Goal: Task Accomplishment & Management: Manage account settings

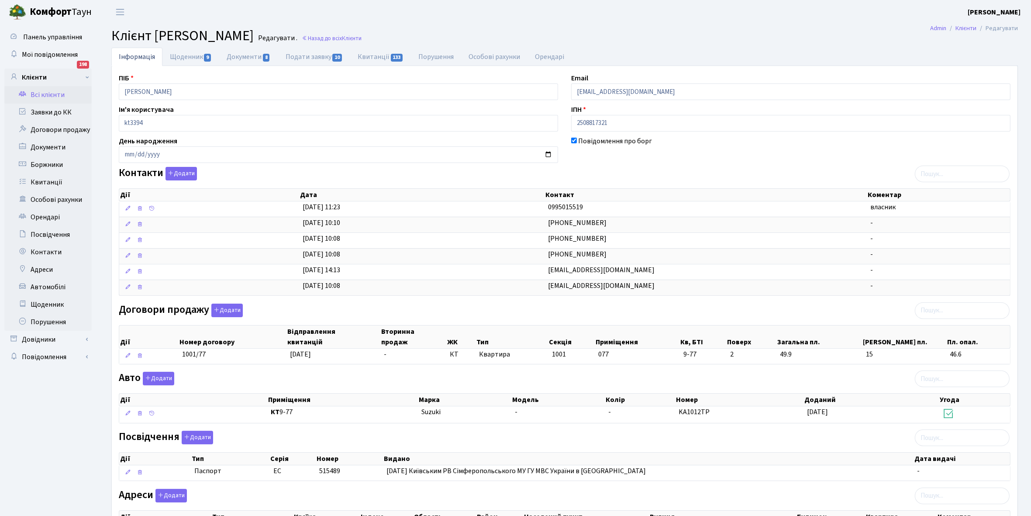
click at [58, 91] on link "Всі клієнти" at bounding box center [47, 94] width 87 height 17
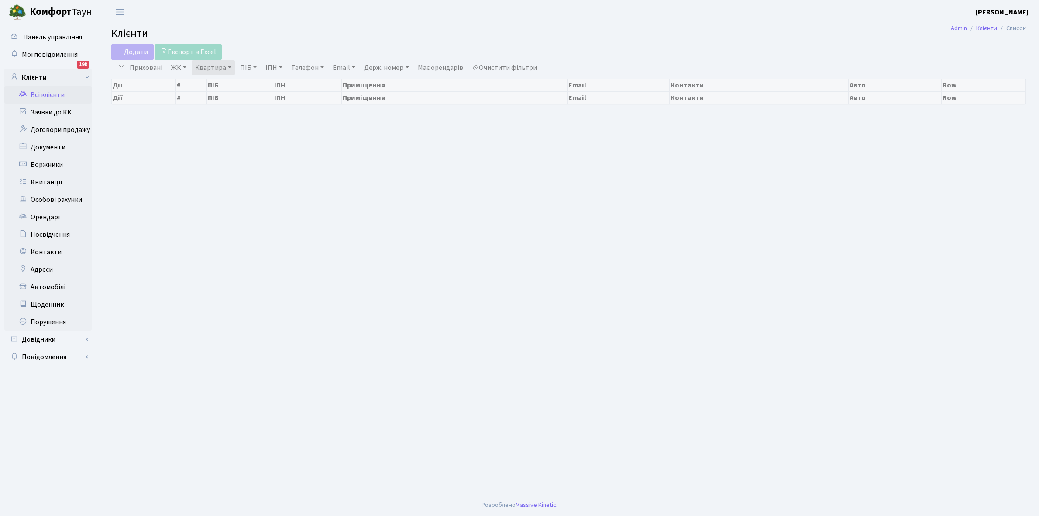
select select "25"
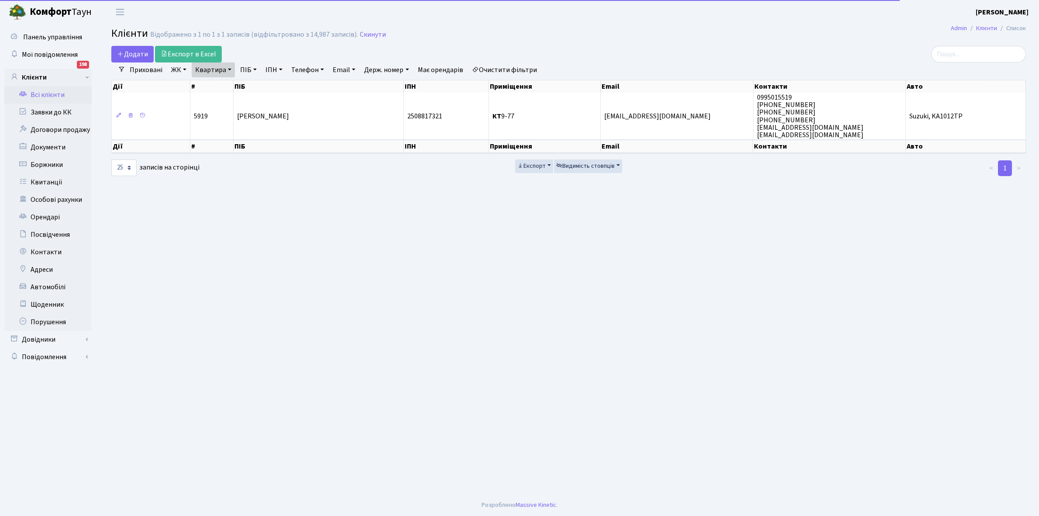
click at [230, 67] on link "Квартира" at bounding box center [213, 69] width 43 height 15
click at [223, 88] on input "9-77" at bounding box center [217, 87] width 51 height 17
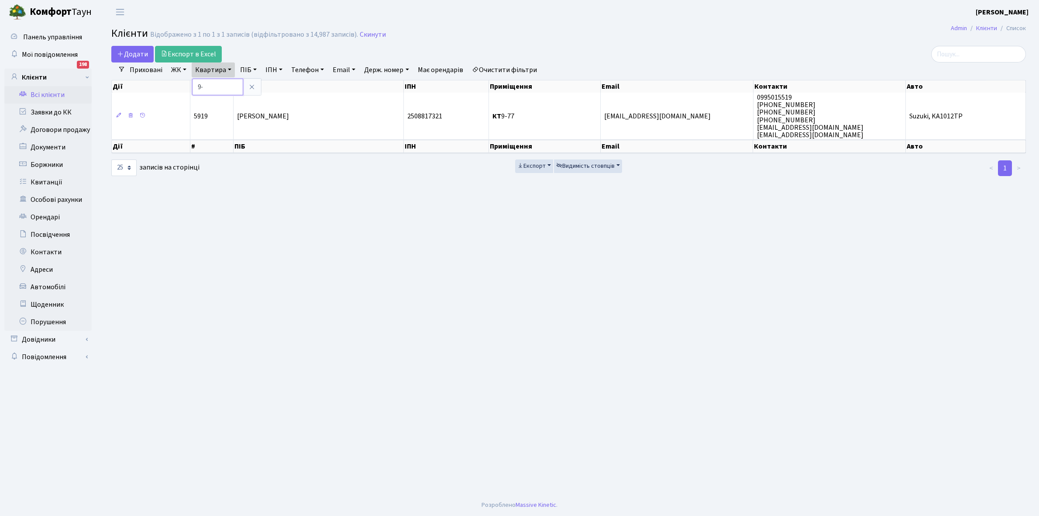
type input "9"
type input "4-162"
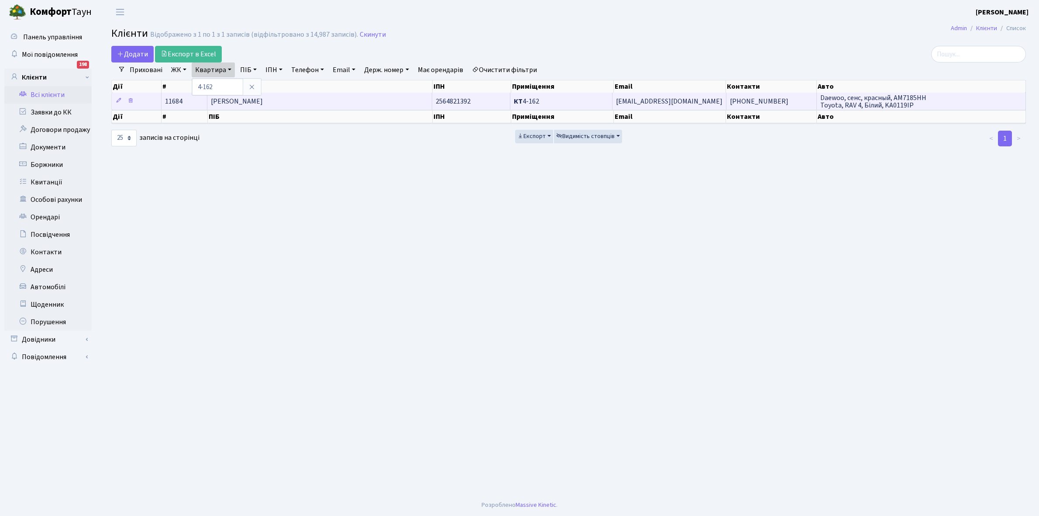
click at [263, 103] on span "Пашинський Віталій Володимирович" at bounding box center [237, 101] width 52 height 10
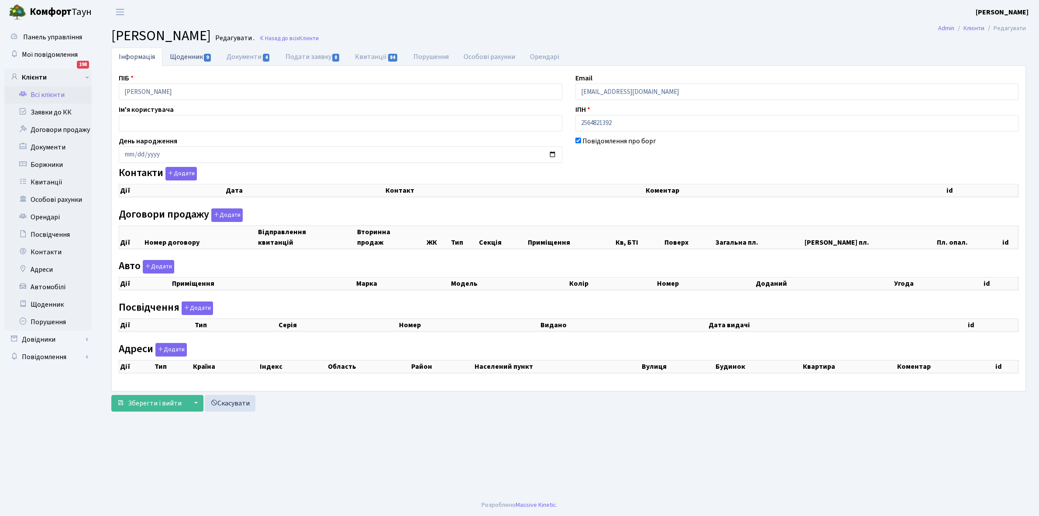
checkbox input "true"
select select "25"
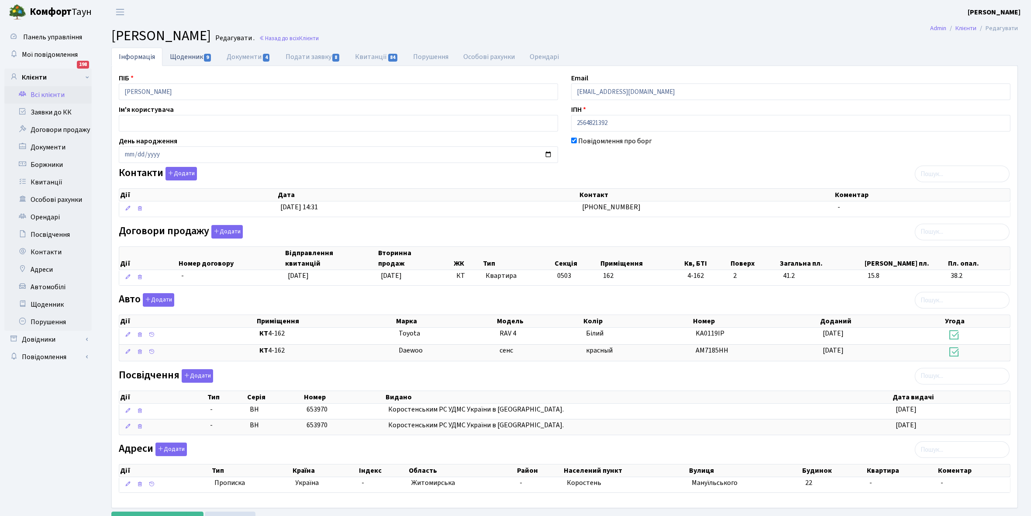
click at [184, 60] on link "Щоденник 9" at bounding box center [190, 57] width 57 height 18
select select "25"
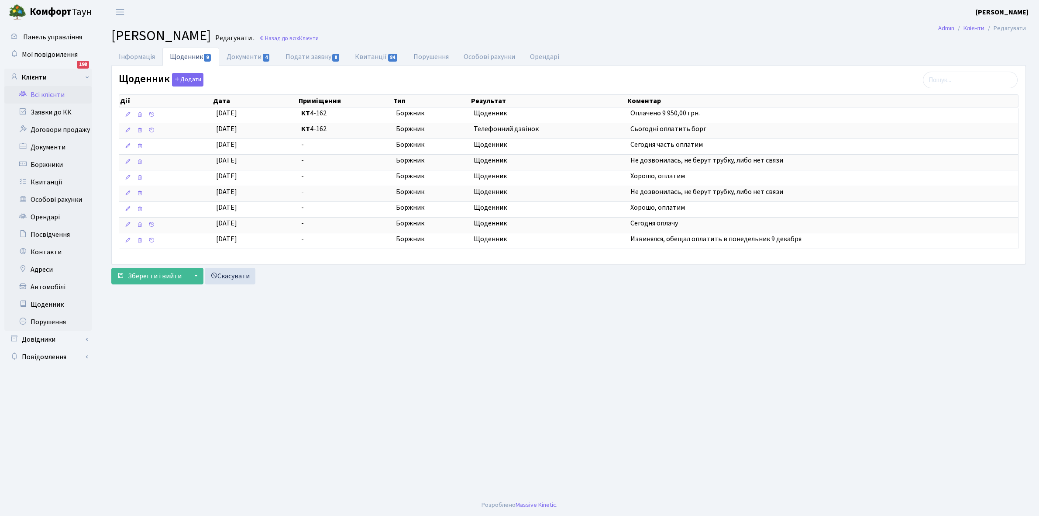
click at [51, 96] on link "Всі клієнти" at bounding box center [47, 94] width 87 height 17
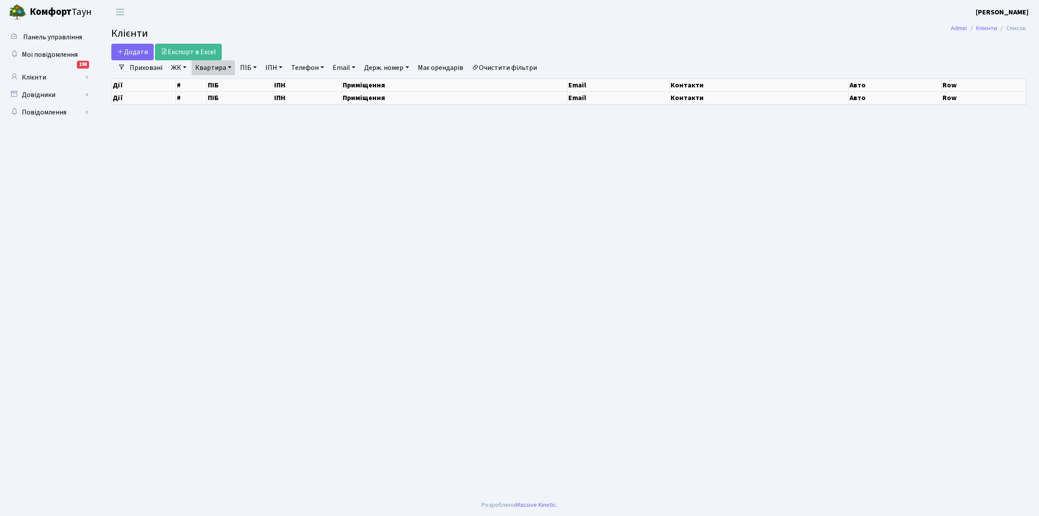
select select "25"
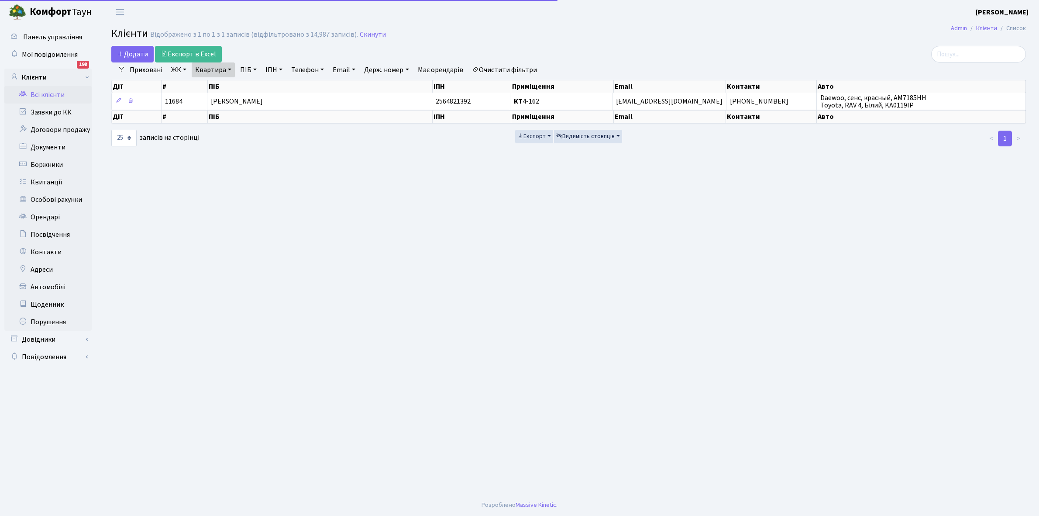
click at [230, 70] on link "Квартира" at bounding box center [213, 69] width 43 height 15
click at [222, 86] on input "4-162" at bounding box center [217, 87] width 51 height 17
type input "4"
type input "13-192"
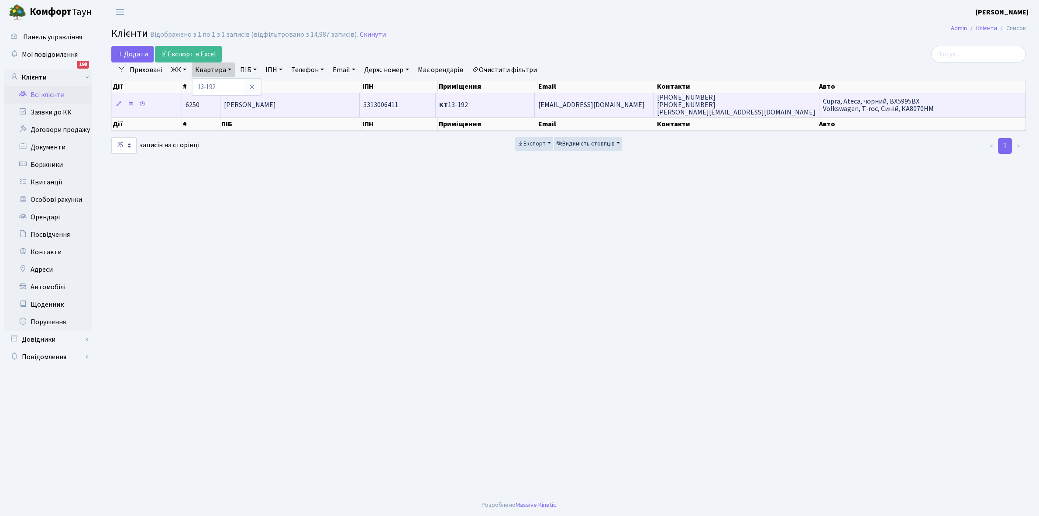
click at [319, 109] on td "[PERSON_NAME]" at bounding box center [290, 105] width 140 height 24
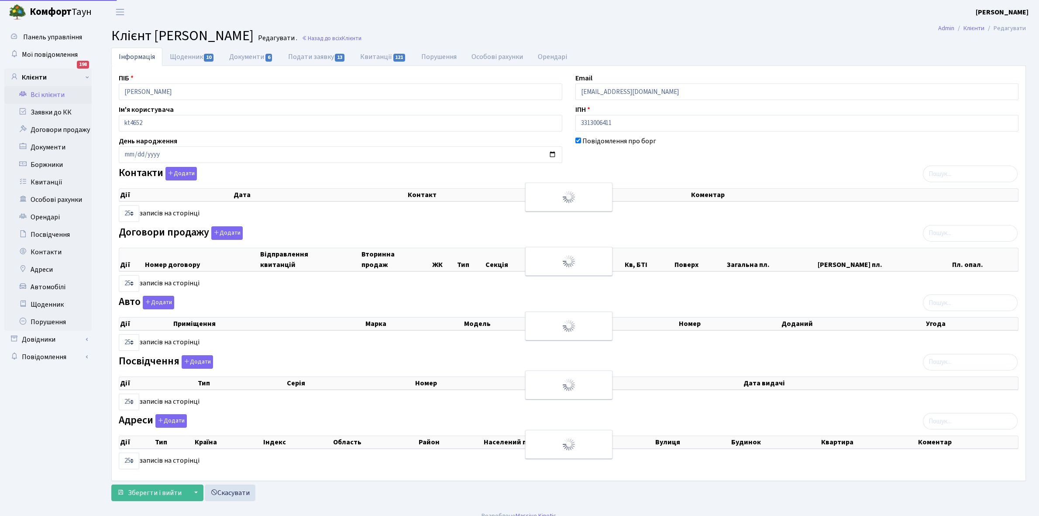
select select "25"
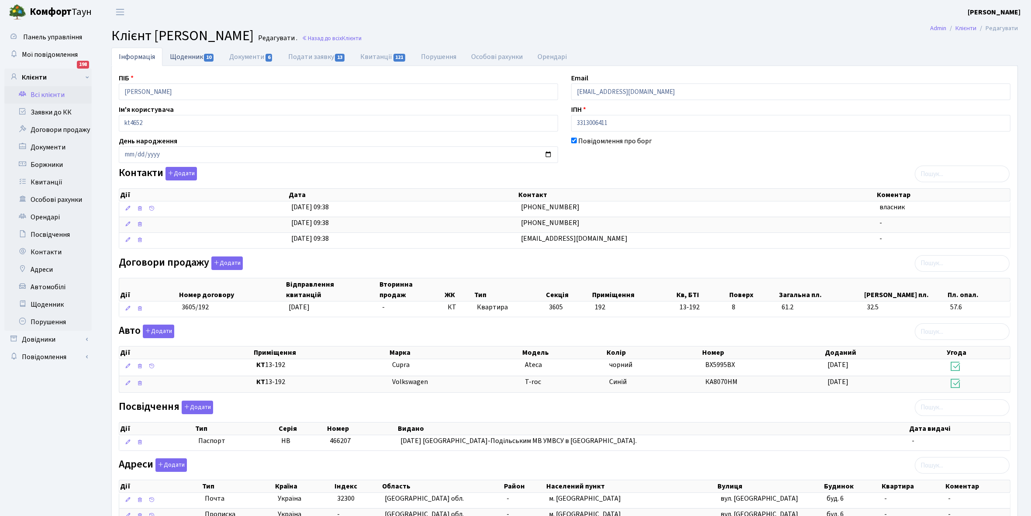
click at [188, 54] on link "Щоденник 10" at bounding box center [191, 57] width 59 height 18
select select "25"
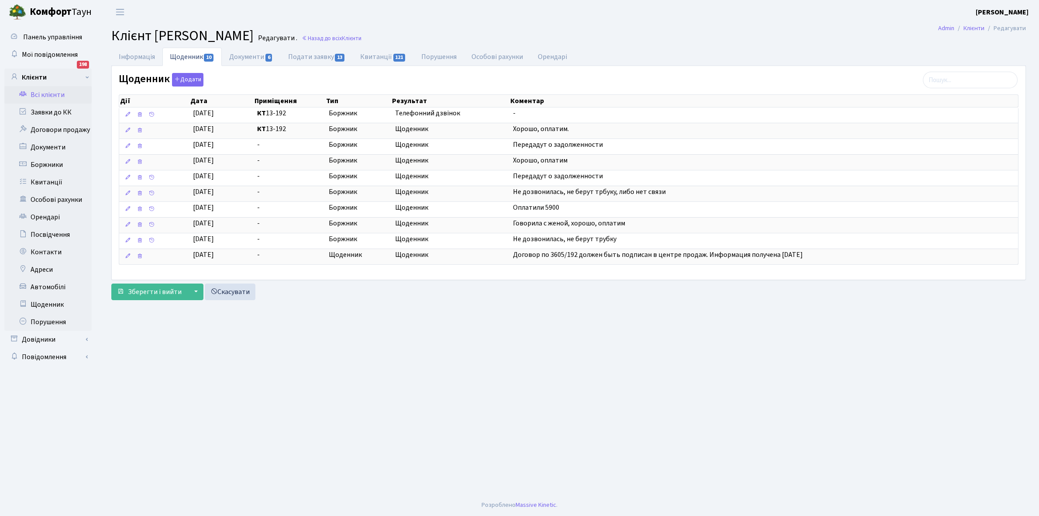
click at [46, 95] on link "Всі клієнти" at bounding box center [47, 94] width 87 height 17
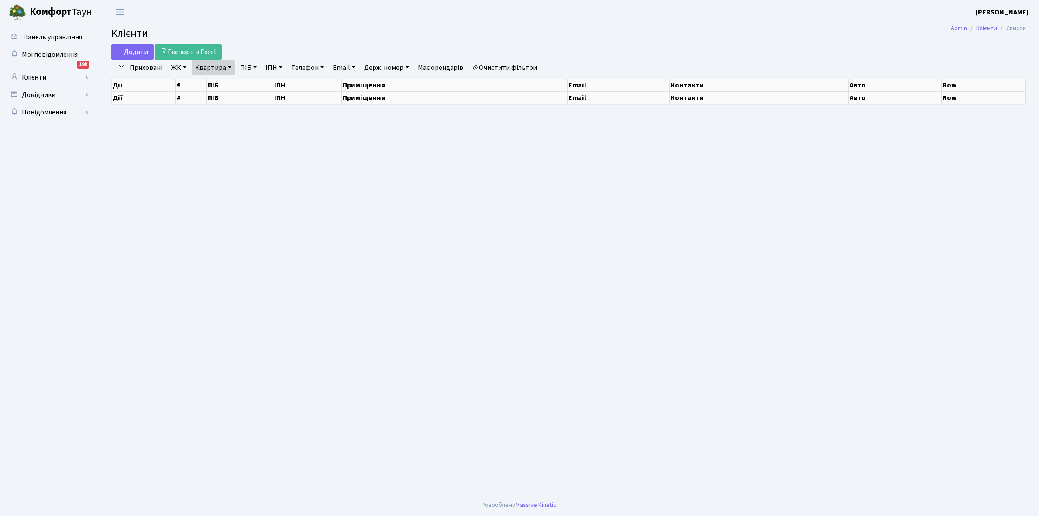
select select "25"
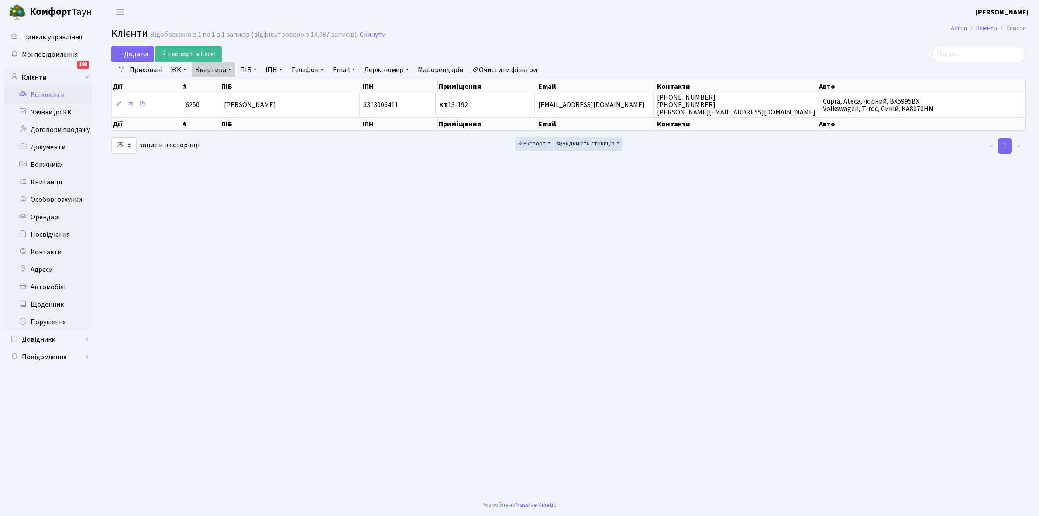
click at [523, 68] on link "Очистити фільтри" at bounding box center [504, 69] width 72 height 15
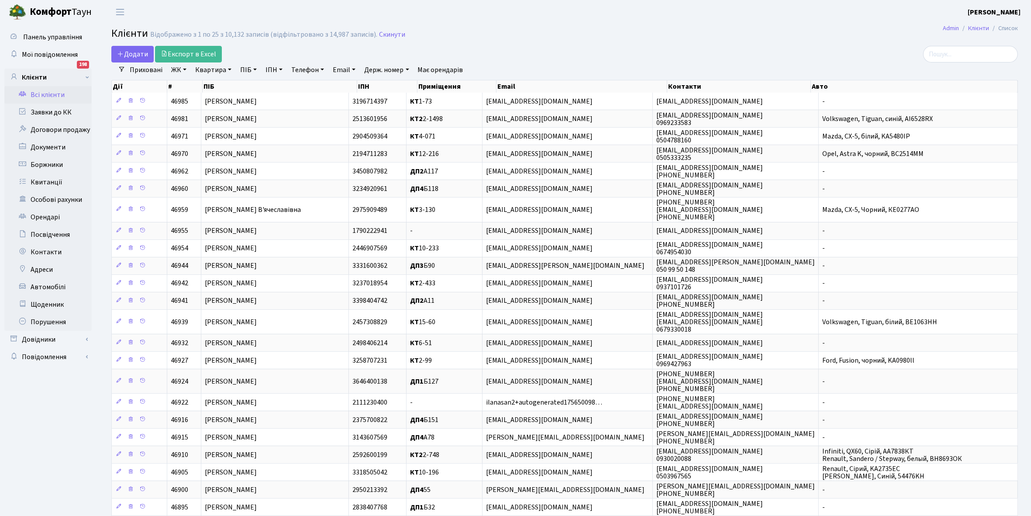
click at [186, 69] on link "ЖК" at bounding box center [179, 69] width 22 height 15
click at [215, 115] on li "КТ2, просп. Соборності, 17" at bounding box center [222, 115] width 106 height 15
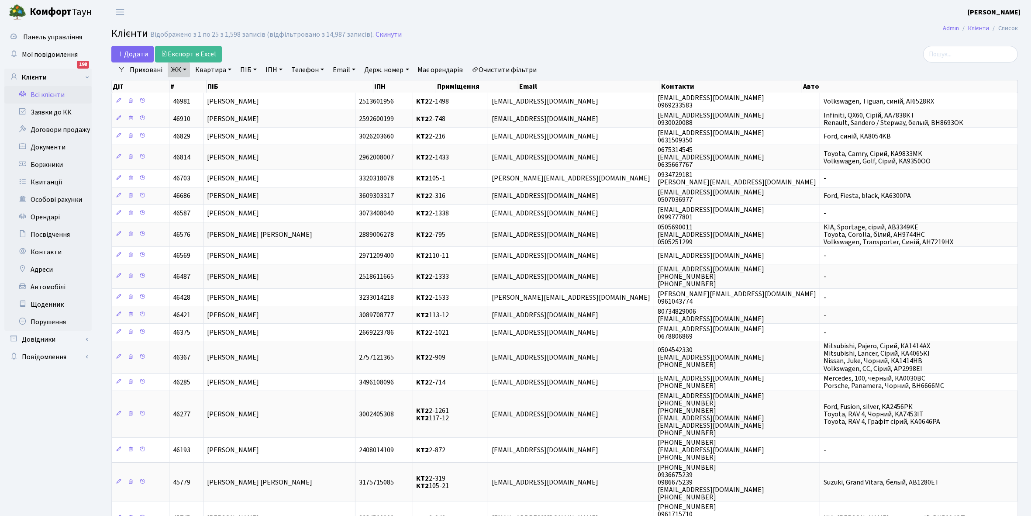
click at [228, 70] on link "Квартира" at bounding box center [213, 69] width 43 height 15
click at [218, 88] on input "text" at bounding box center [217, 87] width 51 height 17
type input "2-1003"
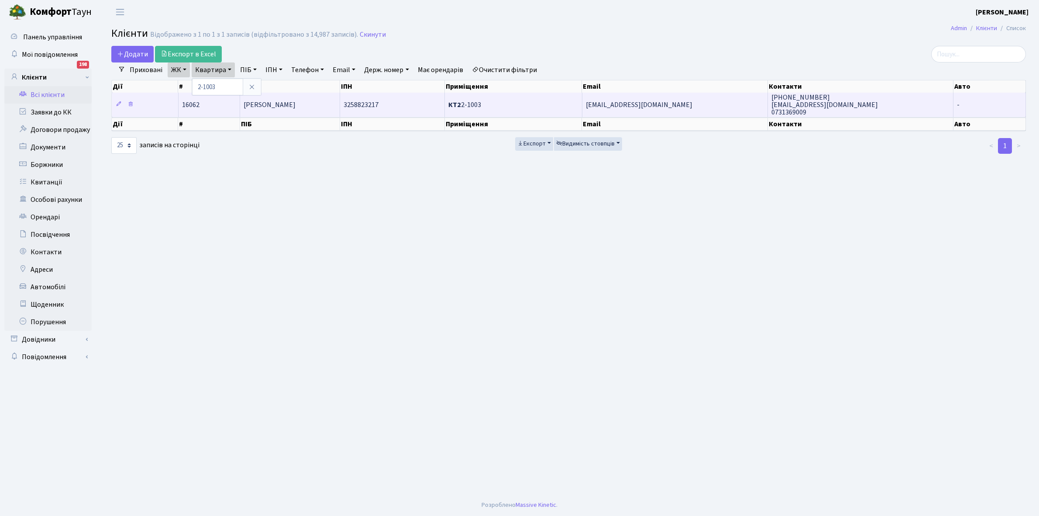
click at [281, 108] on td "[PERSON_NAME]" at bounding box center [290, 105] width 100 height 24
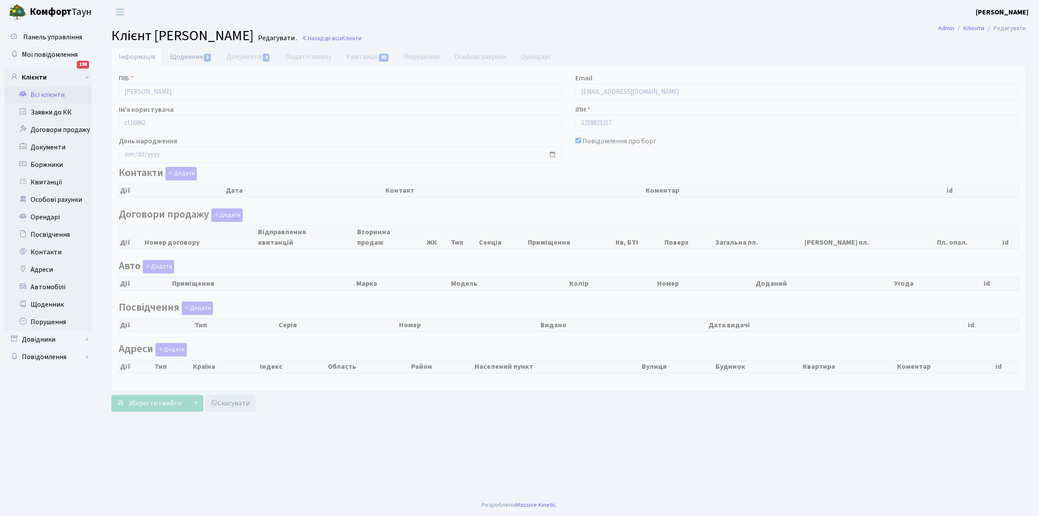
checkbox input "true"
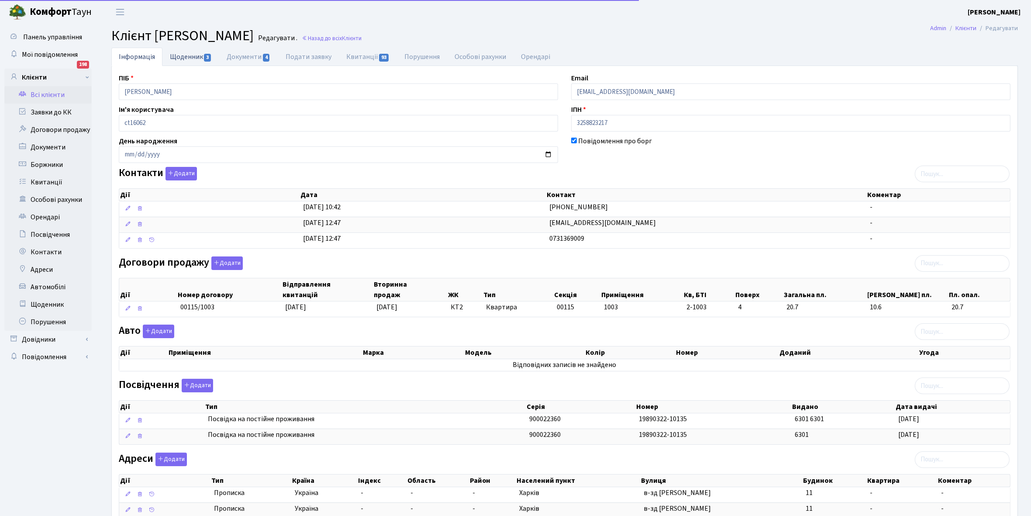
click at [178, 58] on link "Щоденник 3" at bounding box center [190, 57] width 57 height 18
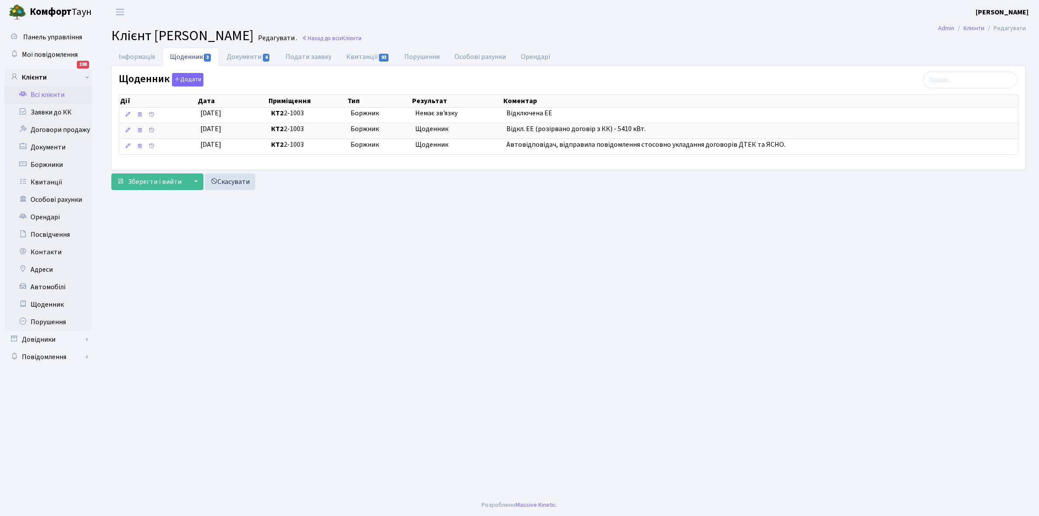
click at [49, 97] on link "Всі клієнти" at bounding box center [47, 94] width 87 height 17
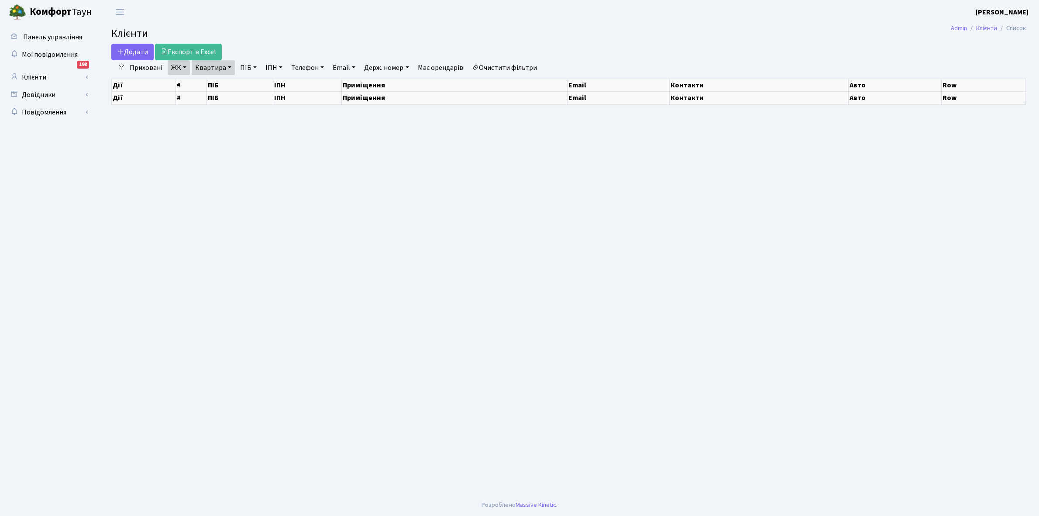
select select "25"
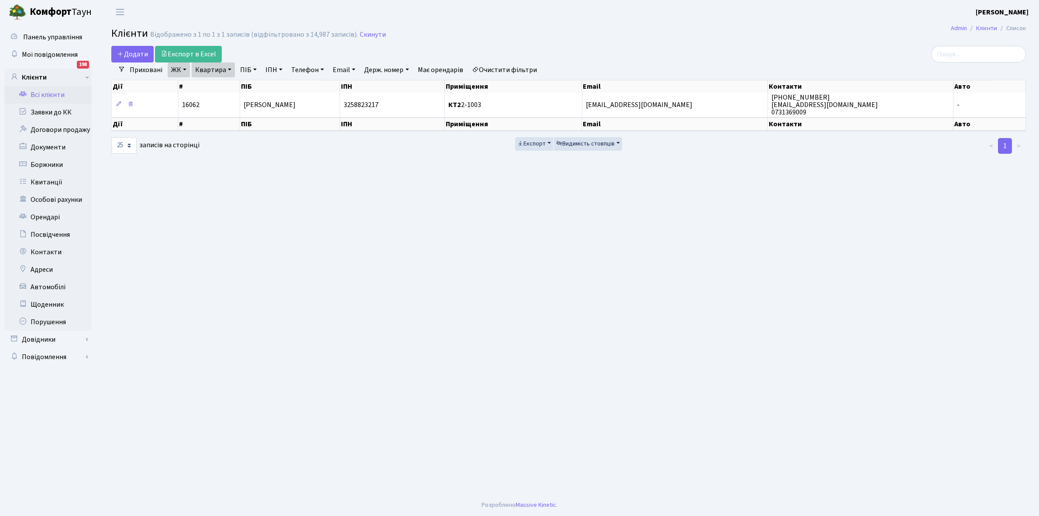
click at [506, 69] on link "Очистити фільтри" at bounding box center [504, 69] width 72 height 15
select select
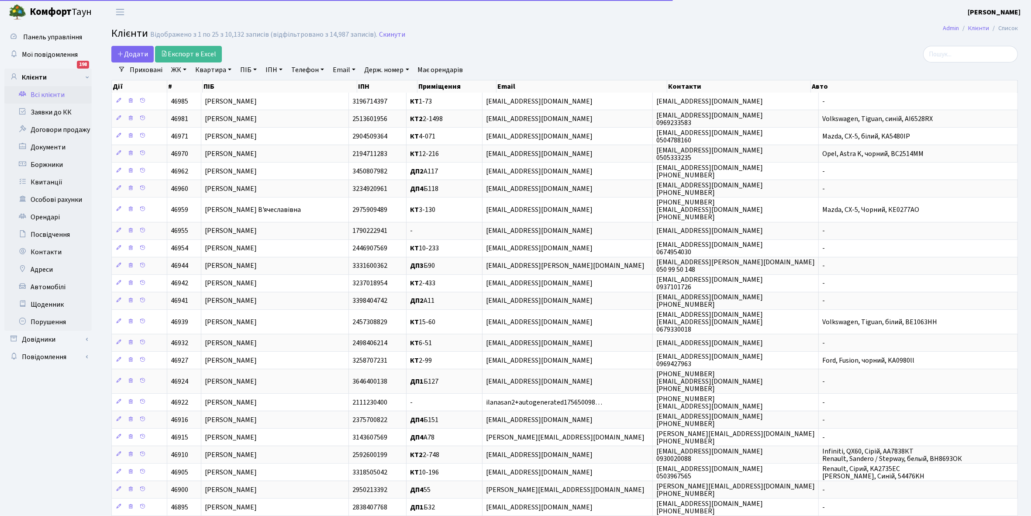
click at [187, 69] on link "ЖК" at bounding box center [179, 69] width 22 height 15
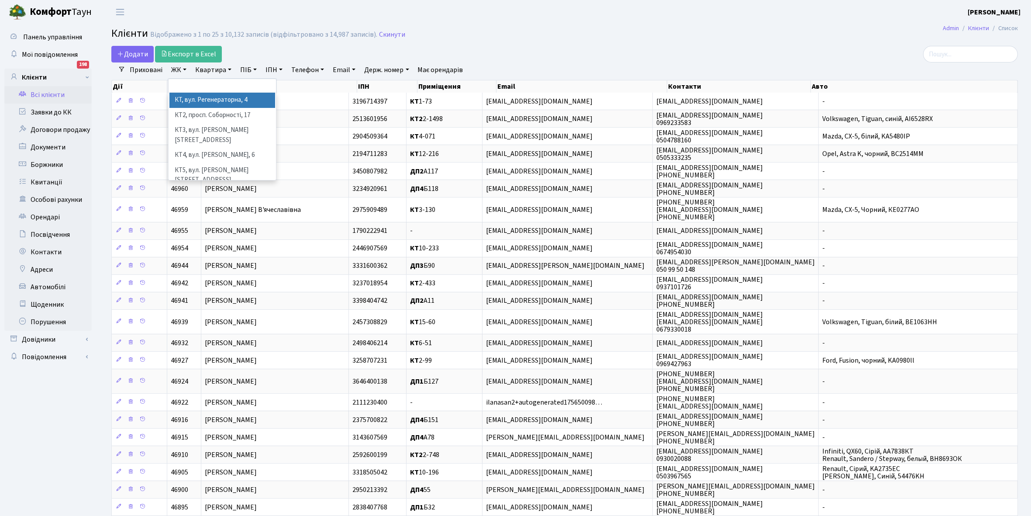
click at [206, 101] on li "КТ, вул. Регенераторна, 4" at bounding box center [222, 100] width 106 height 15
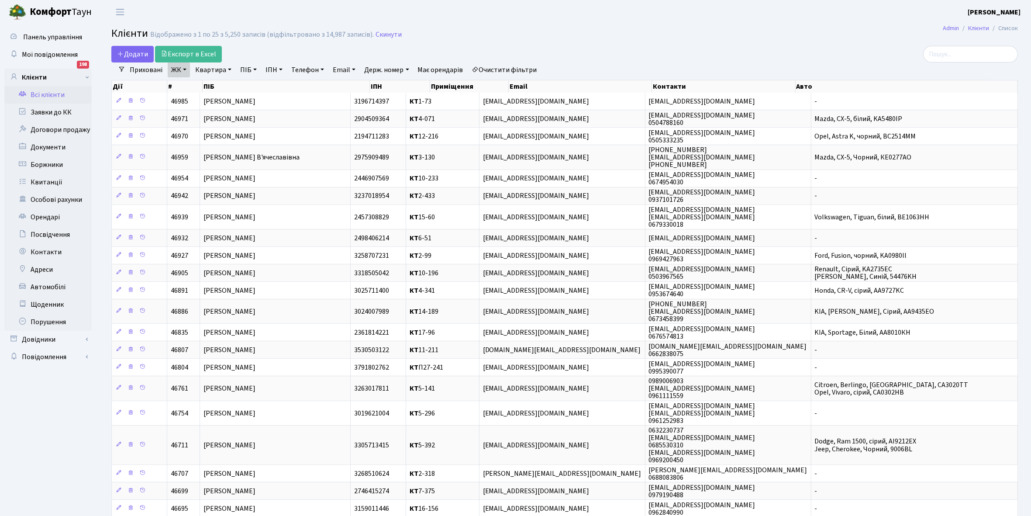
click at [230, 70] on link "Квартира" at bounding box center [213, 69] width 43 height 15
click at [220, 88] on input "text" at bounding box center [217, 87] width 51 height 17
type input "3-119"
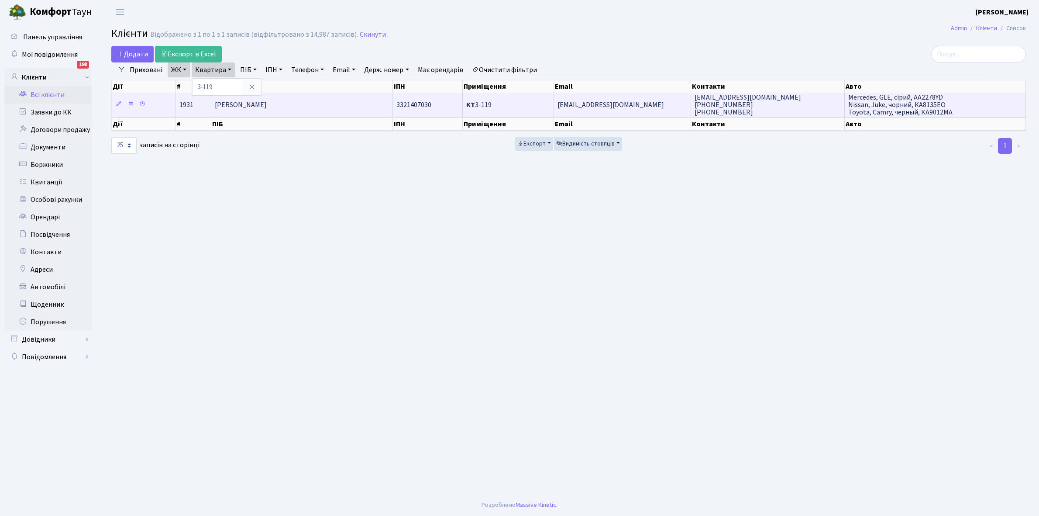
click at [267, 106] on span "[PERSON_NAME]" at bounding box center [241, 105] width 52 height 10
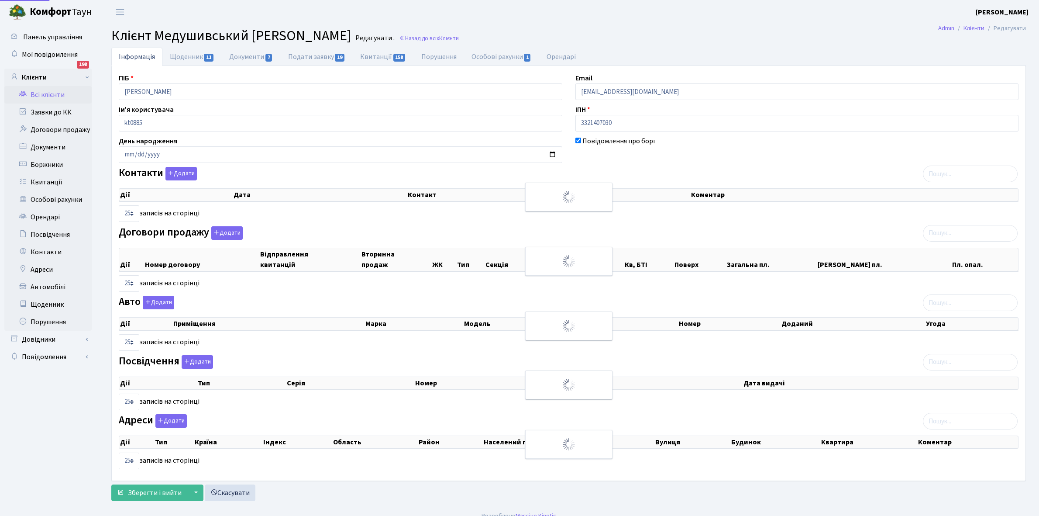
select select "25"
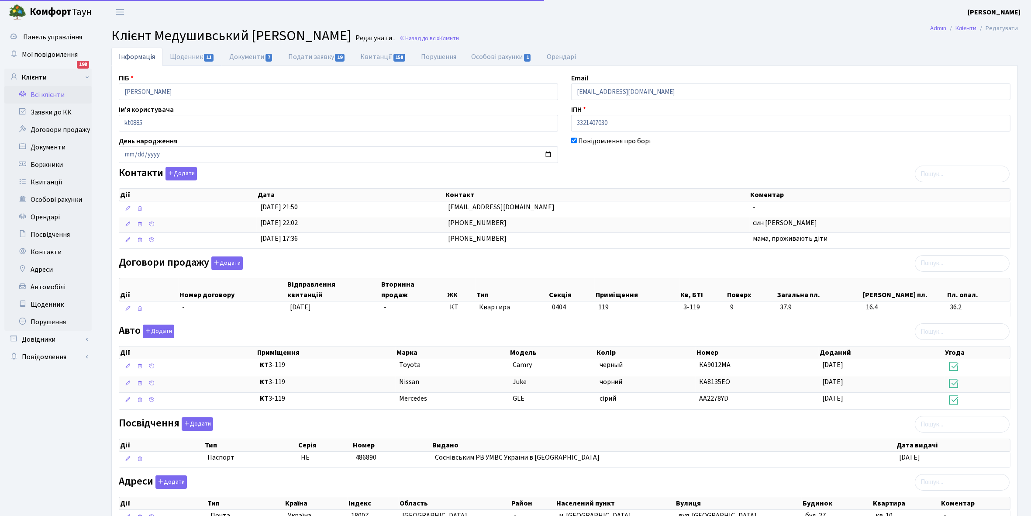
click at [188, 57] on link "Щоденник 11" at bounding box center [191, 57] width 59 height 18
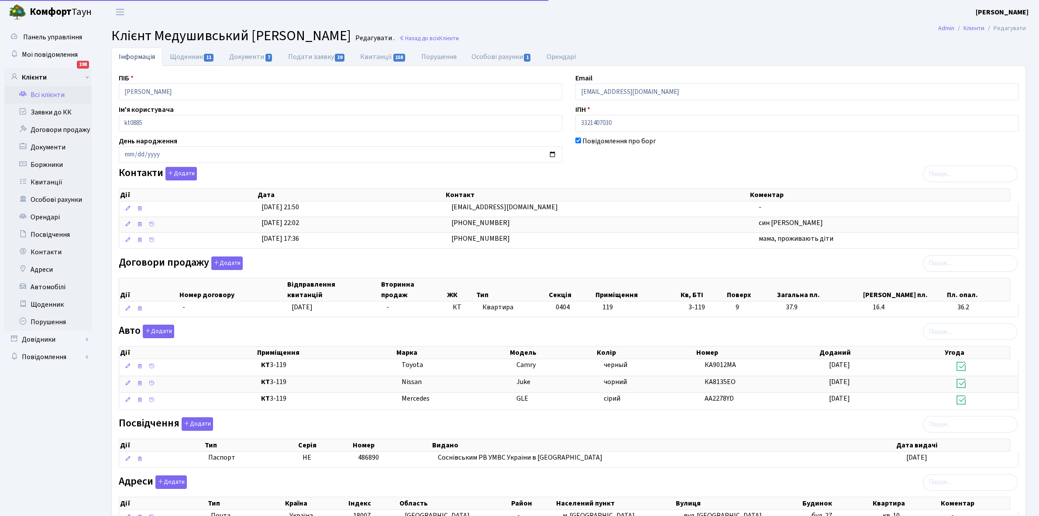
select select "25"
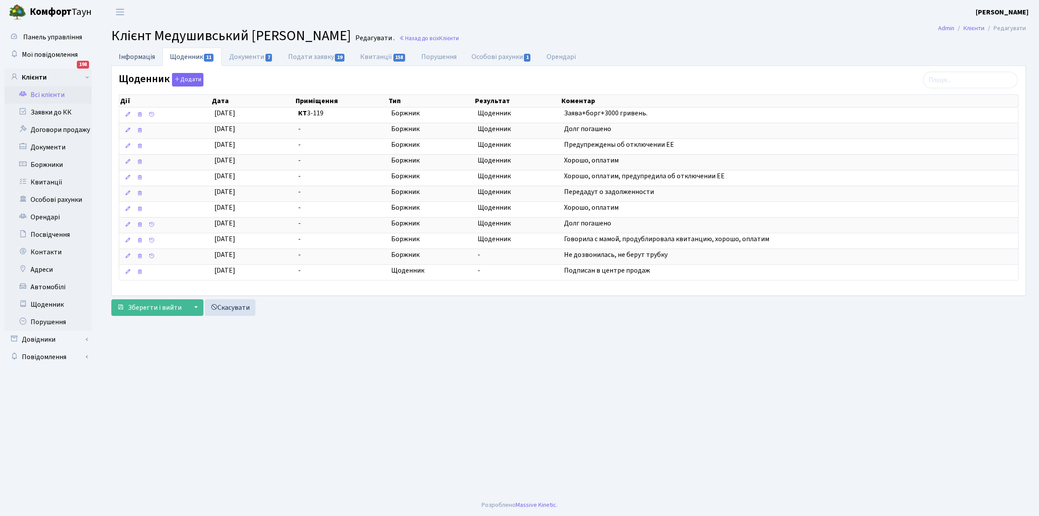
click at [143, 53] on link "Інформація" at bounding box center [136, 57] width 51 height 18
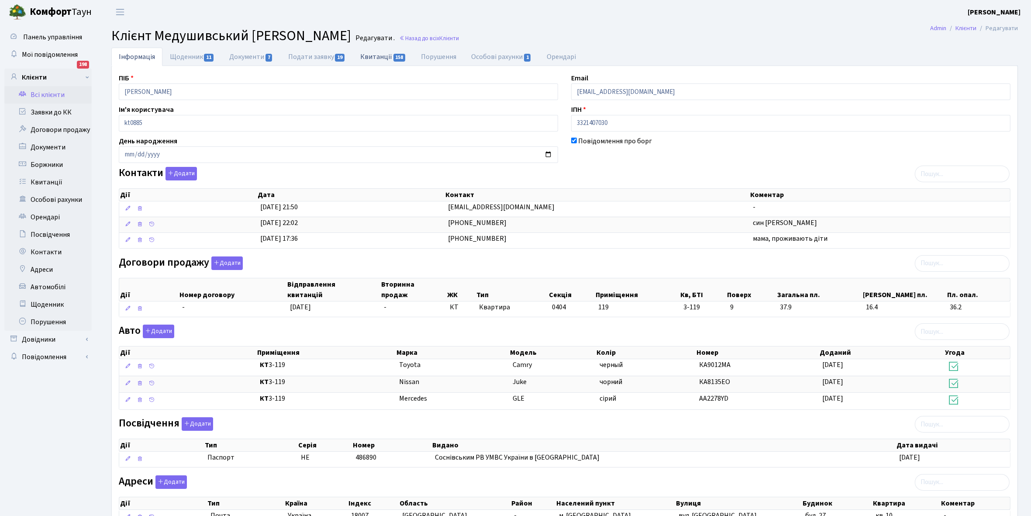
click at [382, 57] on link "Квитанції 158" at bounding box center [383, 57] width 61 height 18
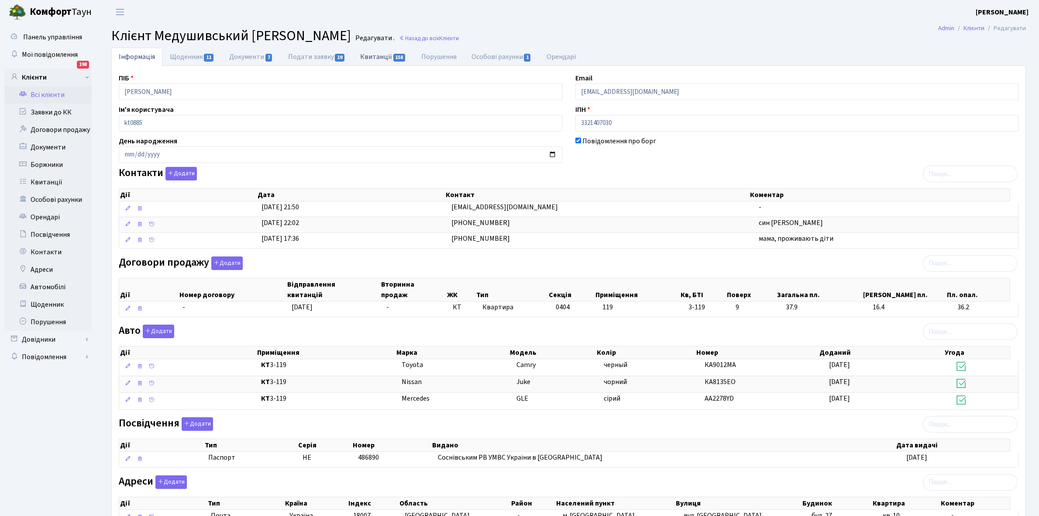
select select "25"
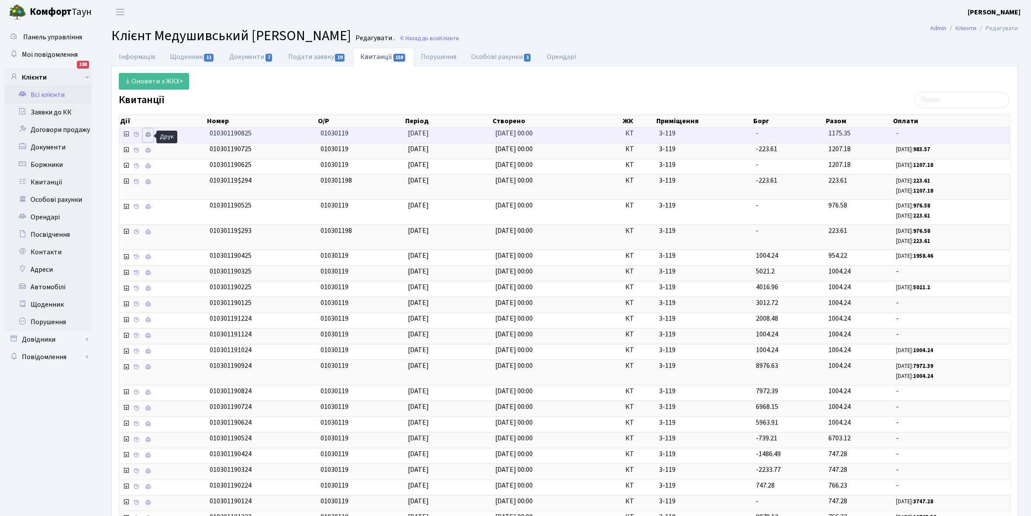
click at [147, 134] on icon at bounding box center [148, 134] width 6 height 6
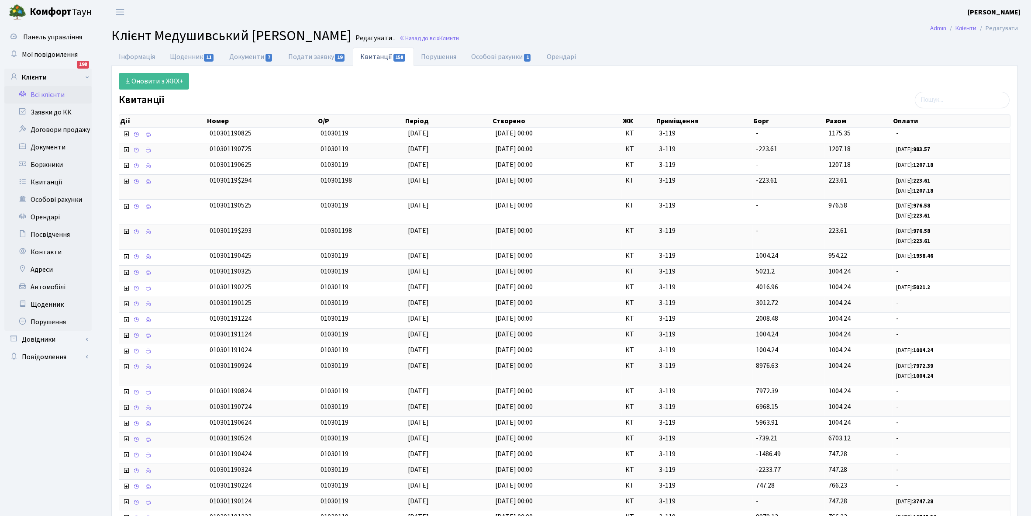
click at [42, 97] on link "Всі клієнти" at bounding box center [47, 94] width 87 height 17
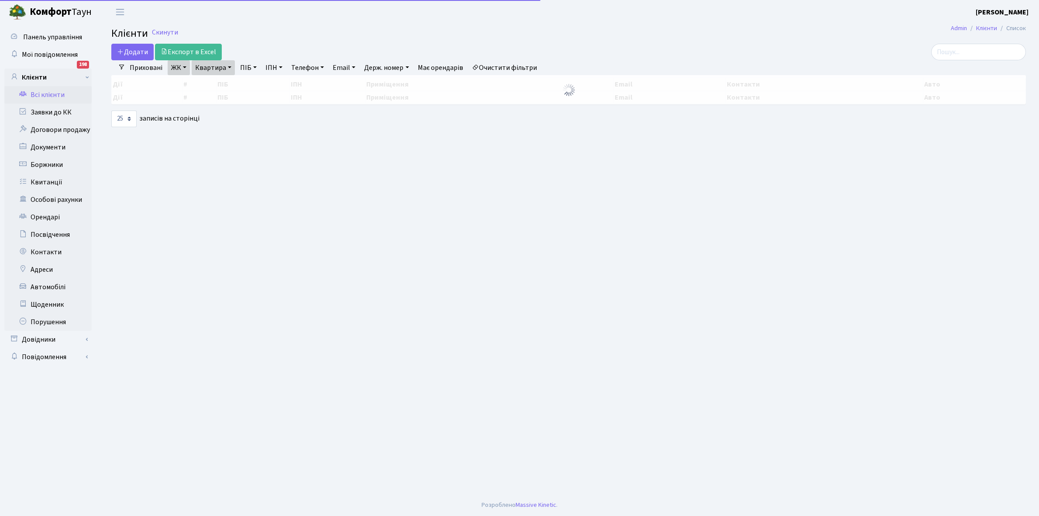
select select "25"
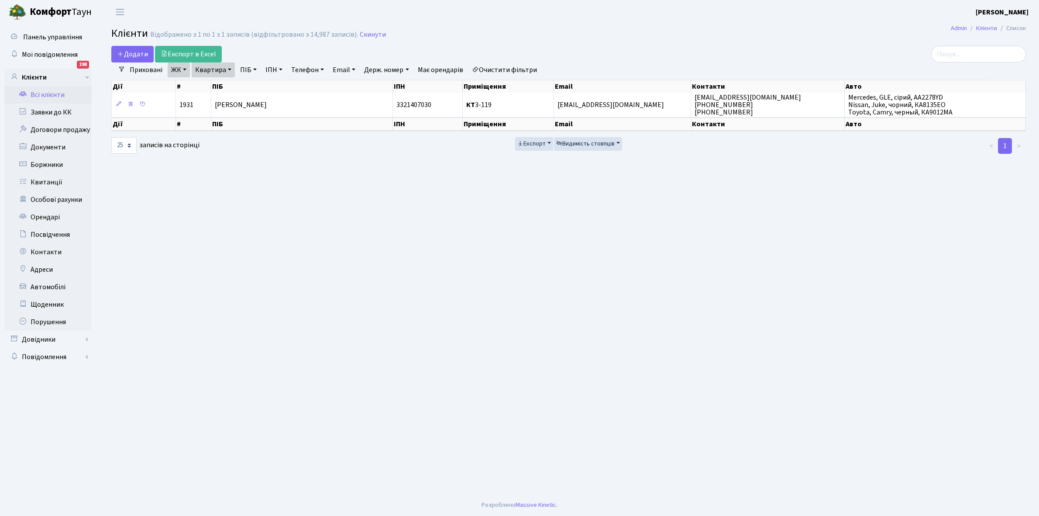
click at [508, 66] on link "Очистити фільтри" at bounding box center [504, 69] width 72 height 15
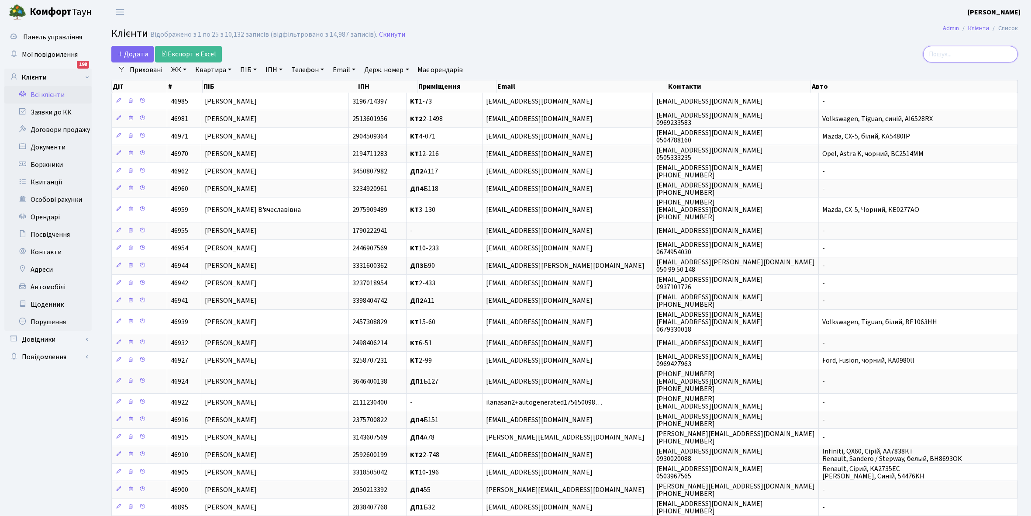
click at [973, 57] on input "search" at bounding box center [970, 54] width 95 height 17
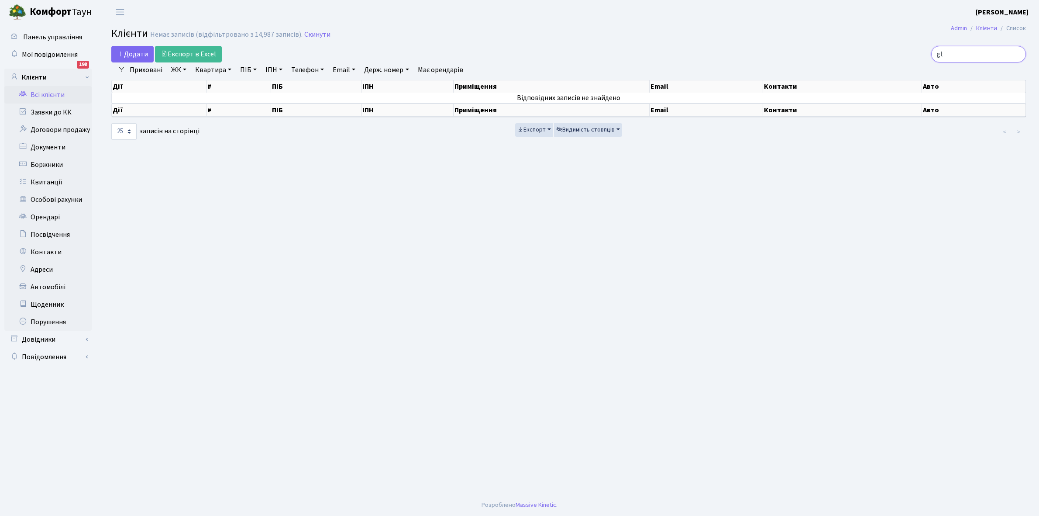
type input "g"
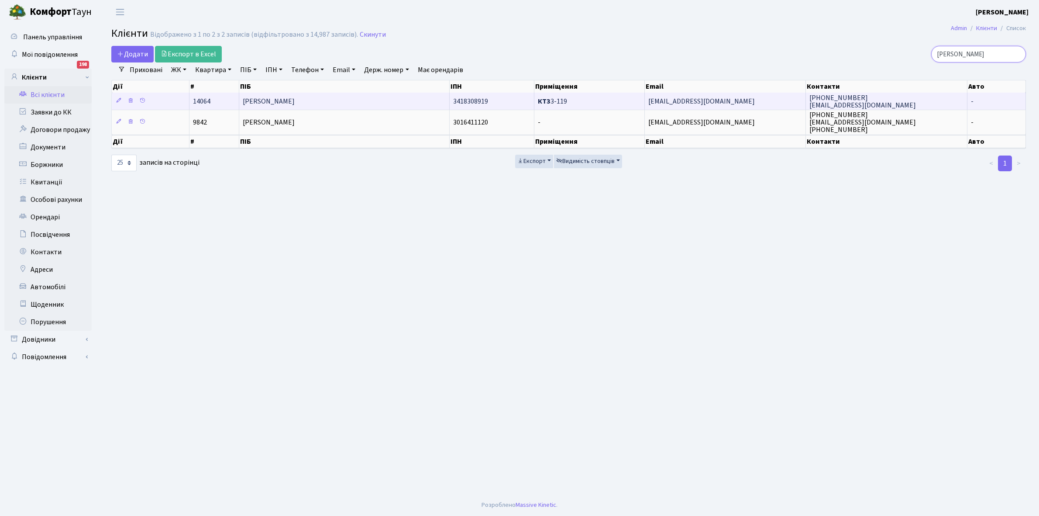
type input "пічкур"
click at [370, 99] on td "Пічкур Костянтин Анатолійович" at bounding box center [344, 101] width 210 height 17
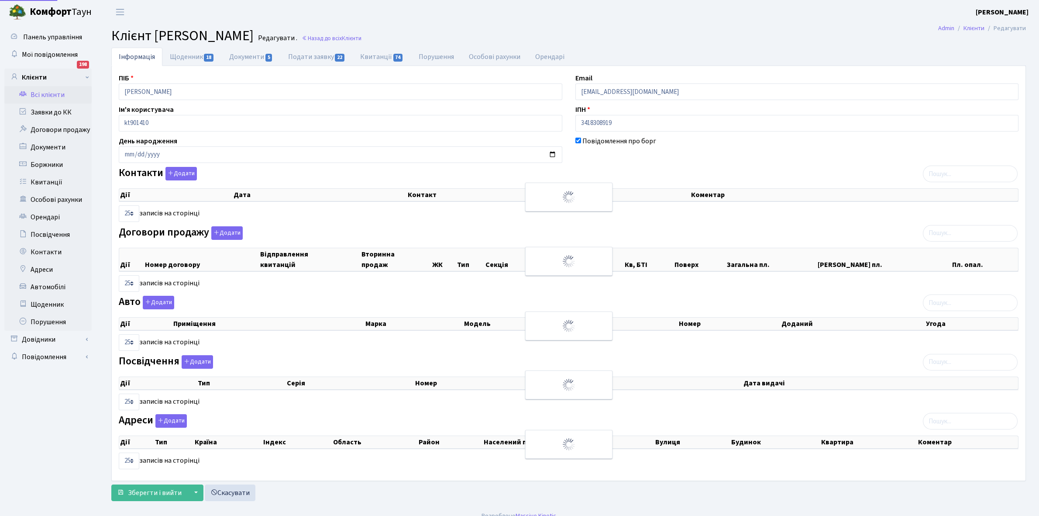
select select "25"
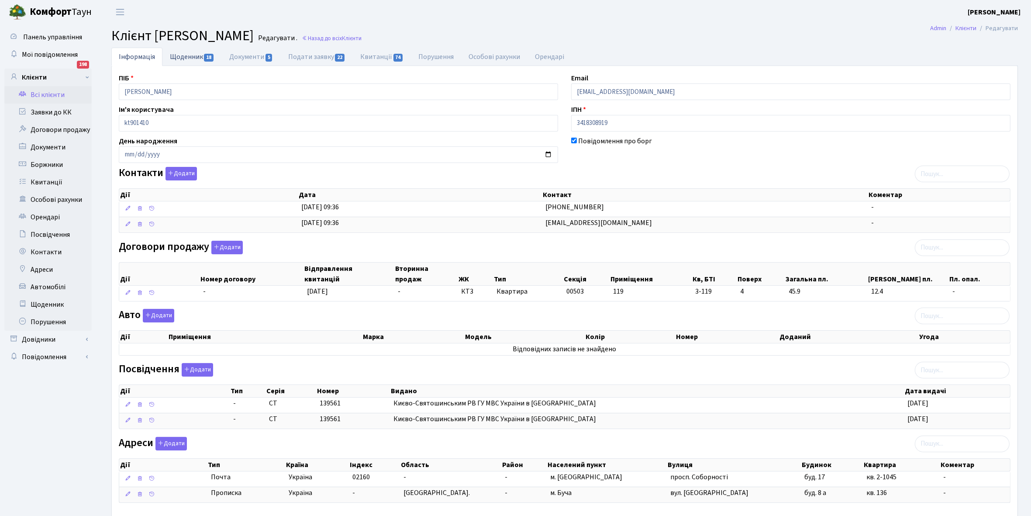
click at [182, 54] on link "Щоденник 18" at bounding box center [191, 57] width 59 height 18
select select "25"
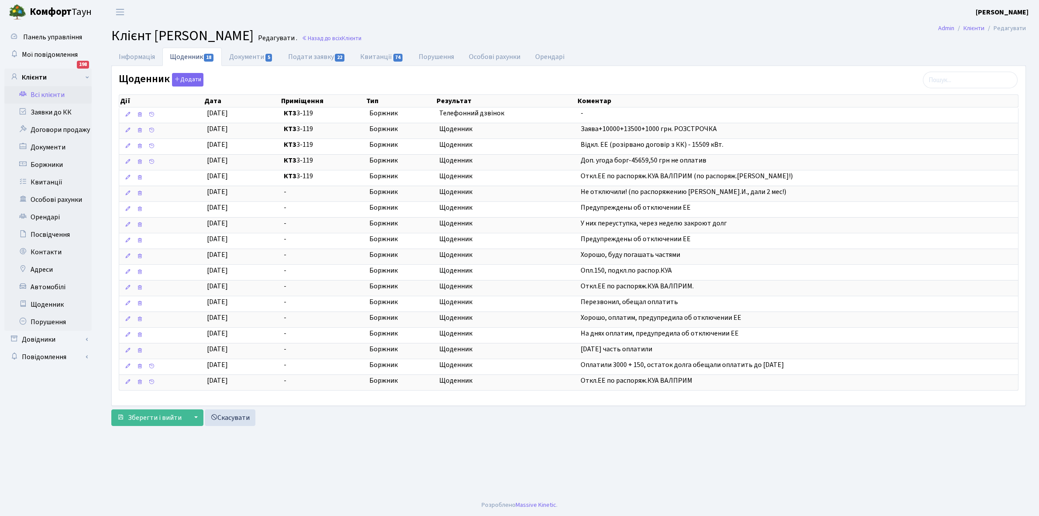
click at [53, 93] on link "Всі клієнти" at bounding box center [47, 94] width 87 height 17
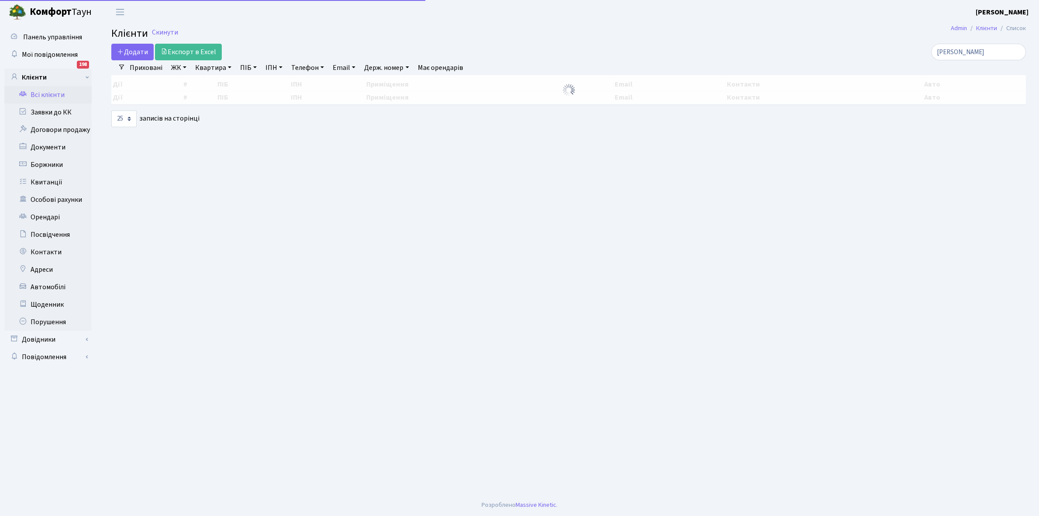
select select "25"
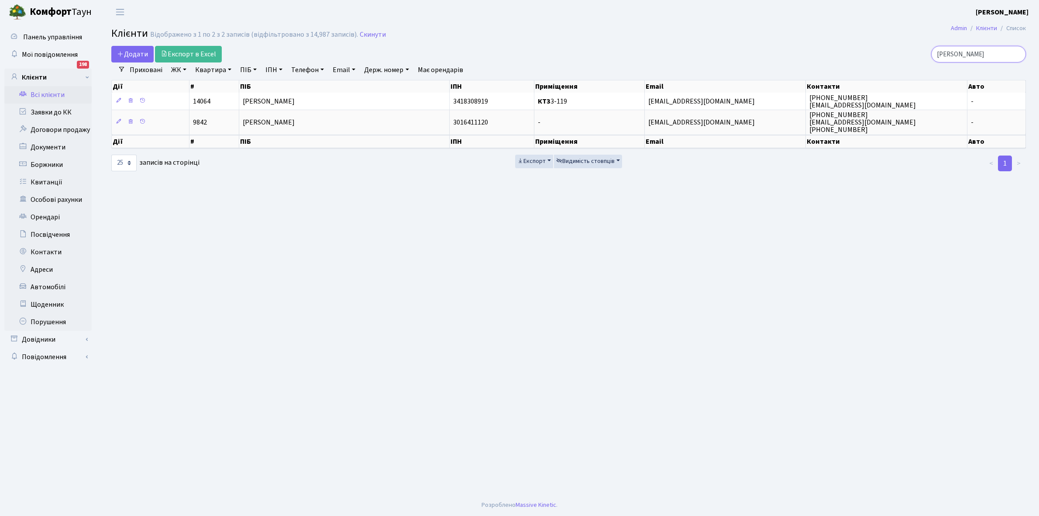
click at [980, 57] on input "[PERSON_NAME]" at bounding box center [978, 54] width 95 height 17
type input "п"
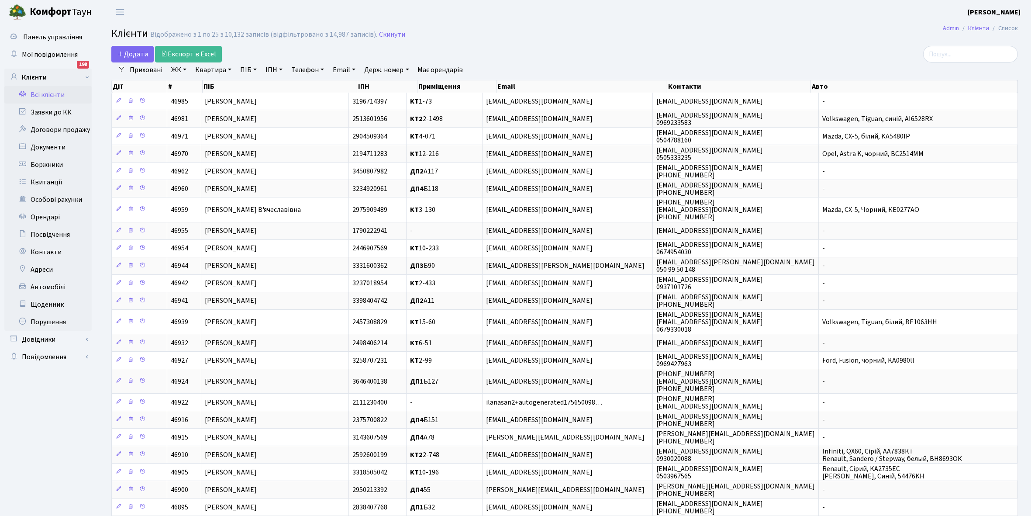
click at [186, 68] on link "ЖК" at bounding box center [179, 69] width 22 height 15
click at [216, 97] on li "КТ, вул. Регенераторна, 4" at bounding box center [222, 100] width 106 height 15
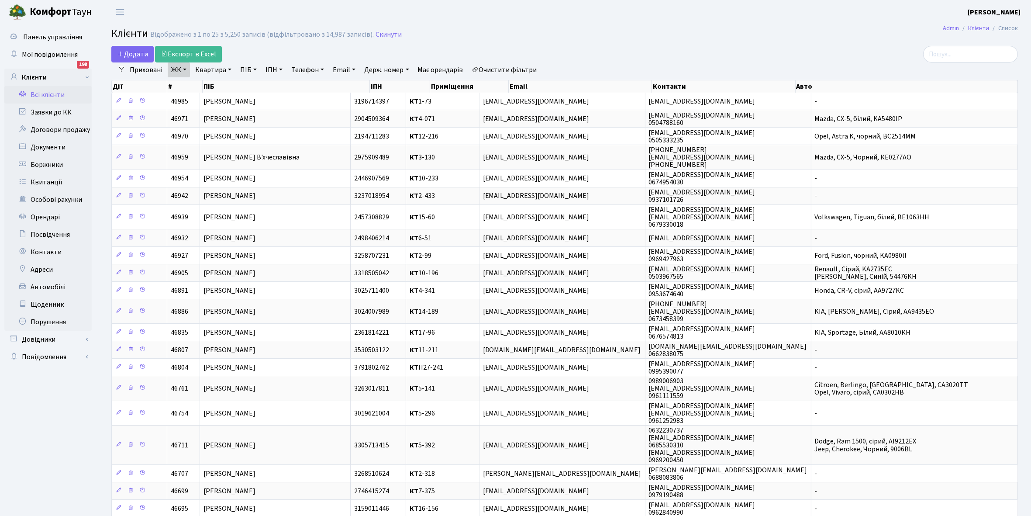
click at [227, 70] on link "Квартира" at bounding box center [213, 69] width 43 height 15
click at [220, 87] on input "text" at bounding box center [217, 87] width 51 height 17
type input "3-498"
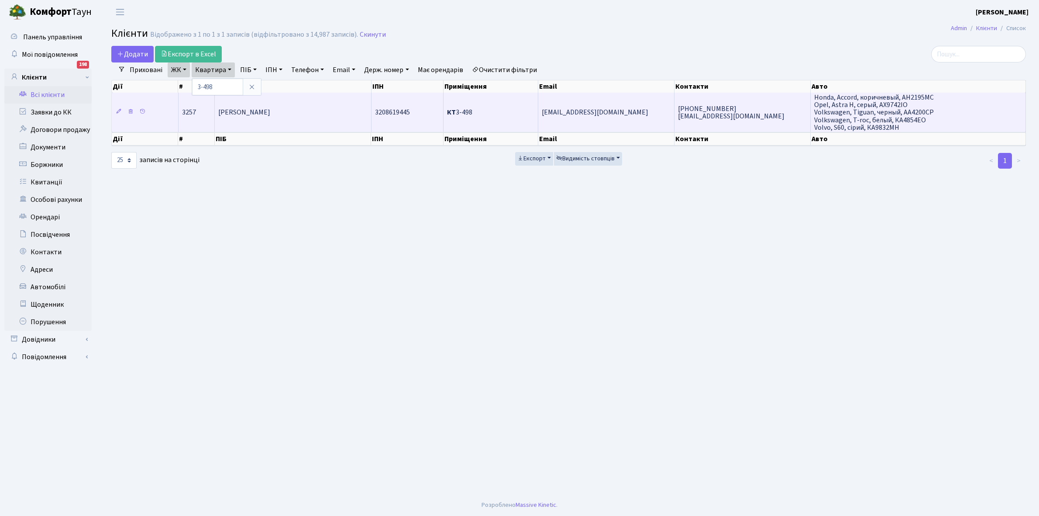
click at [270, 108] on span "[PERSON_NAME]" at bounding box center [244, 113] width 52 height 10
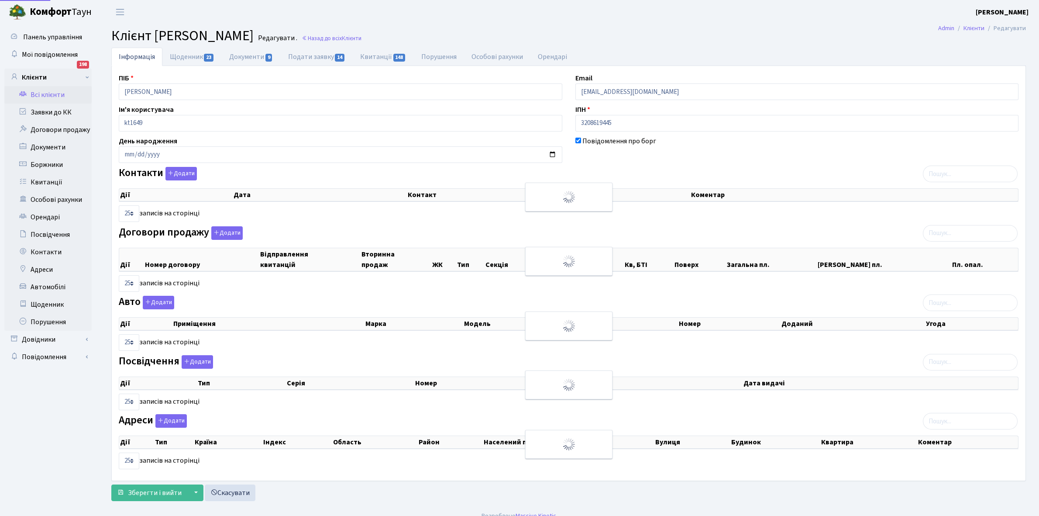
select select "25"
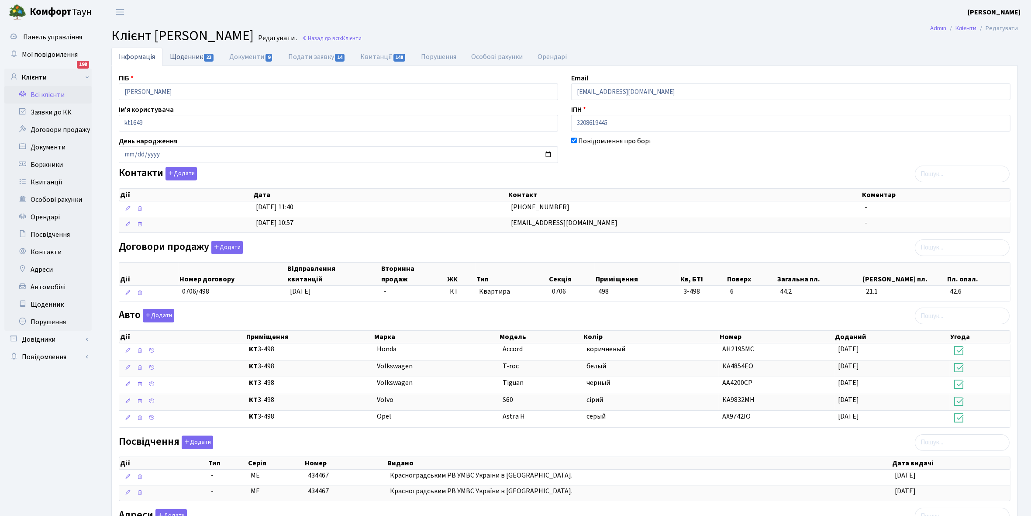
click at [191, 57] on link "Щоденник 23" at bounding box center [191, 57] width 59 height 18
select select "25"
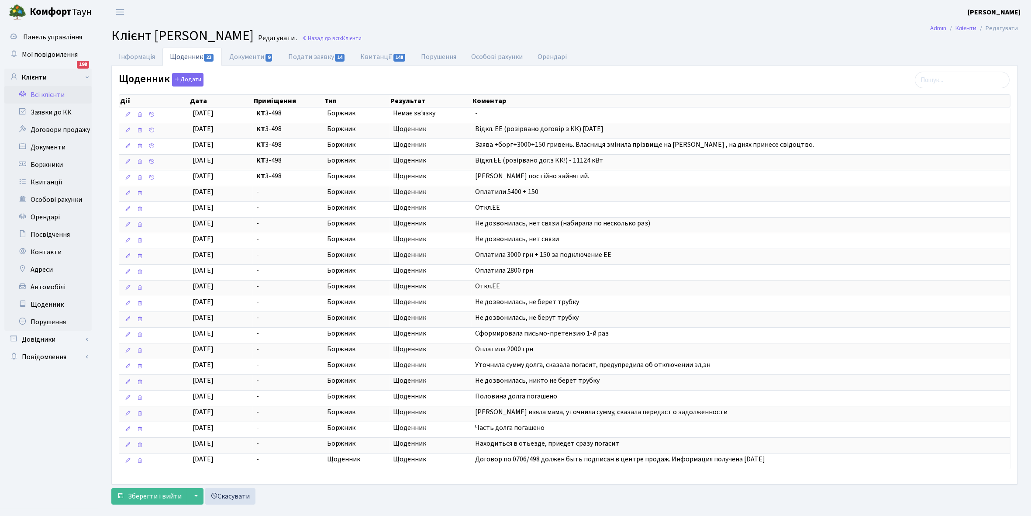
click at [47, 94] on link "Всі клієнти" at bounding box center [47, 94] width 87 height 17
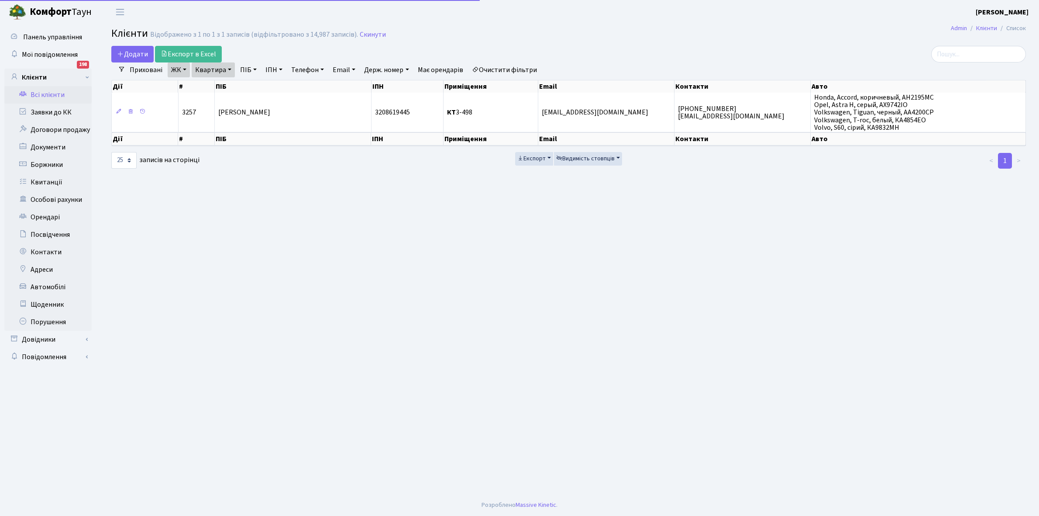
select select "25"
click at [231, 68] on link "Квартира" at bounding box center [213, 69] width 43 height 15
click at [497, 71] on link "Очистити фільтри" at bounding box center [504, 69] width 72 height 15
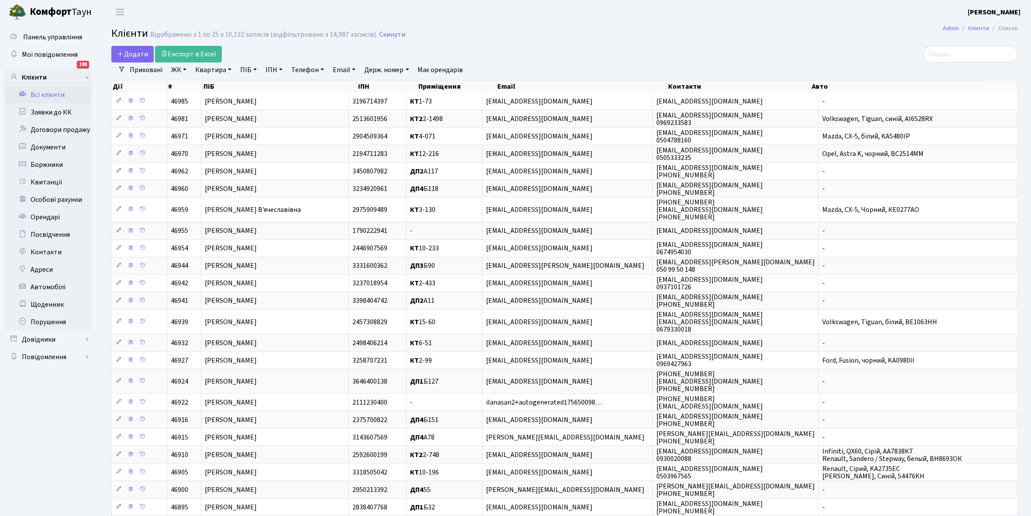
click at [185, 69] on link "ЖК" at bounding box center [179, 69] width 22 height 15
click at [210, 112] on li "КТ2, просп. Соборності, 17" at bounding box center [222, 115] width 106 height 15
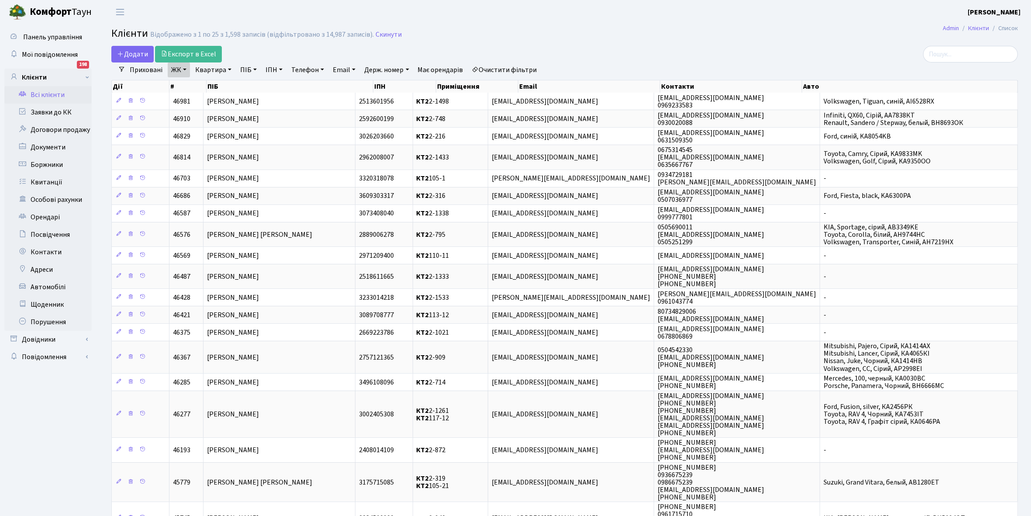
click at [230, 69] on link "Квартира" at bounding box center [213, 69] width 43 height 15
click at [224, 79] on div at bounding box center [227, 86] width 70 height 17
drag, startPoint x: 228, startPoint y: 68, endPoint x: 230, endPoint y: 81, distance: 13.6
click at [228, 69] on link "Квартира" at bounding box center [213, 69] width 43 height 15
click at [220, 86] on input "text" at bounding box center [217, 87] width 51 height 17
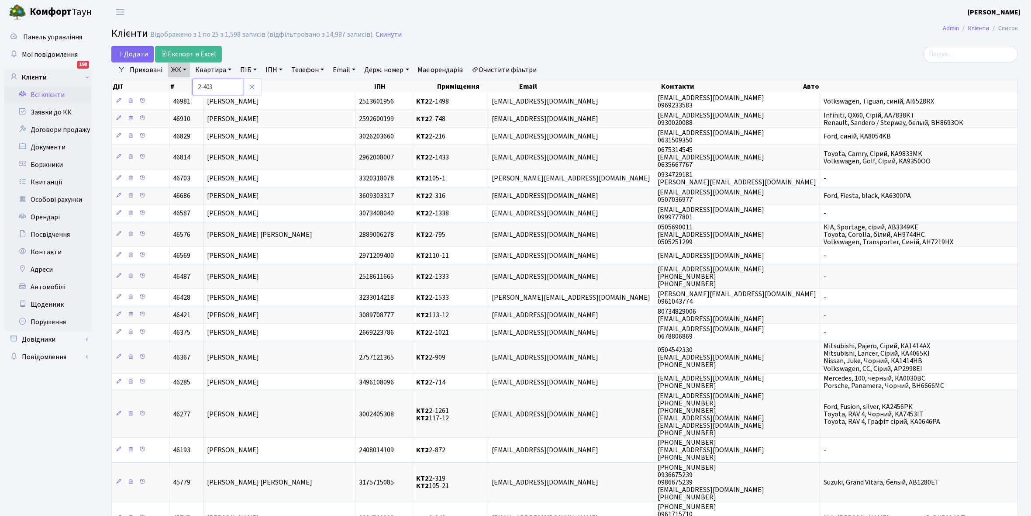
type input "2-403"
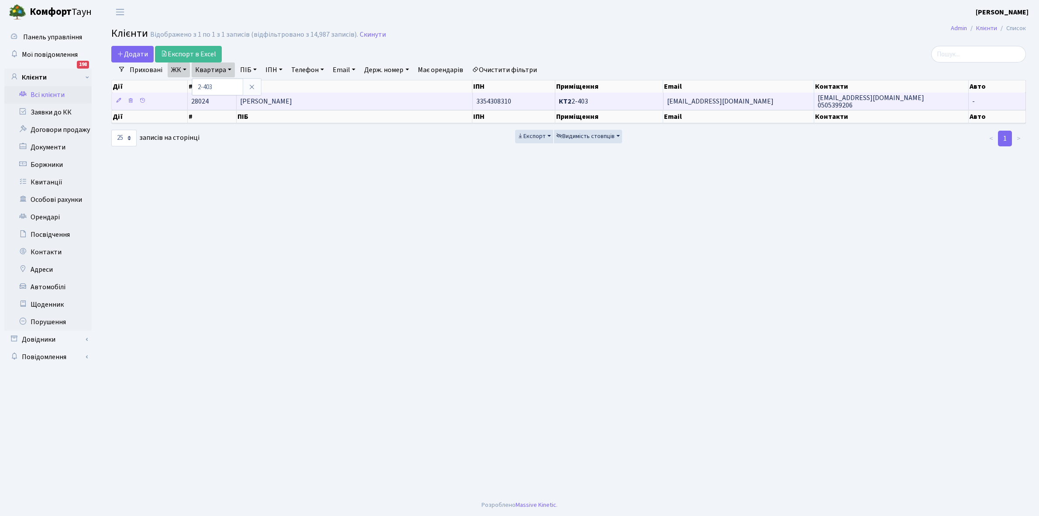
click at [292, 106] on span "[PERSON_NAME]" at bounding box center [266, 101] width 52 height 10
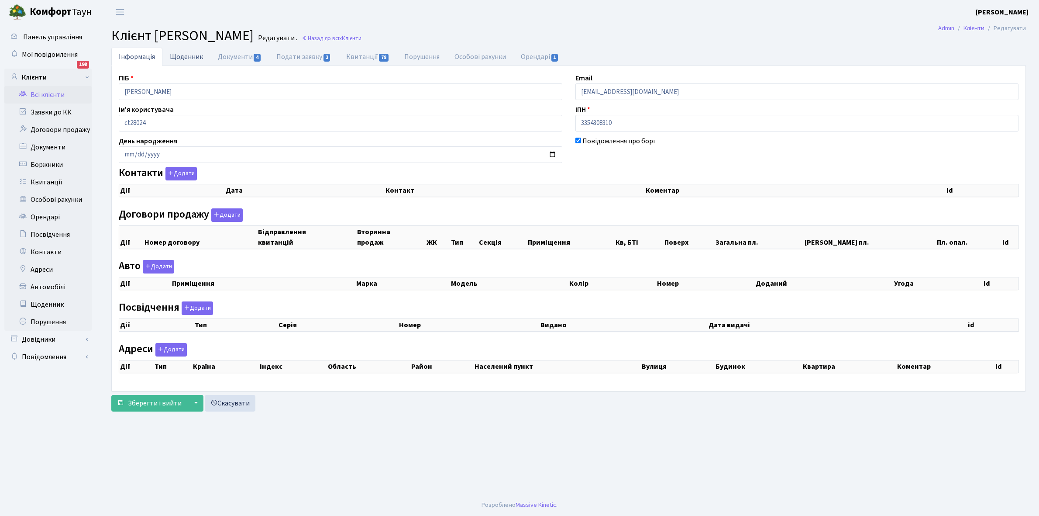
click at [183, 53] on link "Щоденник" at bounding box center [186, 57] width 48 height 18
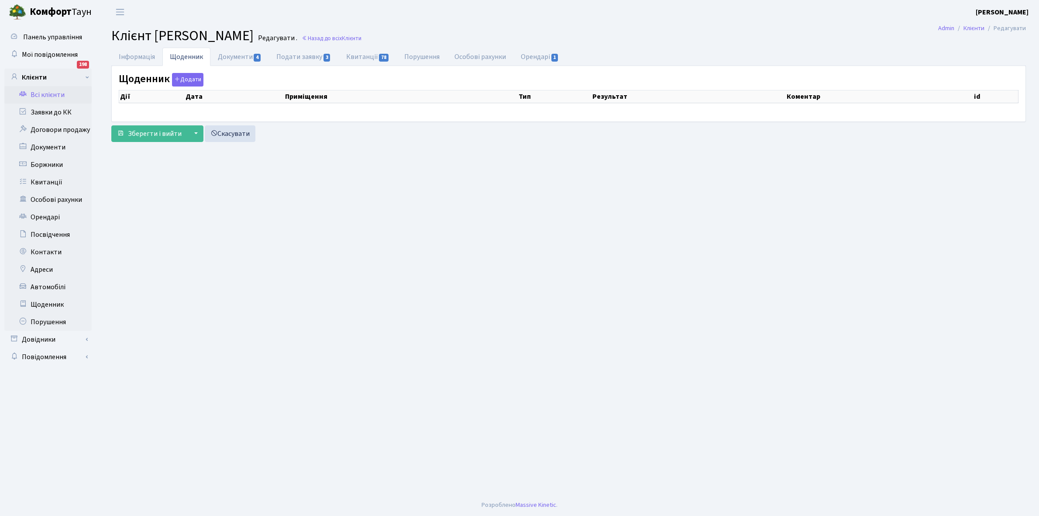
select select "25"
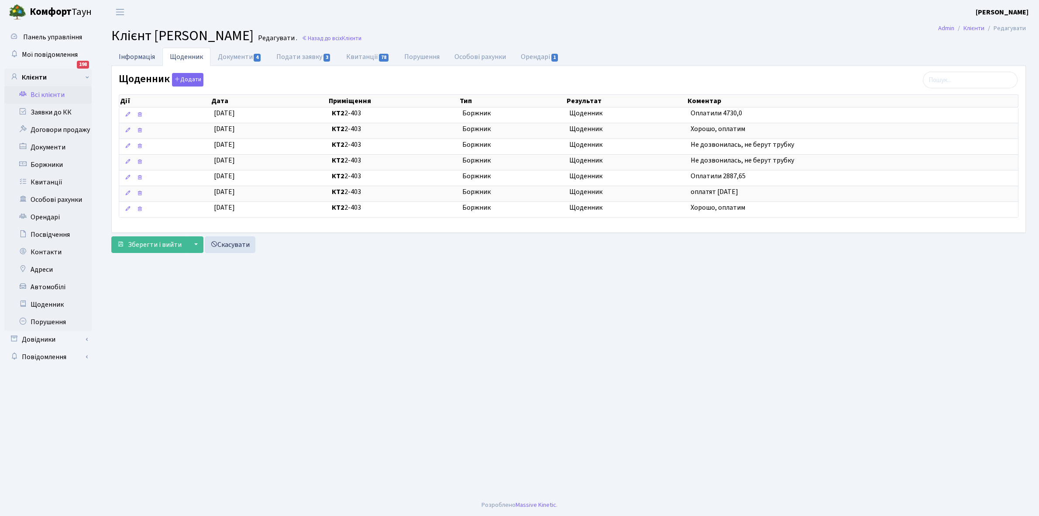
click at [130, 60] on link "Інформація" at bounding box center [136, 57] width 51 height 18
select select "25"
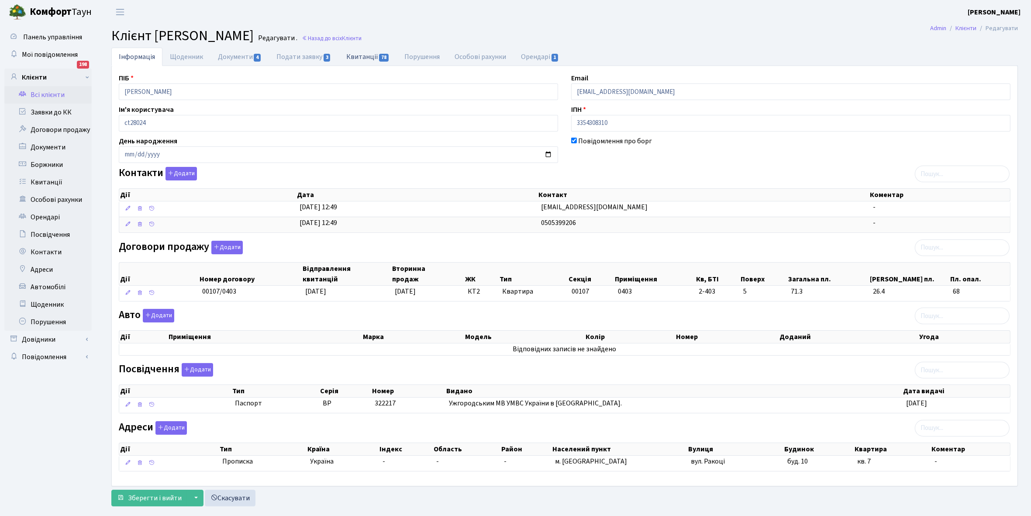
click at [351, 56] on link "Квитанції 78" at bounding box center [368, 57] width 58 height 18
select select "25"
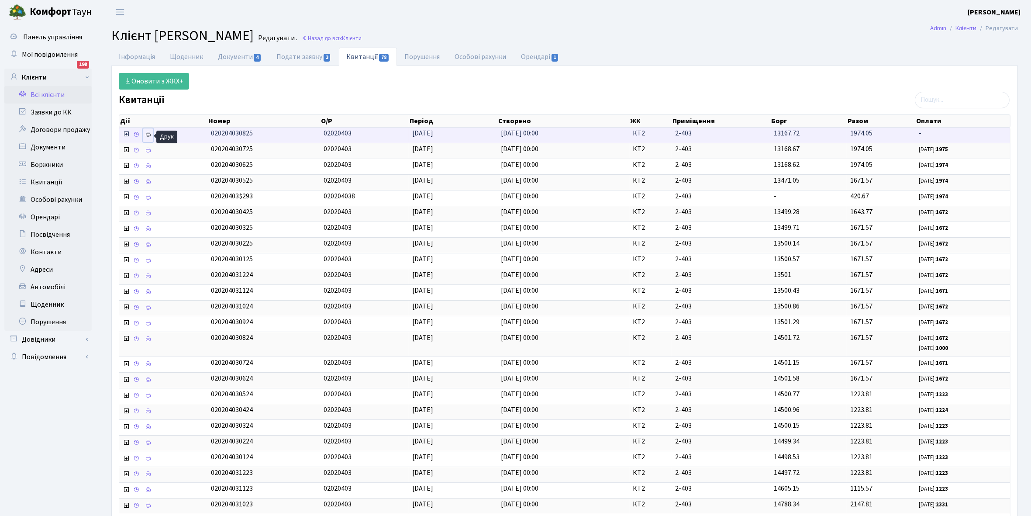
click at [148, 135] on icon at bounding box center [148, 134] width 6 height 6
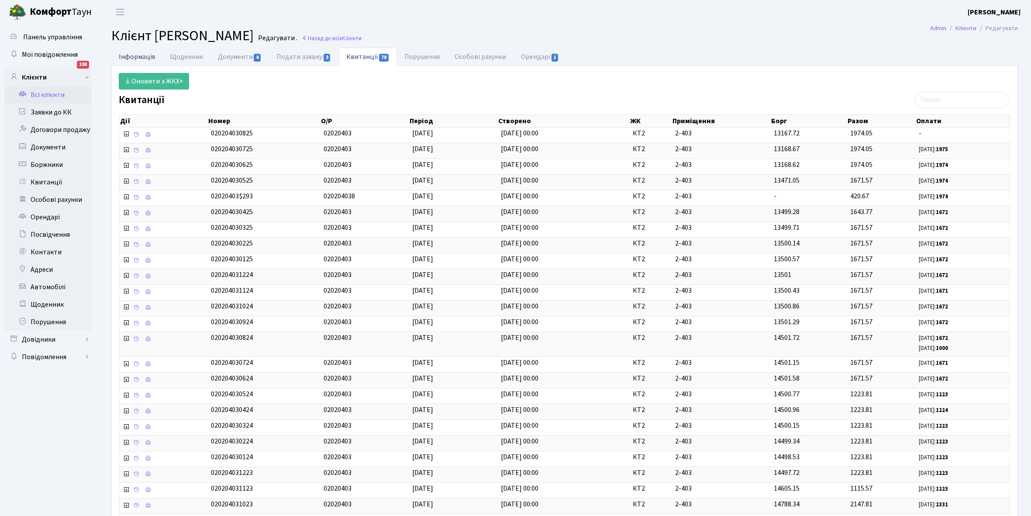
click at [133, 56] on link "Інформація" at bounding box center [136, 57] width 51 height 18
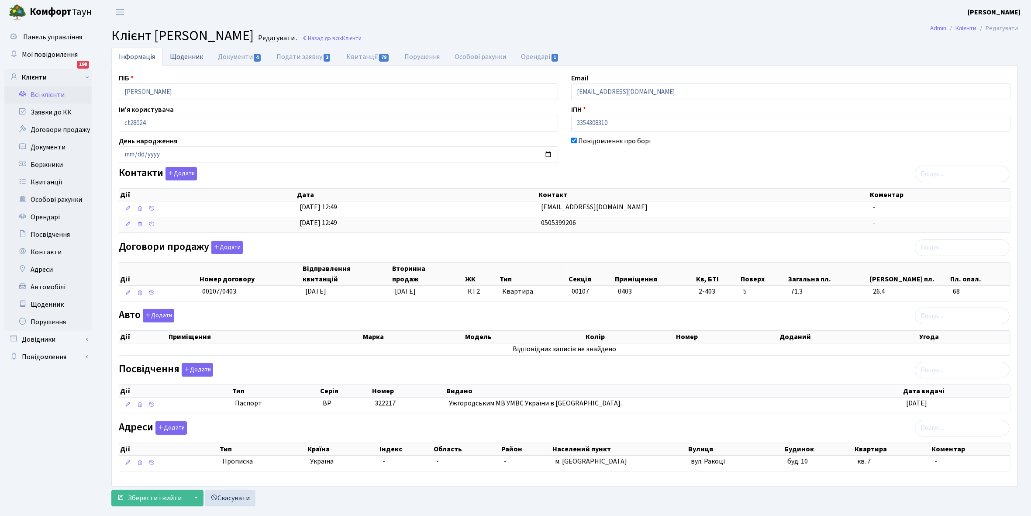
click at [190, 56] on link "Щоденник" at bounding box center [186, 57] width 48 height 18
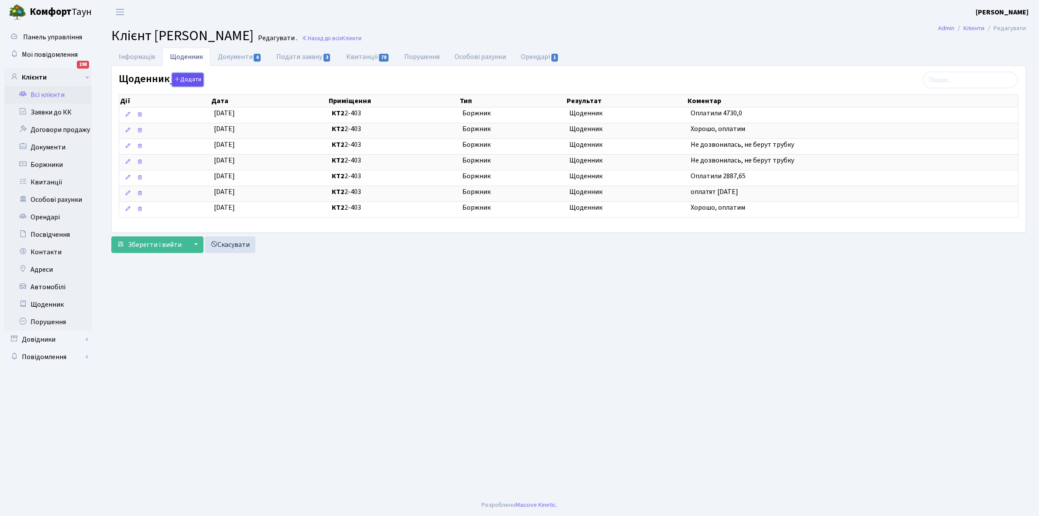
click at [182, 77] on button "Додати" at bounding box center [187, 80] width 31 height 14
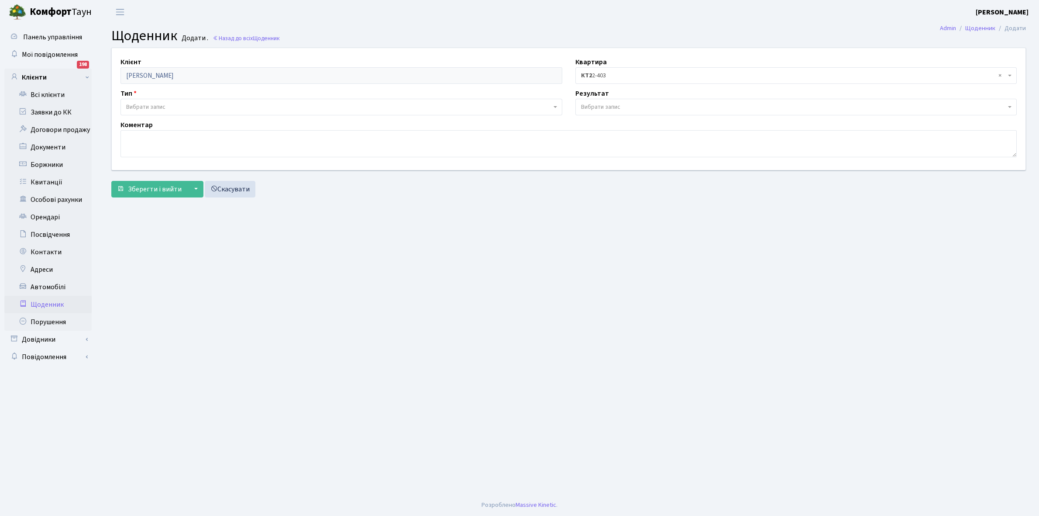
click at [161, 106] on span "Вибрати запис" at bounding box center [145, 107] width 39 height 9
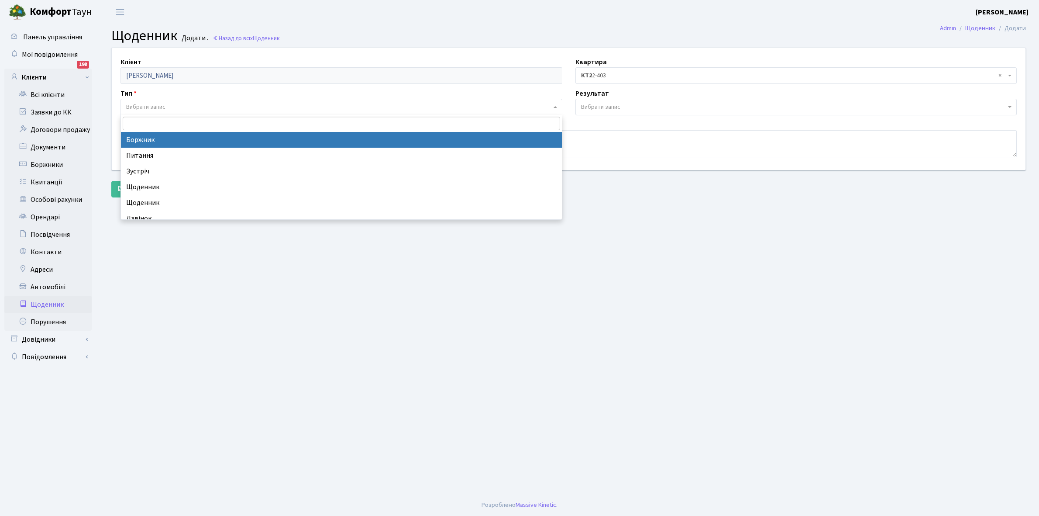
select select "189"
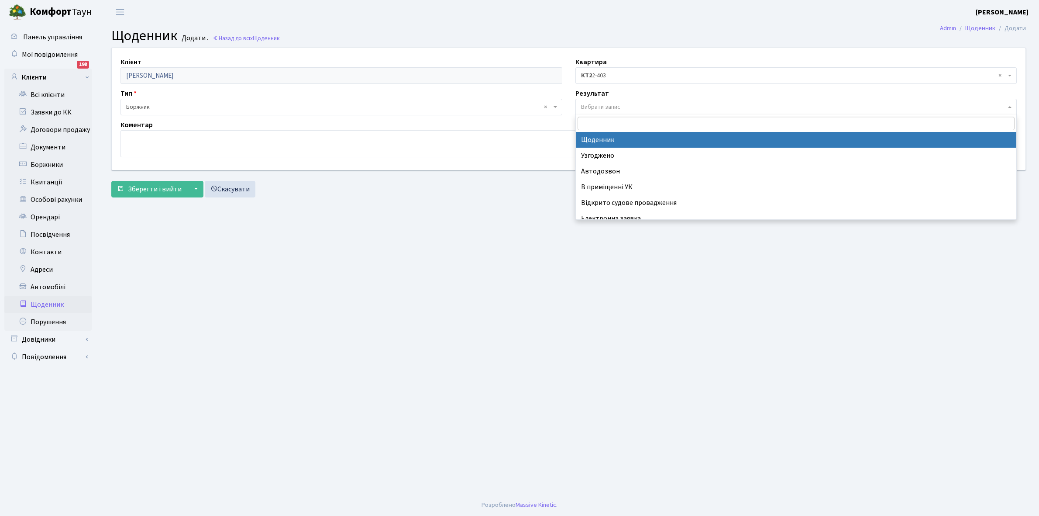
click at [632, 106] on span "Вибрати запис" at bounding box center [793, 107] width 425 height 9
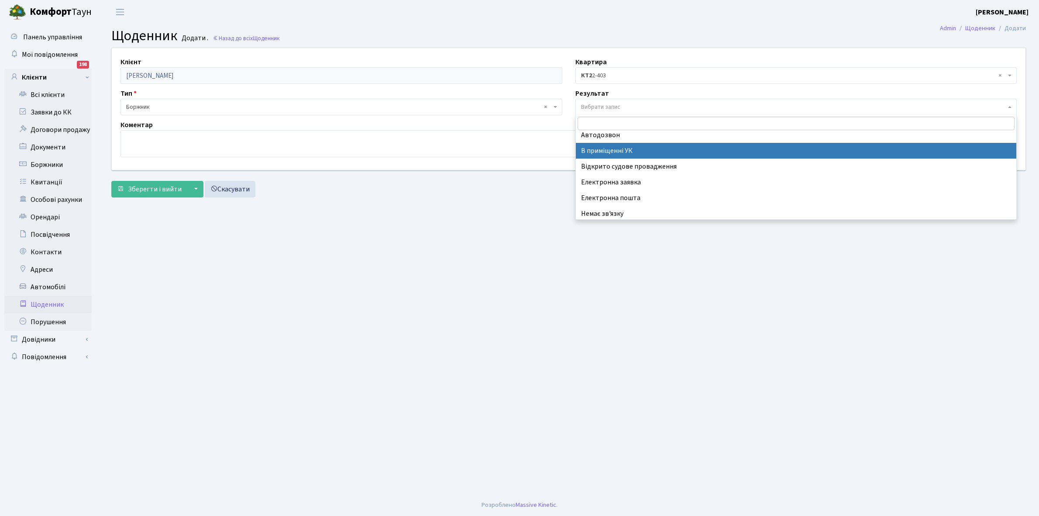
scroll to position [54, 0]
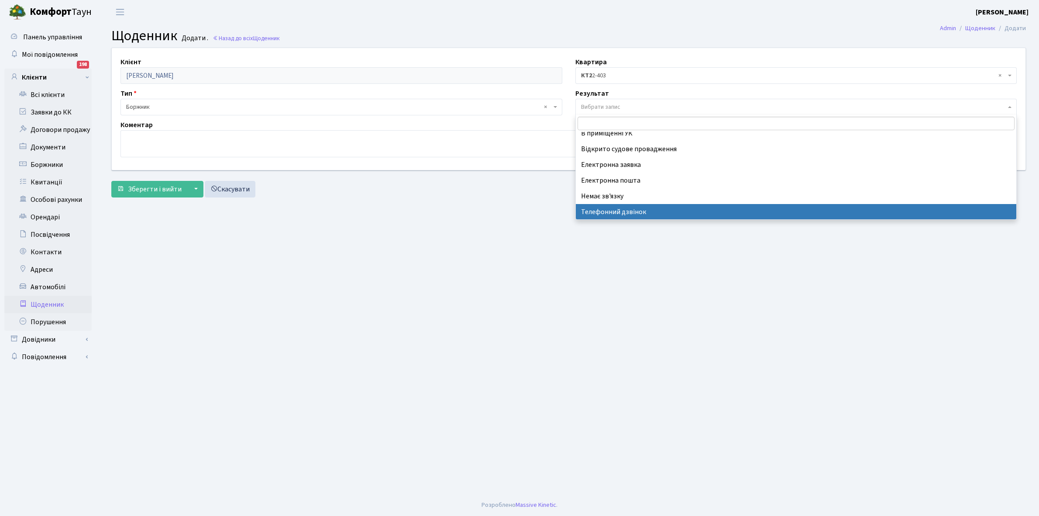
select select "196"
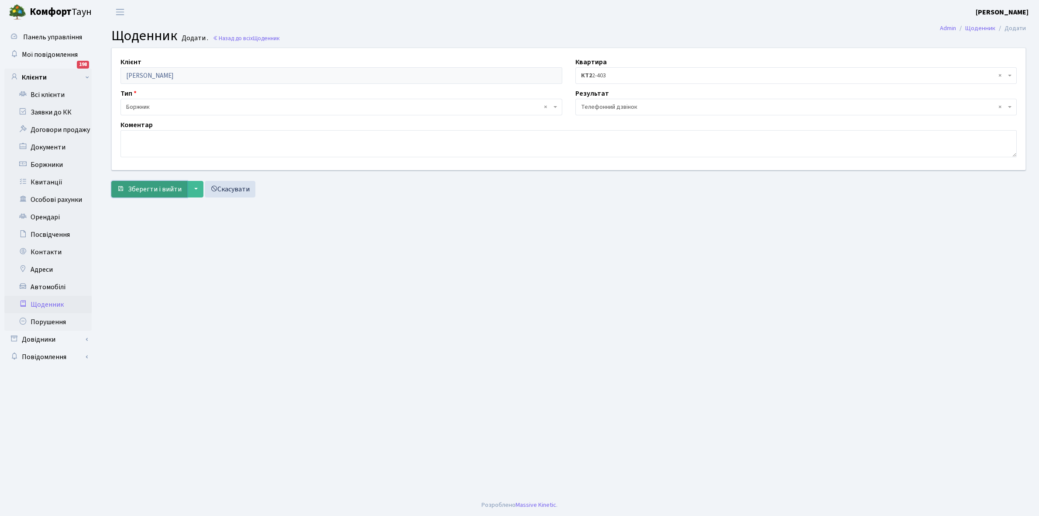
click at [160, 188] on span "Зберегти і вийти" at bounding box center [155, 189] width 54 height 10
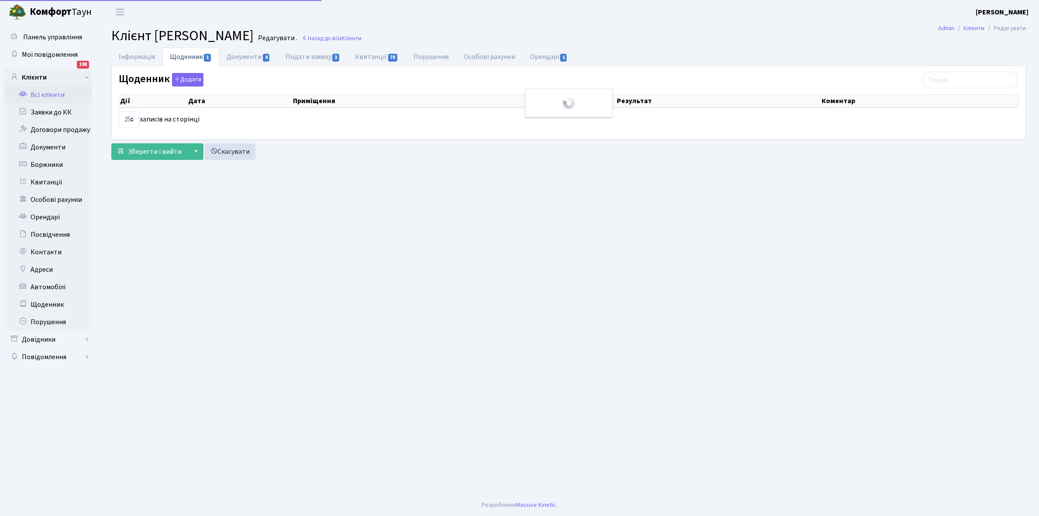
select select "25"
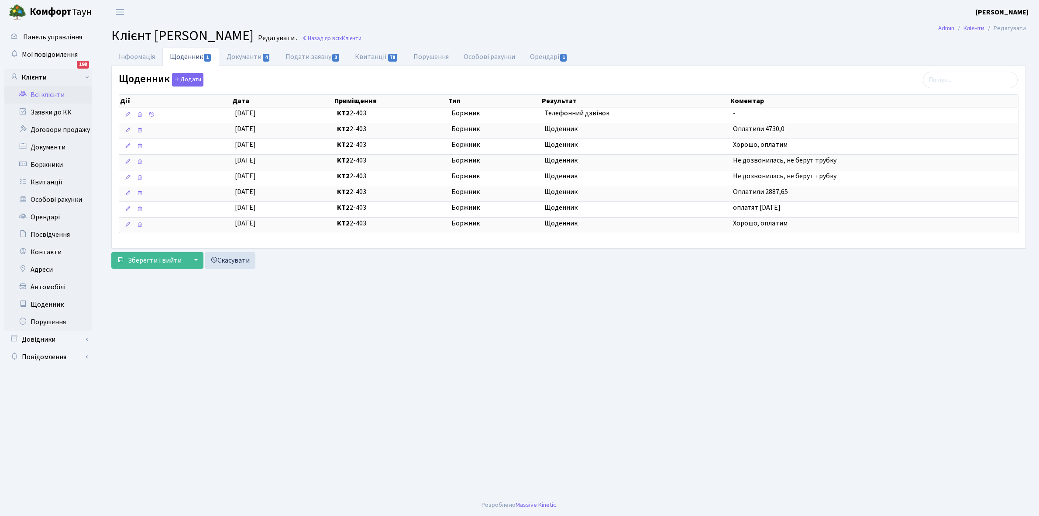
click at [43, 96] on link "Всі клієнти" at bounding box center [47, 94] width 87 height 17
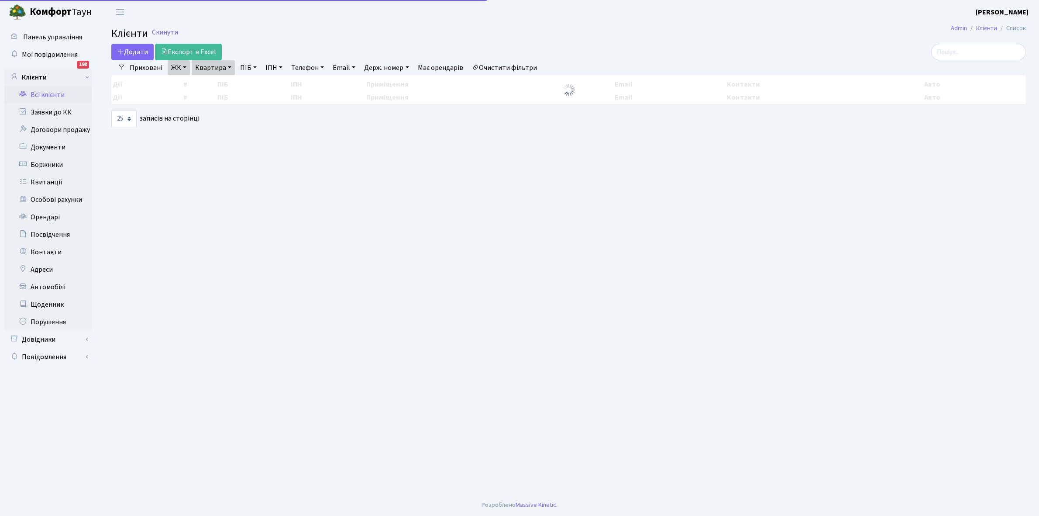
select select "25"
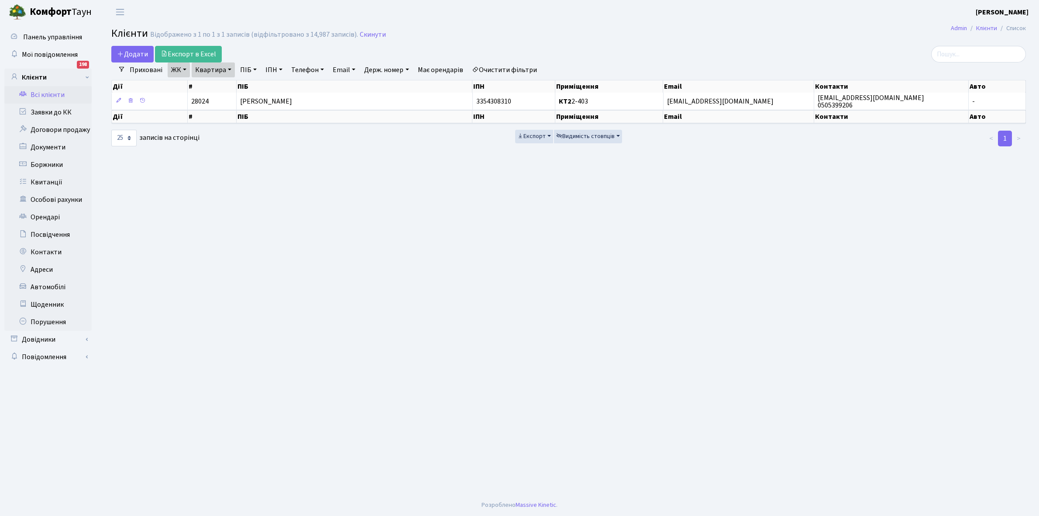
click at [501, 72] on link "Очистити фільтри" at bounding box center [504, 69] width 72 height 15
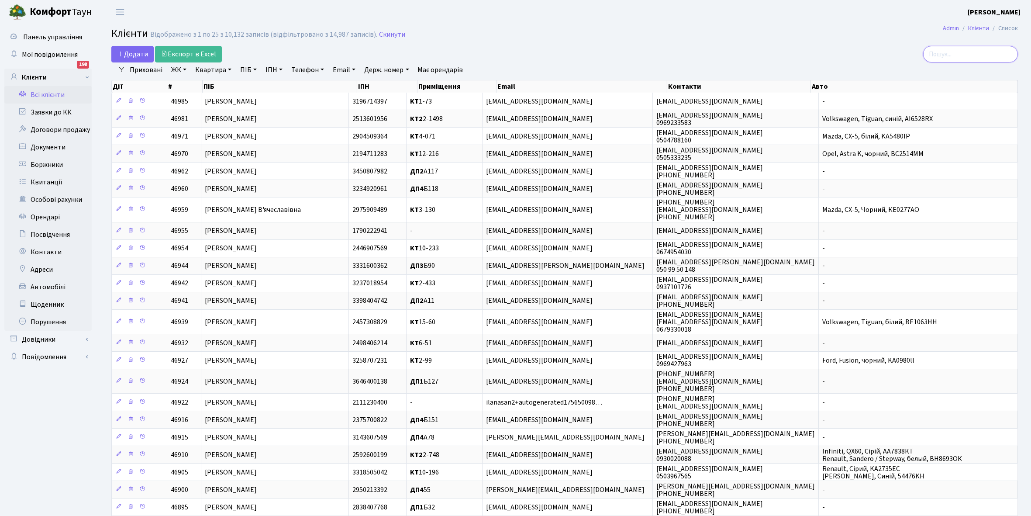
click at [967, 56] on input "search" at bounding box center [970, 54] width 95 height 17
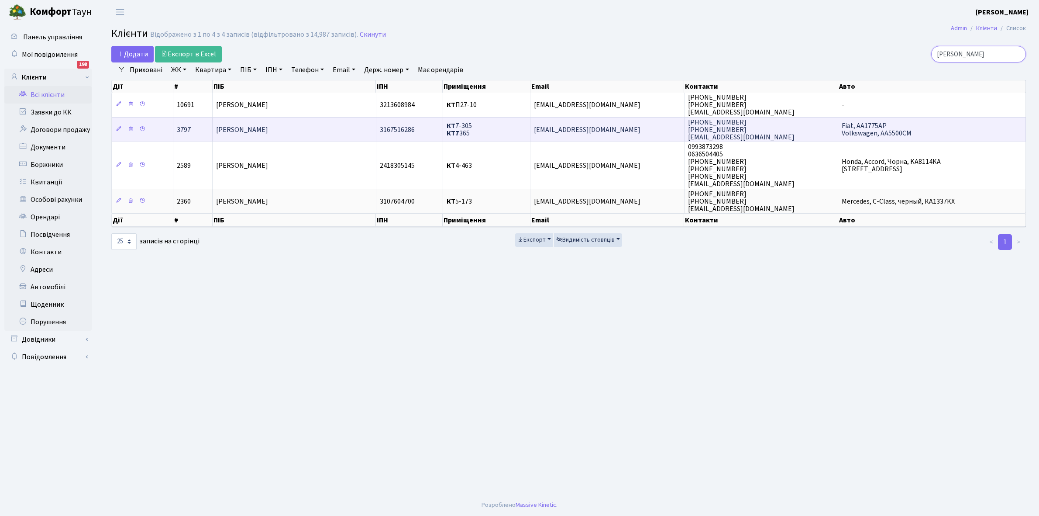
type input "[PERSON_NAME]"
click at [318, 125] on td "Висоцька [PERSON_NAME]" at bounding box center [294, 129] width 163 height 24
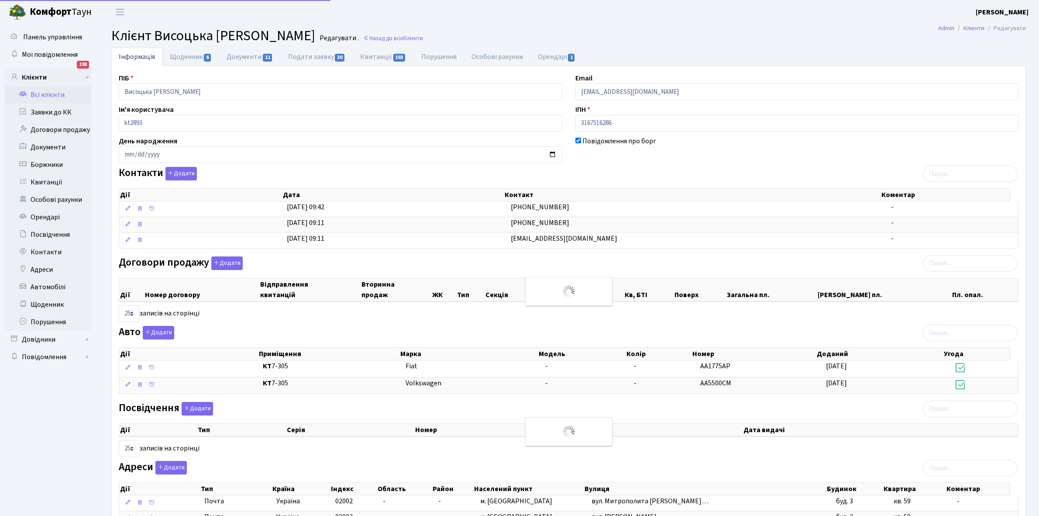
select select "25"
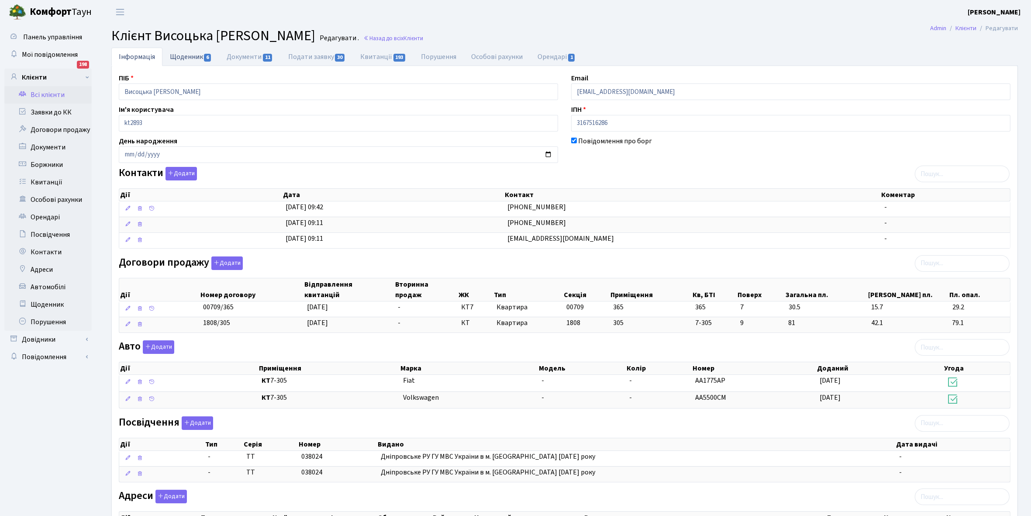
click at [181, 57] on link "Щоденник 6" at bounding box center [190, 57] width 57 height 18
select select "25"
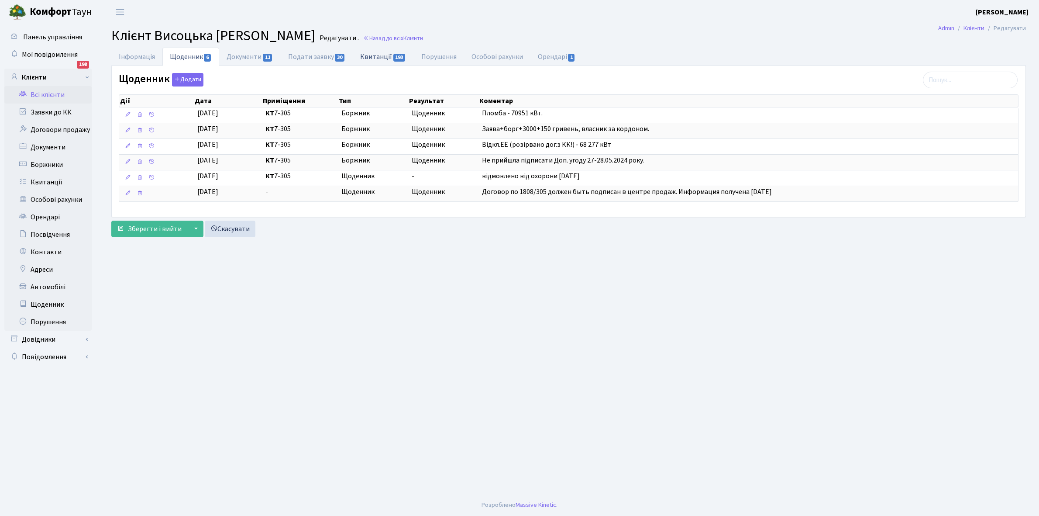
click at [380, 55] on link "Квитанції 193" at bounding box center [383, 57] width 61 height 18
select select "25"
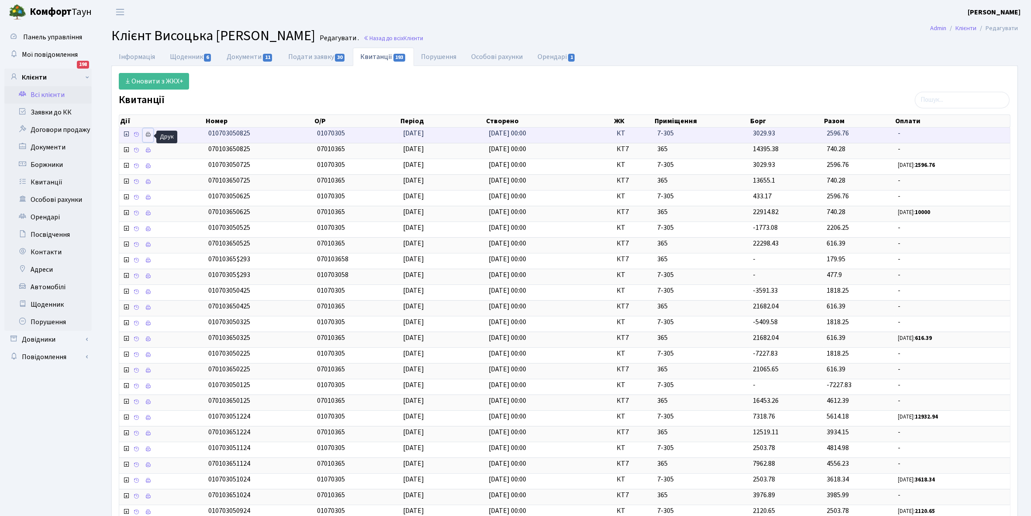
click at [151, 134] on icon at bounding box center [148, 134] width 6 height 6
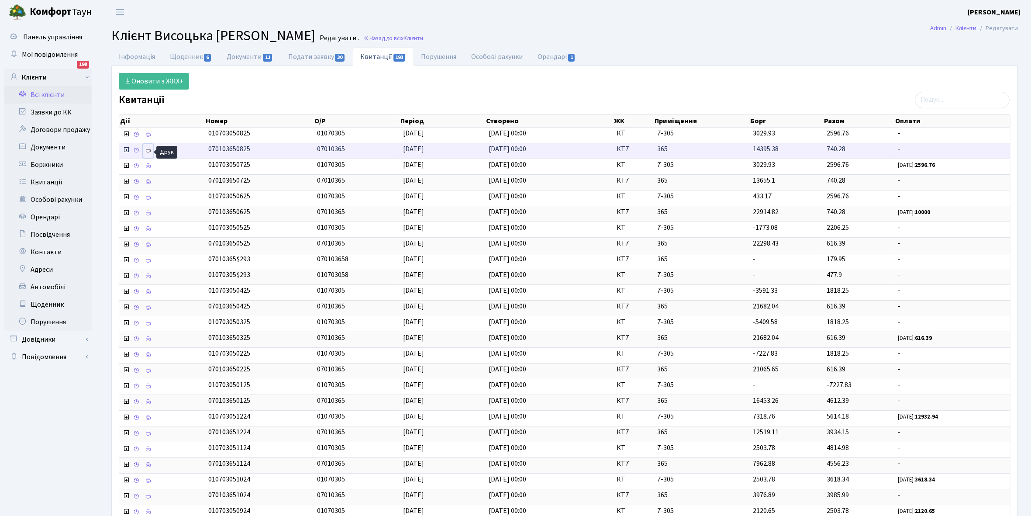
click at [149, 153] on icon at bounding box center [148, 150] width 6 height 6
click at [132, 55] on link "Інформація" at bounding box center [136, 57] width 51 height 18
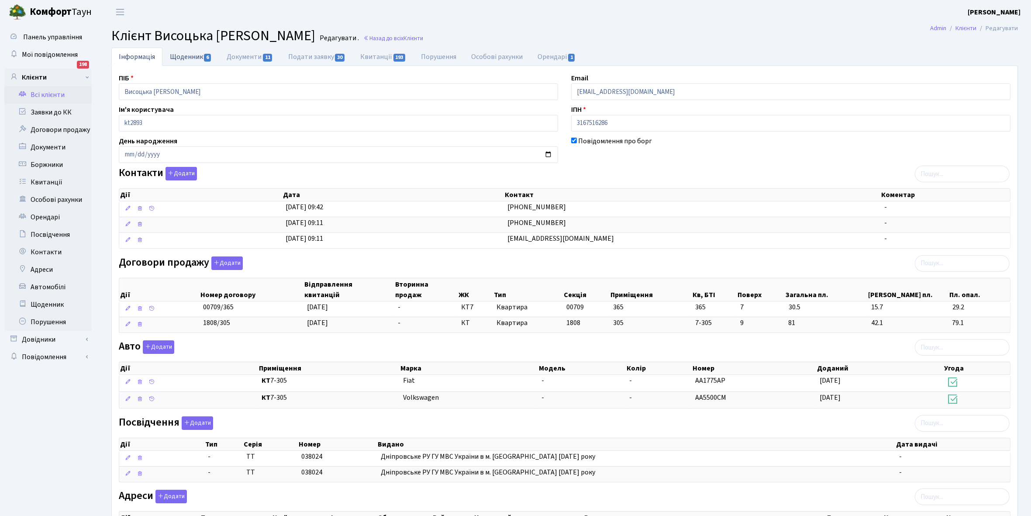
click at [176, 55] on link "Щоденник 6" at bounding box center [190, 57] width 57 height 18
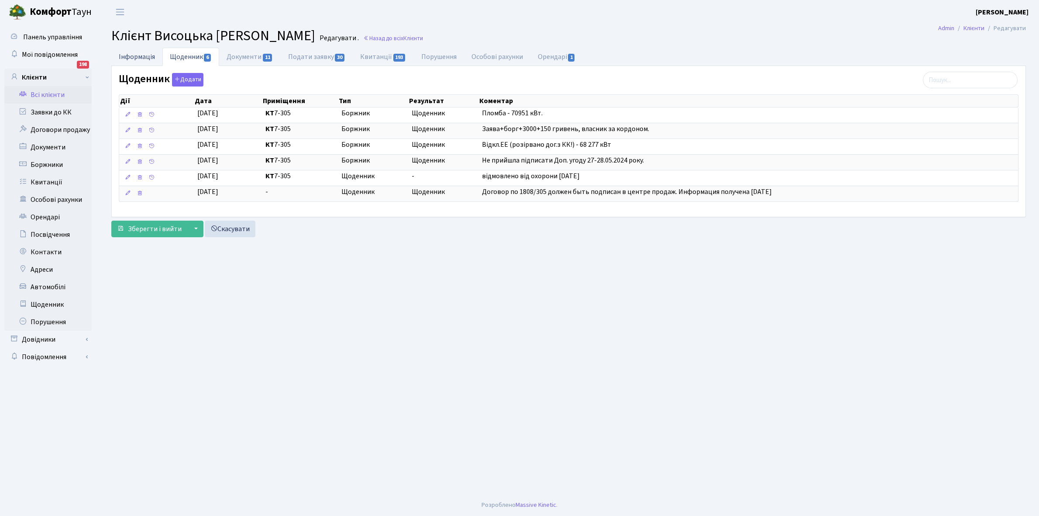
click at [134, 54] on link "Інформація" at bounding box center [136, 57] width 51 height 18
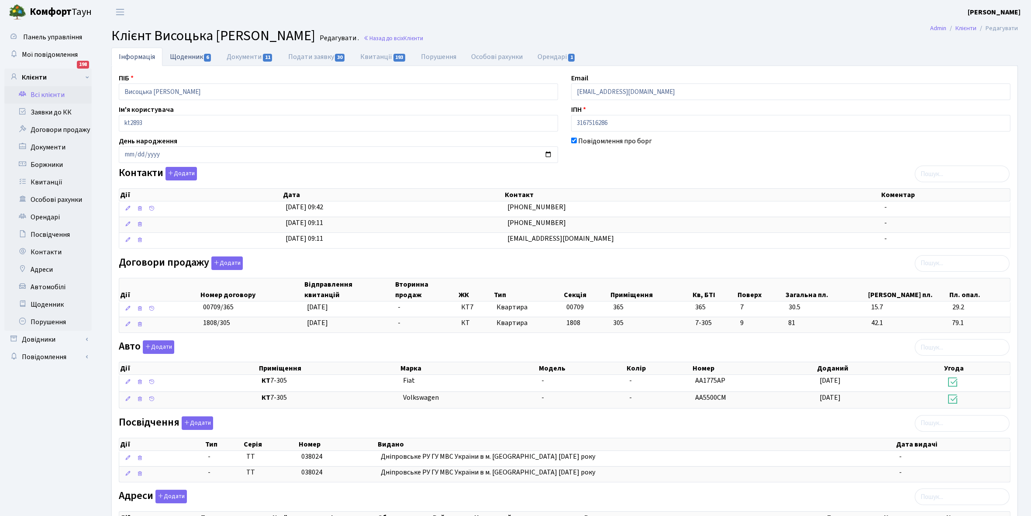
click at [182, 57] on link "Щоденник 6" at bounding box center [190, 57] width 57 height 18
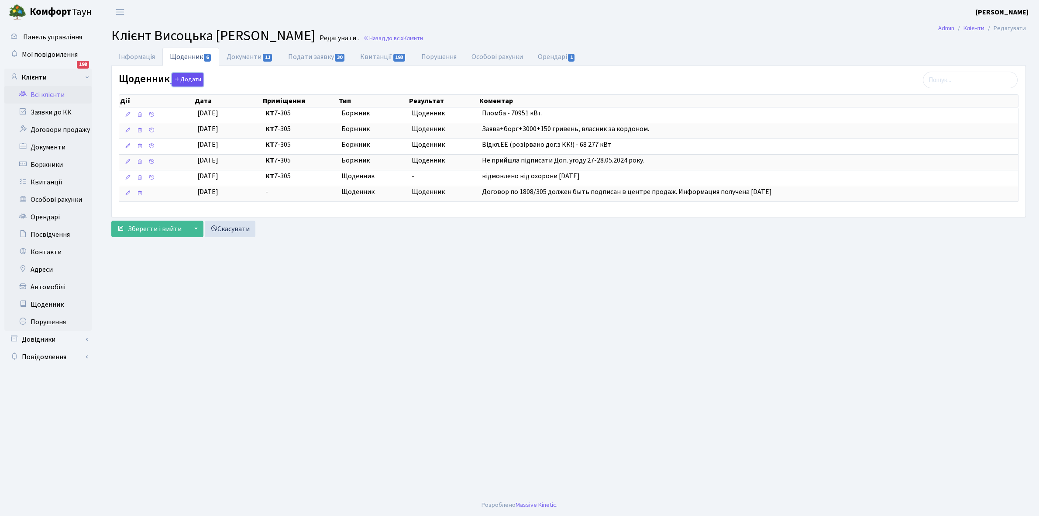
click at [186, 82] on button "Додати" at bounding box center [187, 80] width 31 height 14
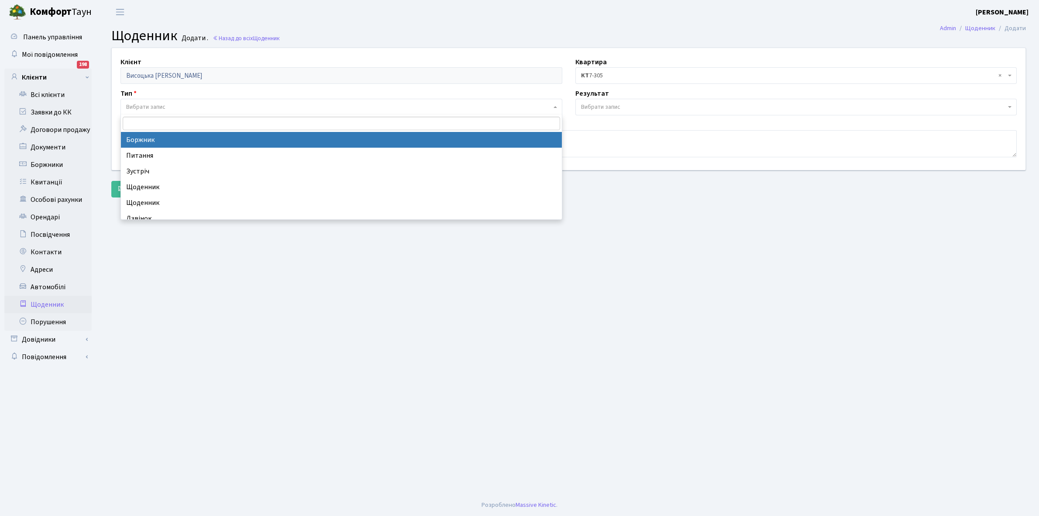
click at [155, 102] on span "Вибрати запис" at bounding box center [341, 107] width 442 height 17
select select "189"
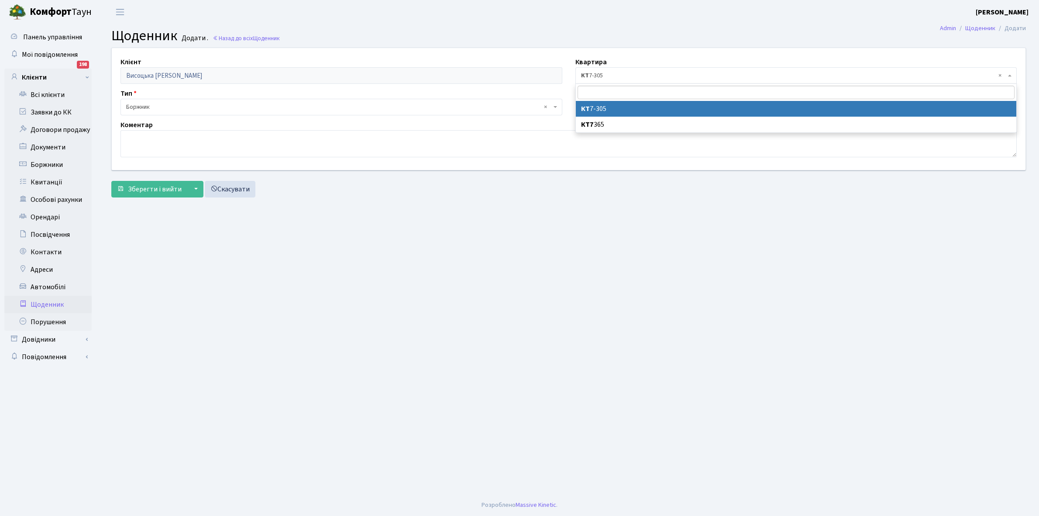
click at [612, 75] on span "× КТ 7-305" at bounding box center [793, 75] width 425 height 9
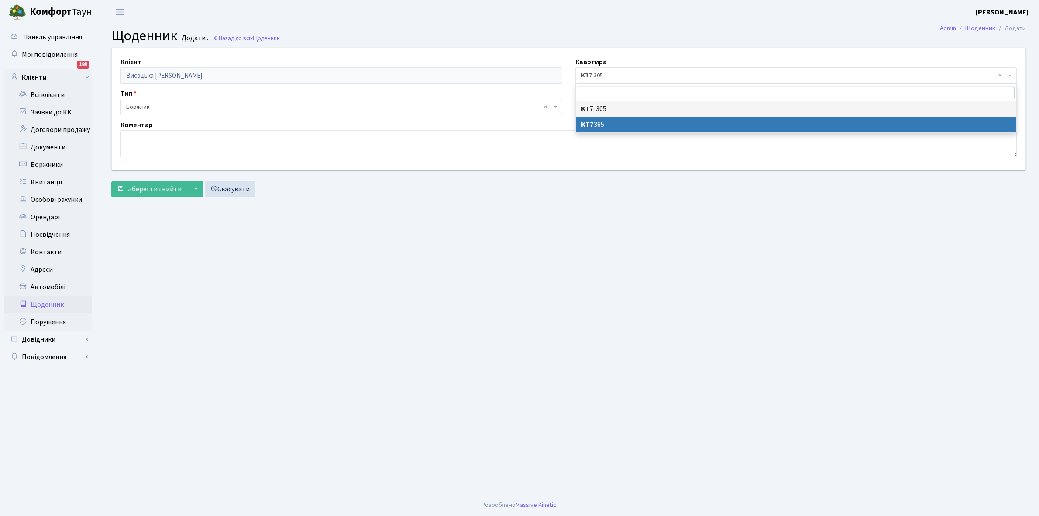
select select "28528"
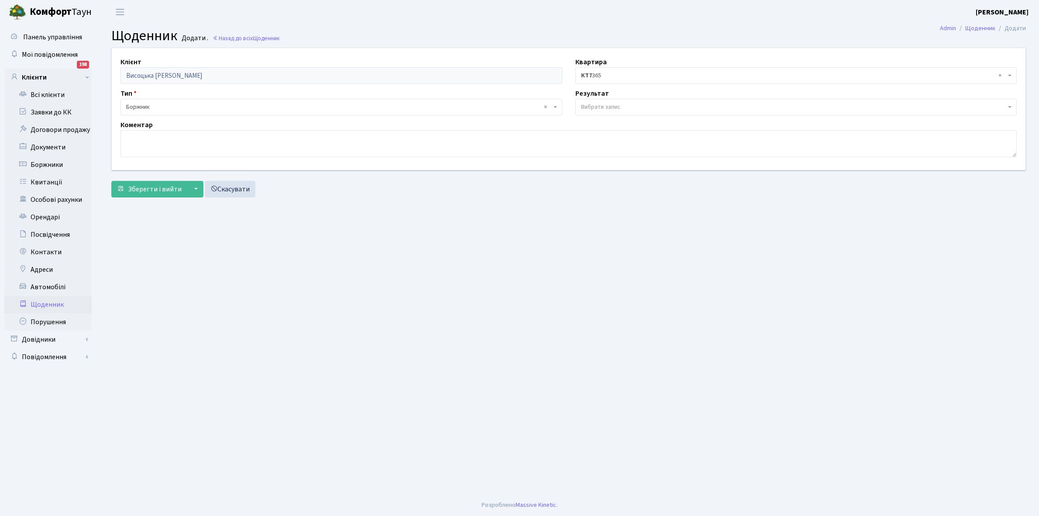
click at [594, 106] on span "Вибрати запис" at bounding box center [600, 107] width 39 height 9
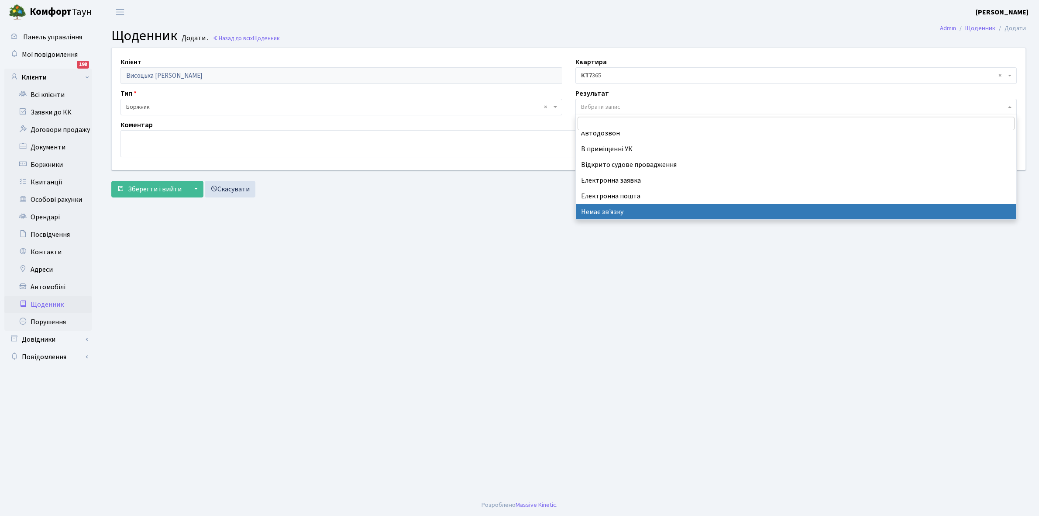
scroll to position [54, 0]
select select "196"
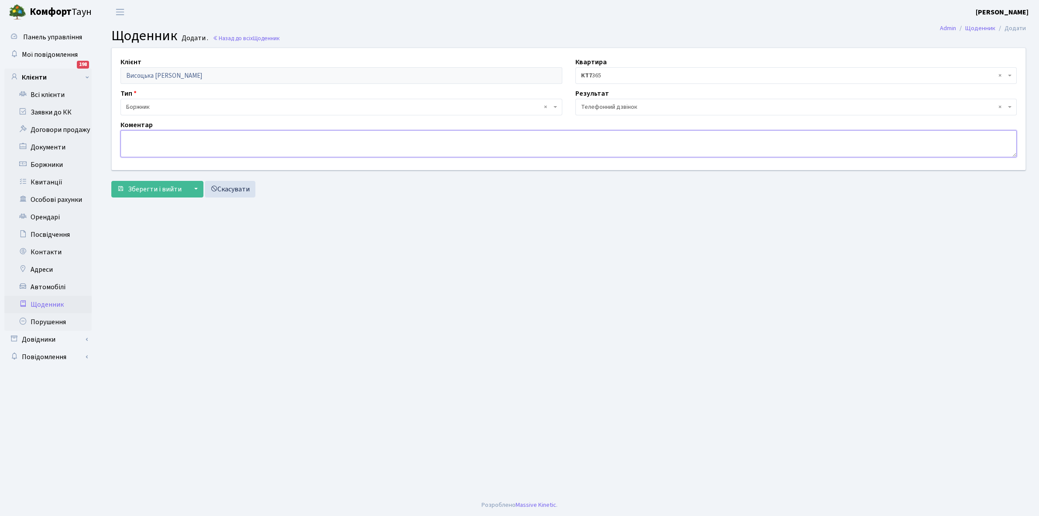
click at [138, 143] on textarea at bounding box center [568, 143] width 896 height 27
click at [158, 191] on span "Зберегти і вийти" at bounding box center [155, 189] width 54 height 10
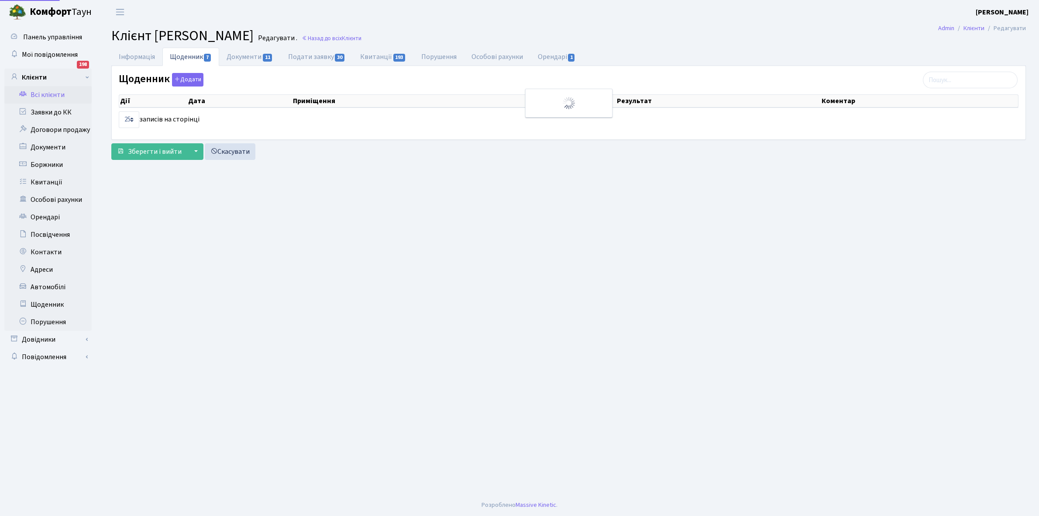
select select "25"
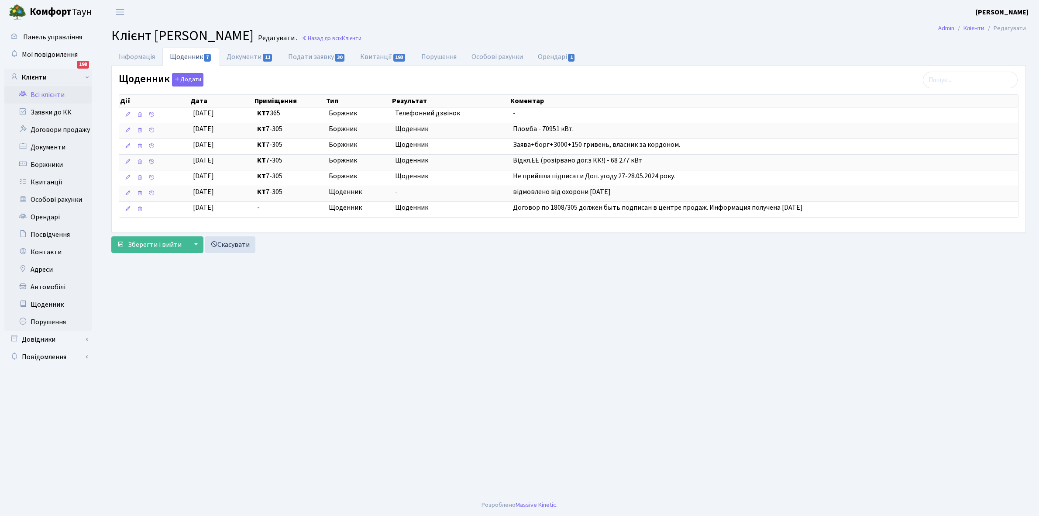
click at [47, 92] on link "Всі клієнти" at bounding box center [47, 94] width 87 height 17
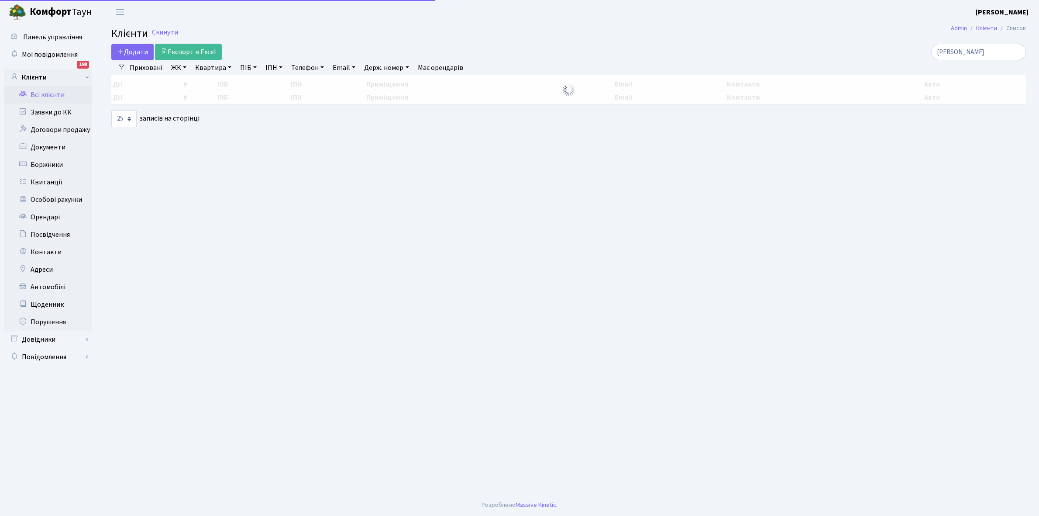
select select "25"
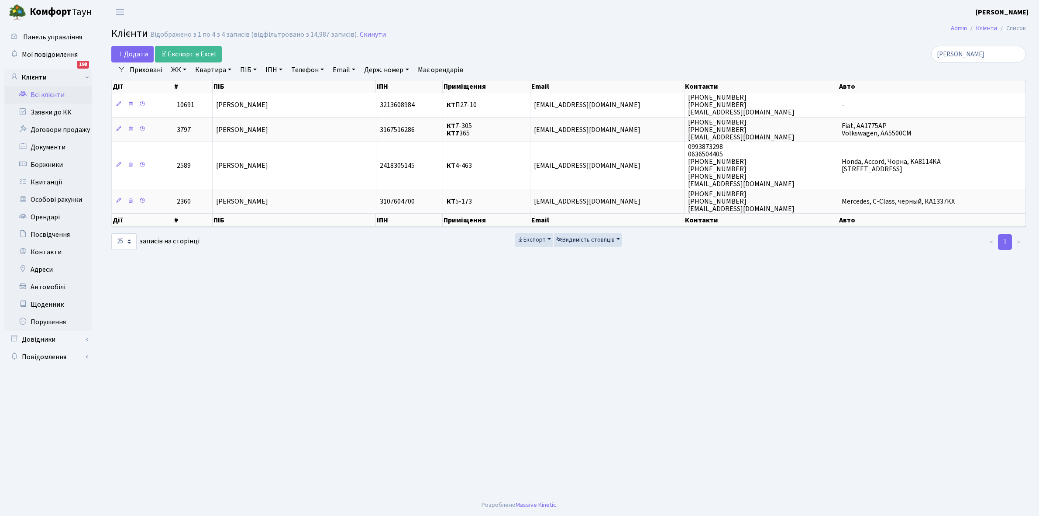
click at [230, 68] on link "Квартира" at bounding box center [213, 69] width 43 height 15
click at [980, 53] on input "[PERSON_NAME]" at bounding box center [978, 54] width 95 height 17
type input "в"
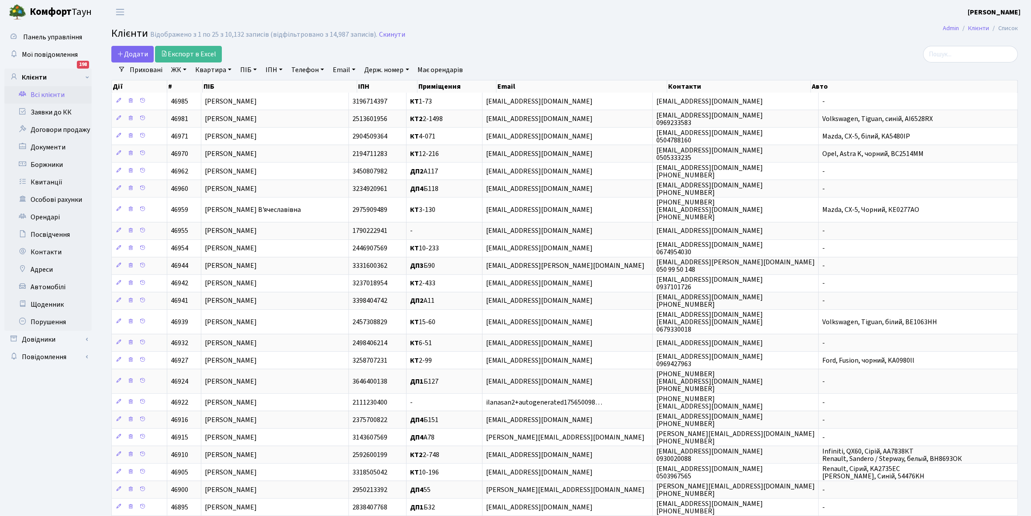
click at [229, 70] on link "Квартира" at bounding box center [213, 69] width 43 height 15
click at [221, 82] on input "text" at bounding box center [217, 87] width 51 height 17
type input "1-16"
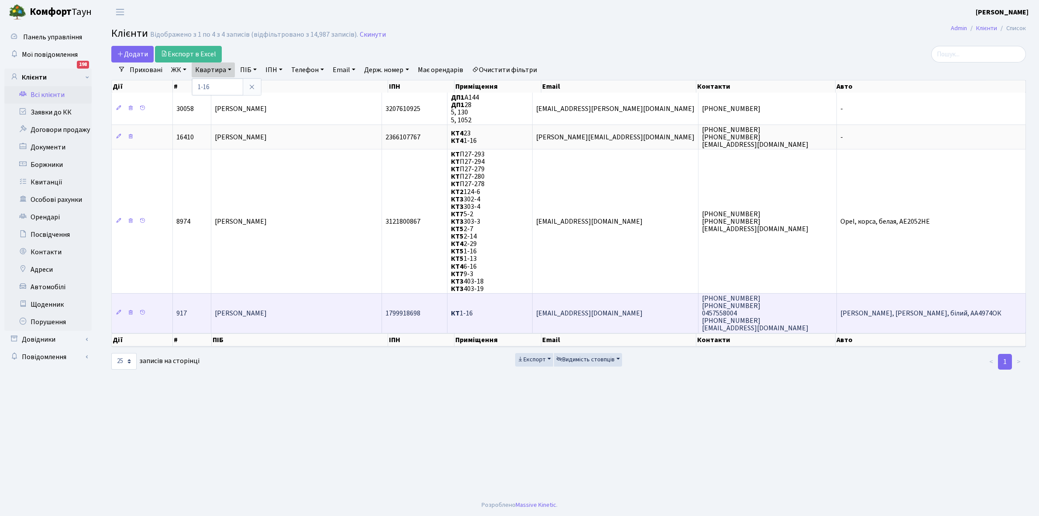
click at [267, 312] on span "[PERSON_NAME]" at bounding box center [241, 313] width 52 height 10
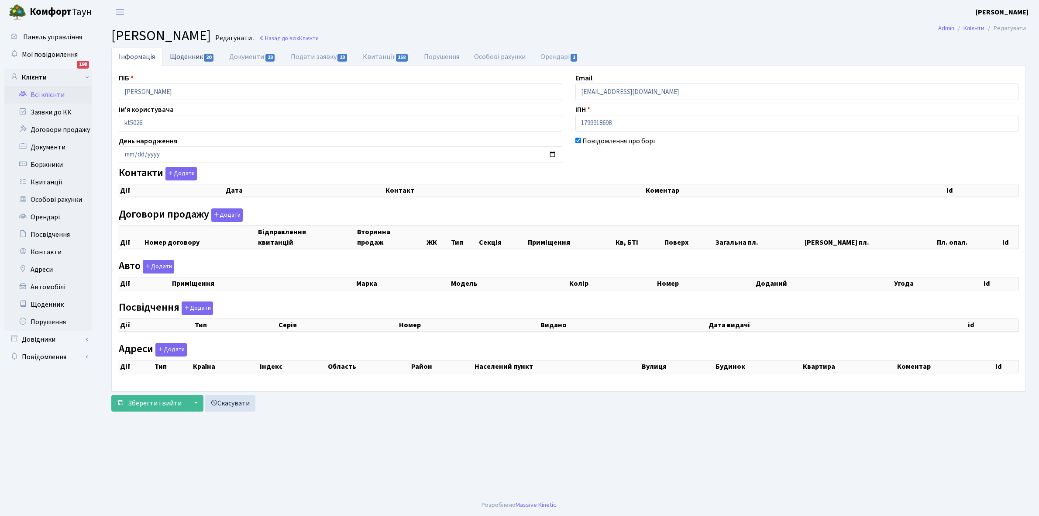
checkbox input "true"
select select "25"
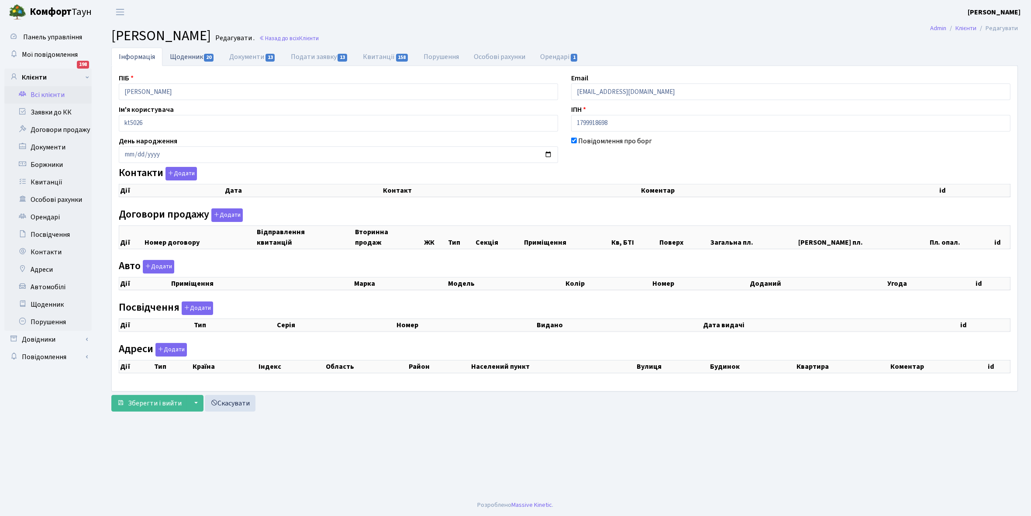
select select "25"
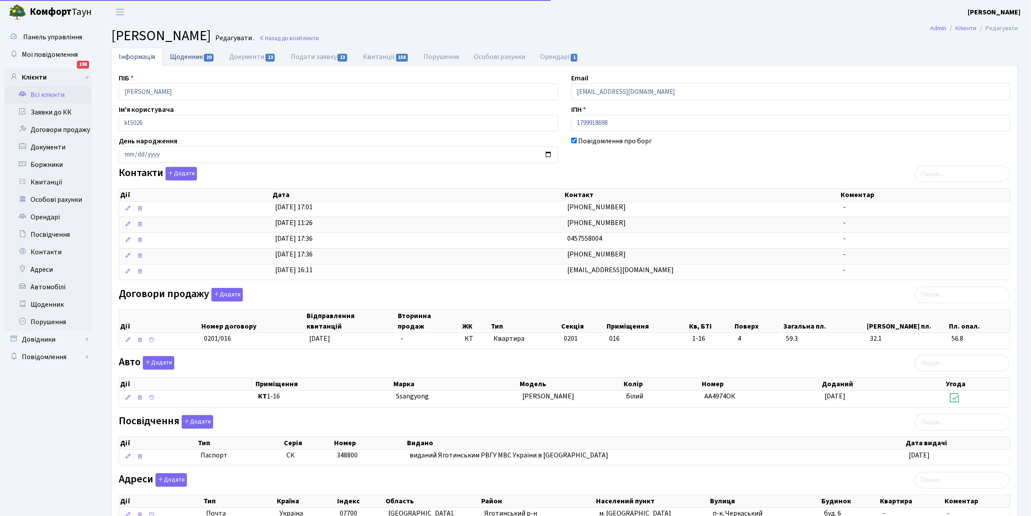
click at [186, 52] on link "Щоденник 20" at bounding box center [191, 57] width 59 height 18
select select "25"
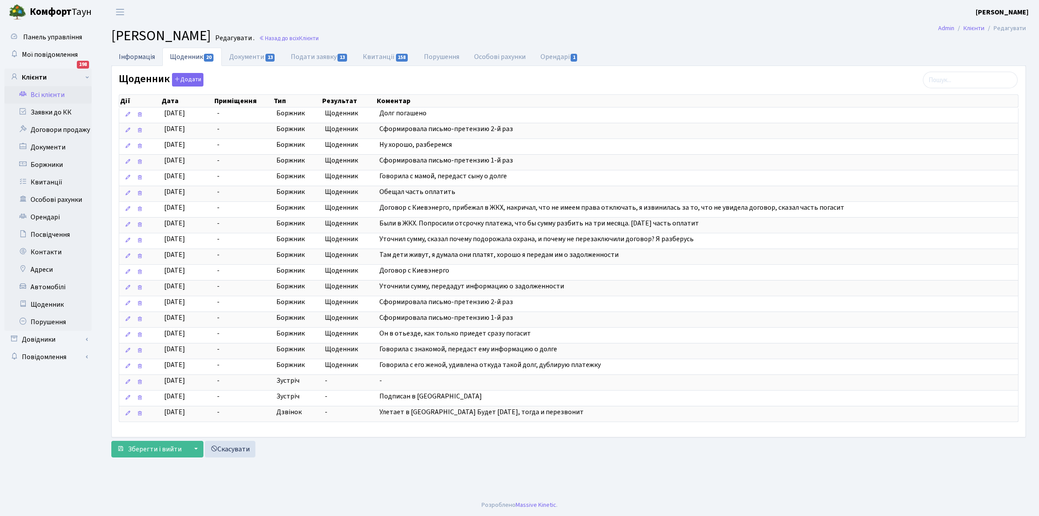
click at [135, 54] on link "Інформація" at bounding box center [136, 57] width 51 height 18
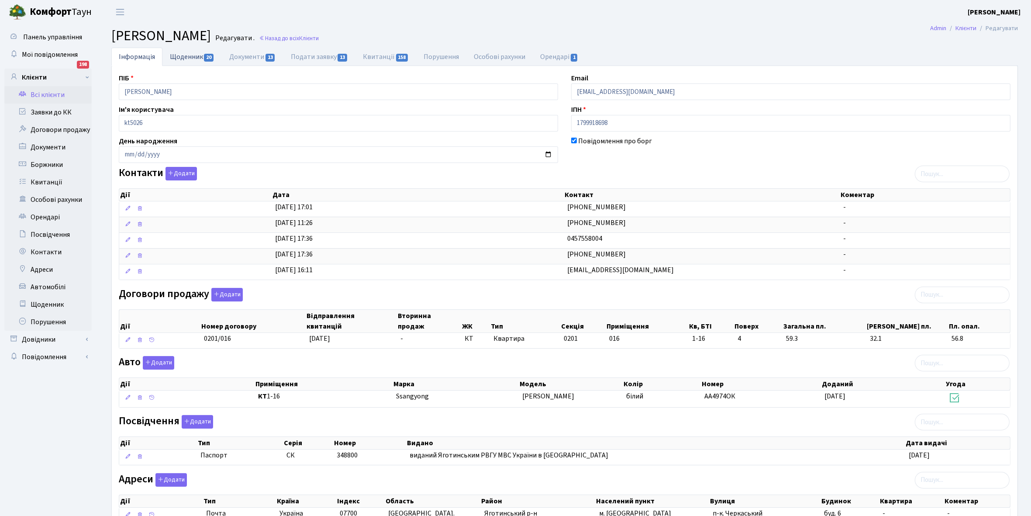
click at [177, 55] on link "Щоденник 20" at bounding box center [191, 57] width 59 height 18
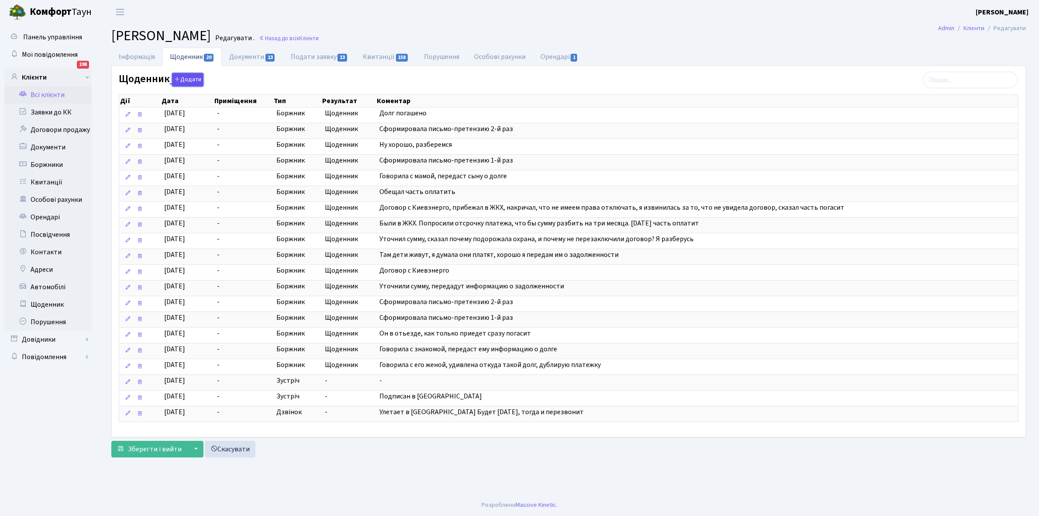
click at [184, 79] on button "Додати" at bounding box center [187, 80] width 31 height 14
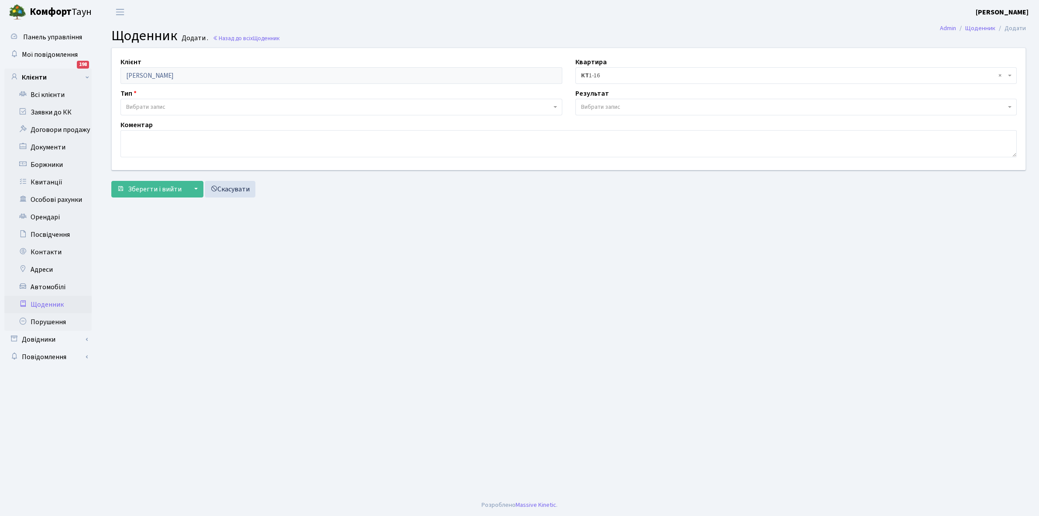
click at [166, 107] on span "Вибрати запис" at bounding box center [338, 107] width 425 height 9
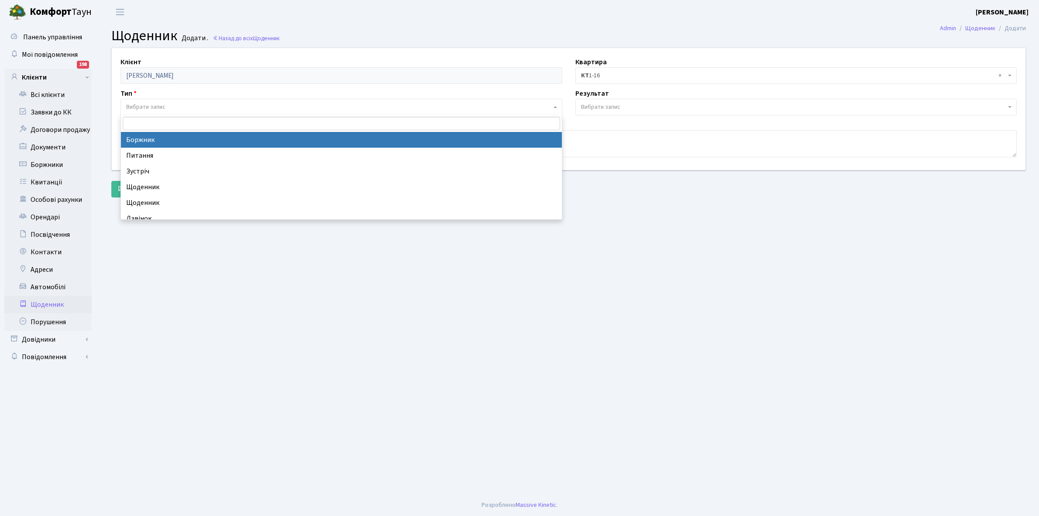
select select "189"
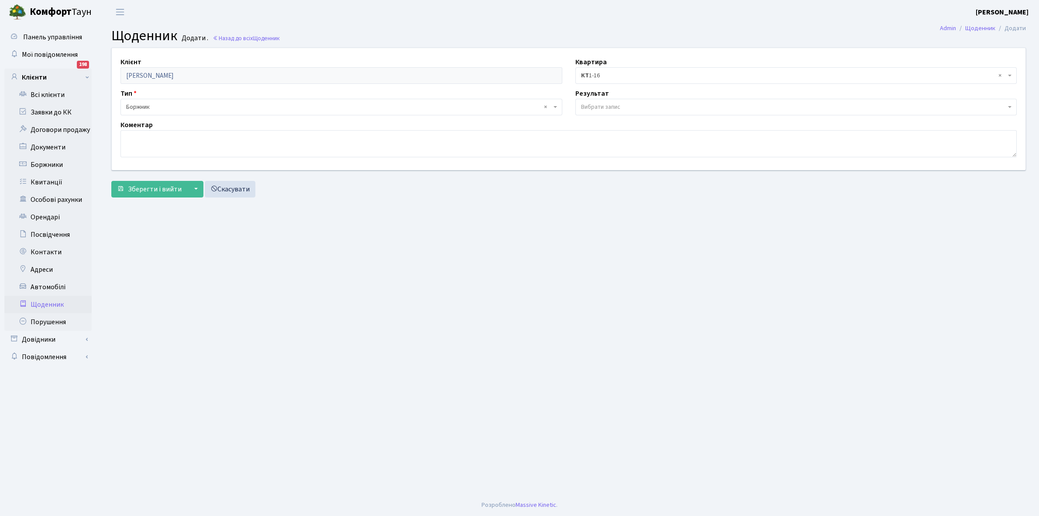
click at [595, 107] on span "Вибрати запис" at bounding box center [600, 107] width 39 height 9
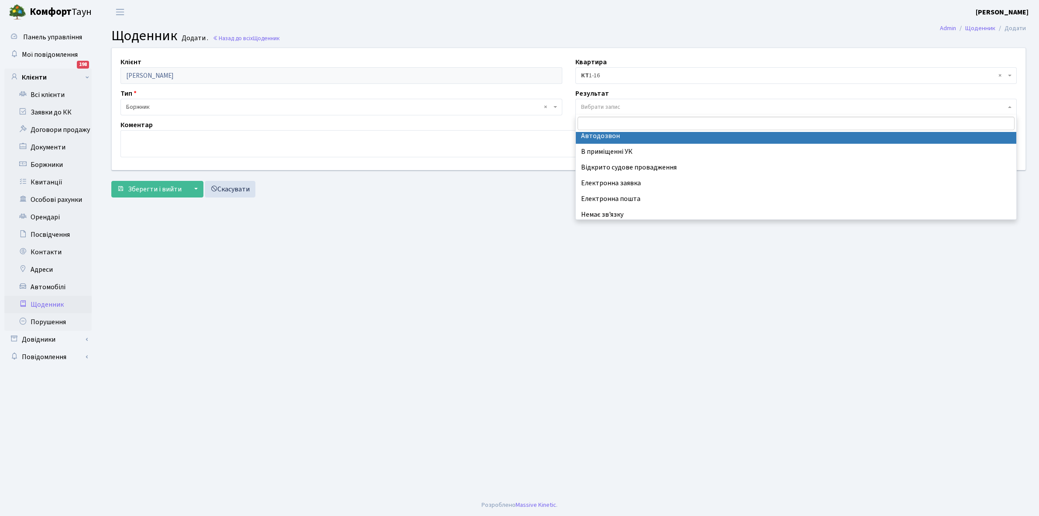
scroll to position [54, 0]
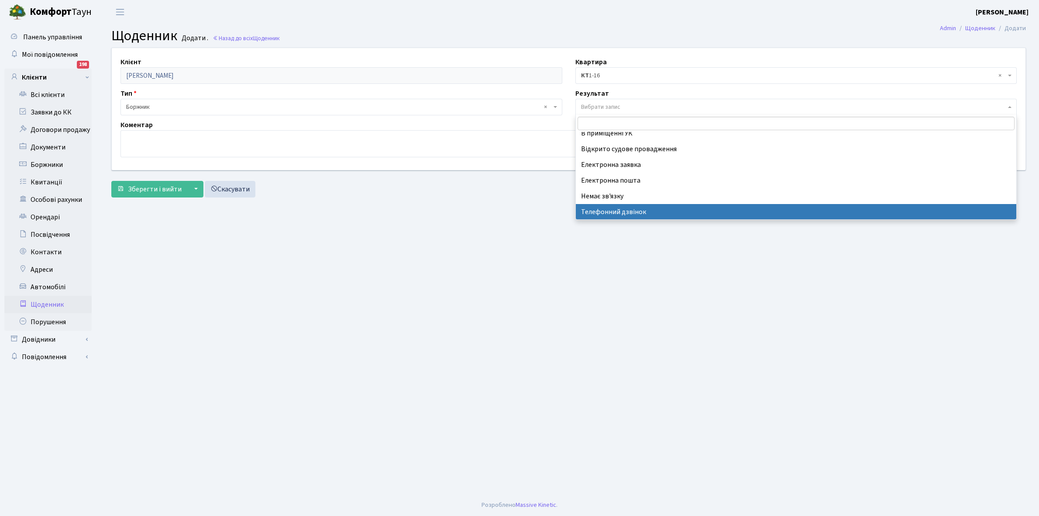
select select "196"
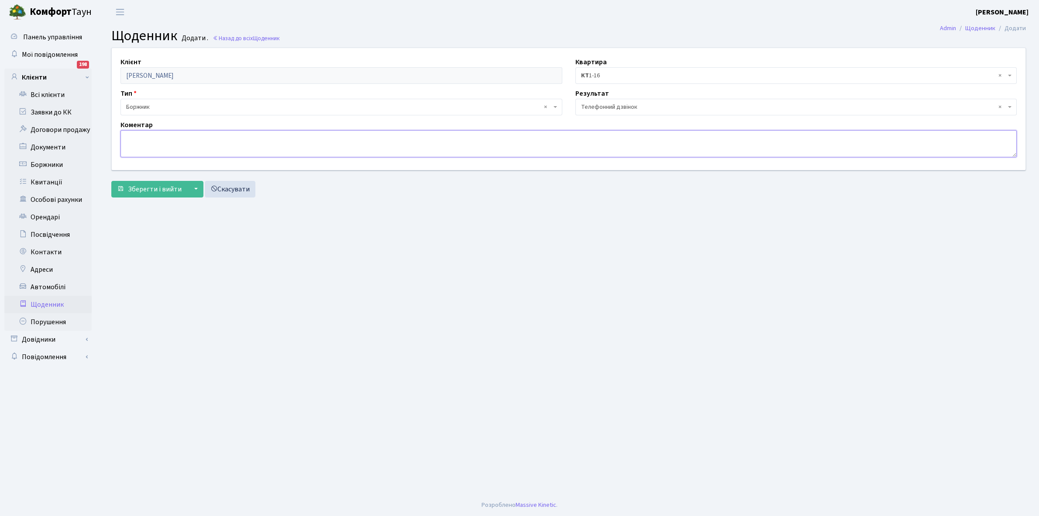
click at [134, 138] on textarea at bounding box center [568, 143] width 896 height 27
type textarea "Н"
click at [59, 96] on link "Всі клієнти" at bounding box center [47, 94] width 87 height 17
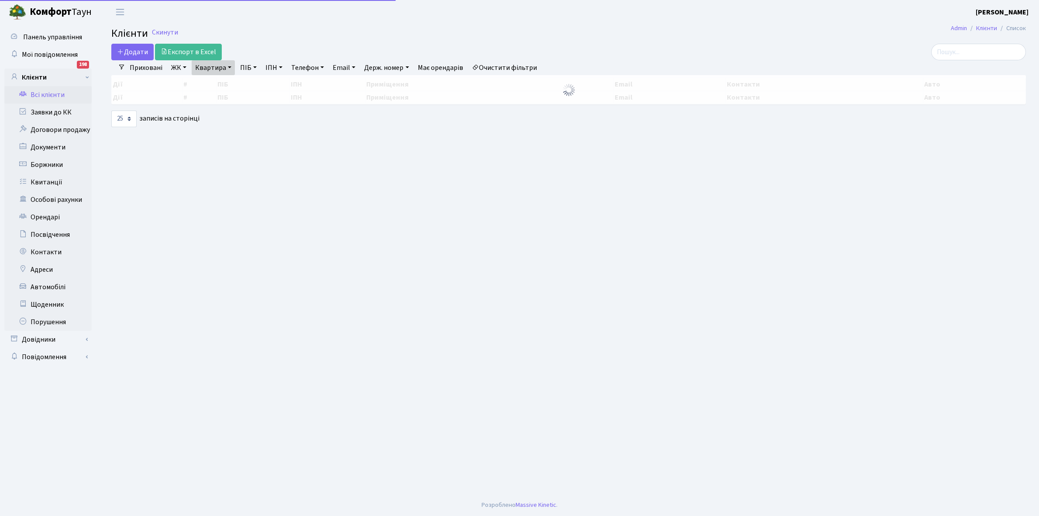
select select "25"
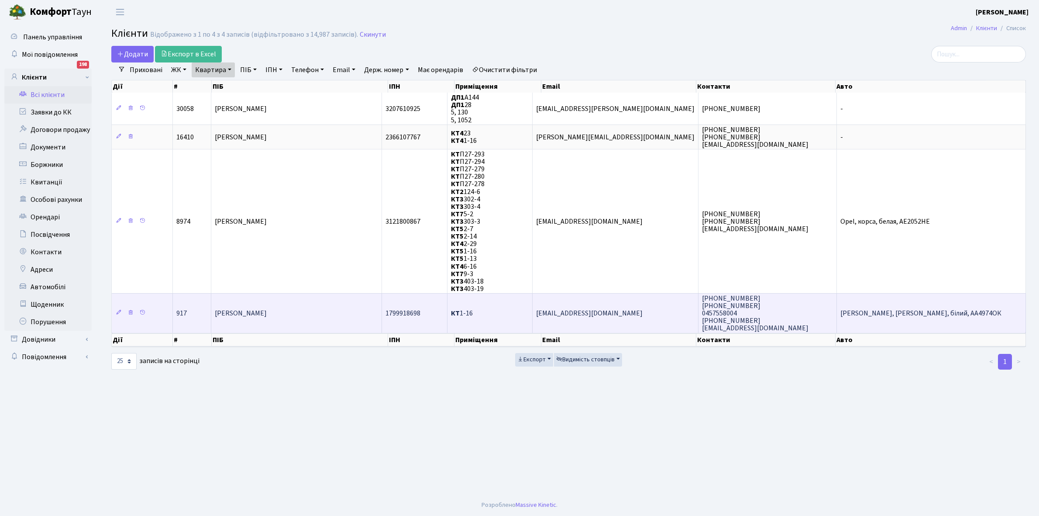
click at [334, 316] on td "[PERSON_NAME]" at bounding box center [296, 313] width 171 height 40
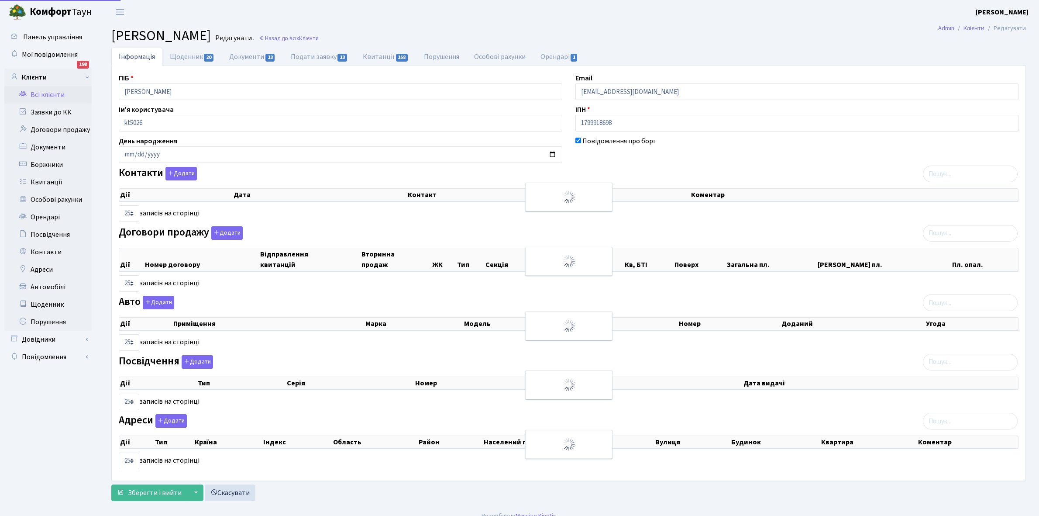
select select "25"
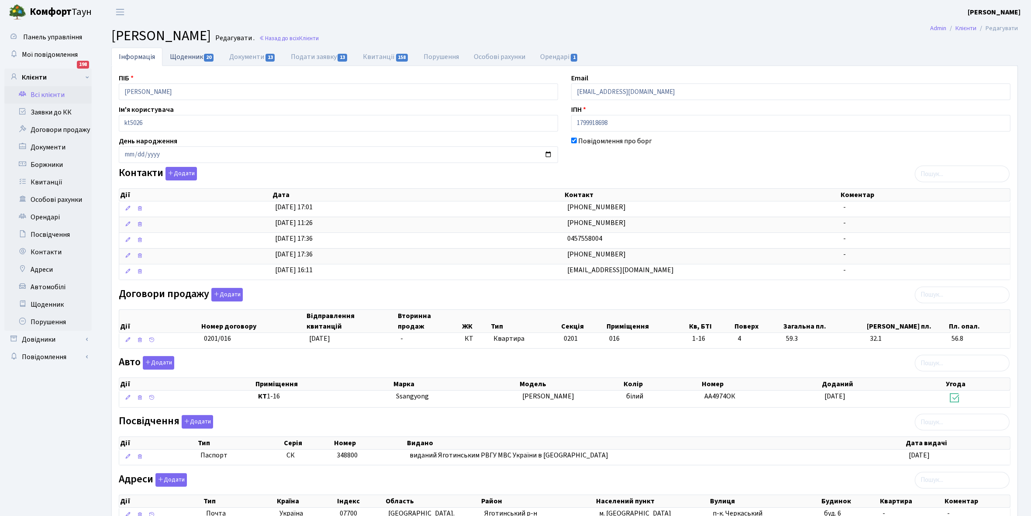
click at [184, 55] on link "Щоденник 20" at bounding box center [191, 57] width 59 height 18
select select "25"
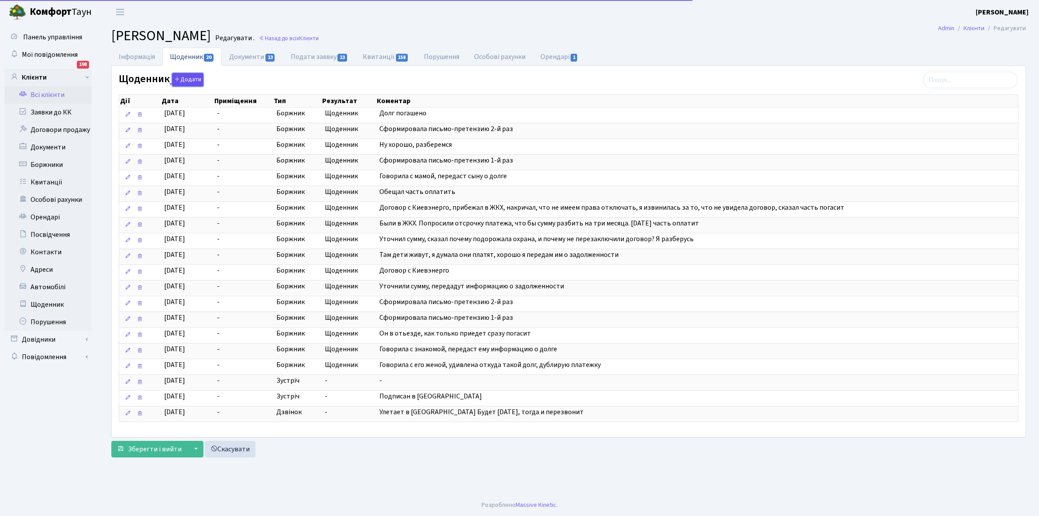
click at [185, 81] on button "Додати" at bounding box center [187, 80] width 31 height 14
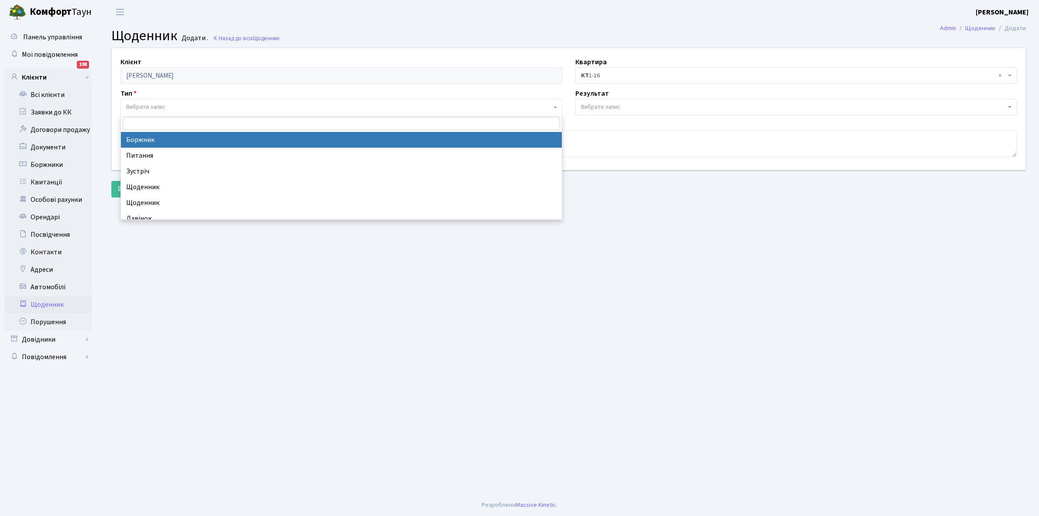
click at [165, 105] on span "Вибрати запис" at bounding box center [145, 107] width 39 height 9
select select "189"
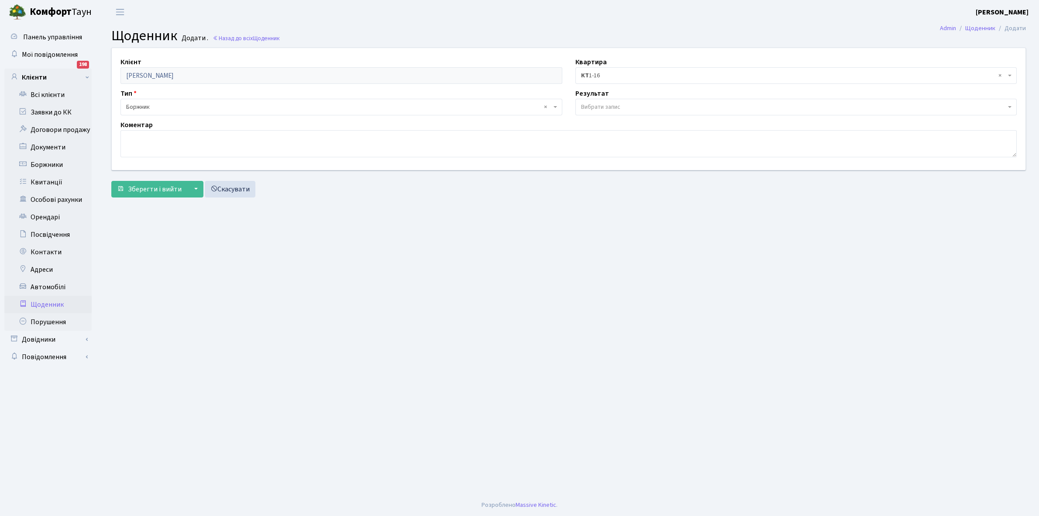
click at [598, 103] on span "Вибрати запис" at bounding box center [600, 107] width 39 height 9
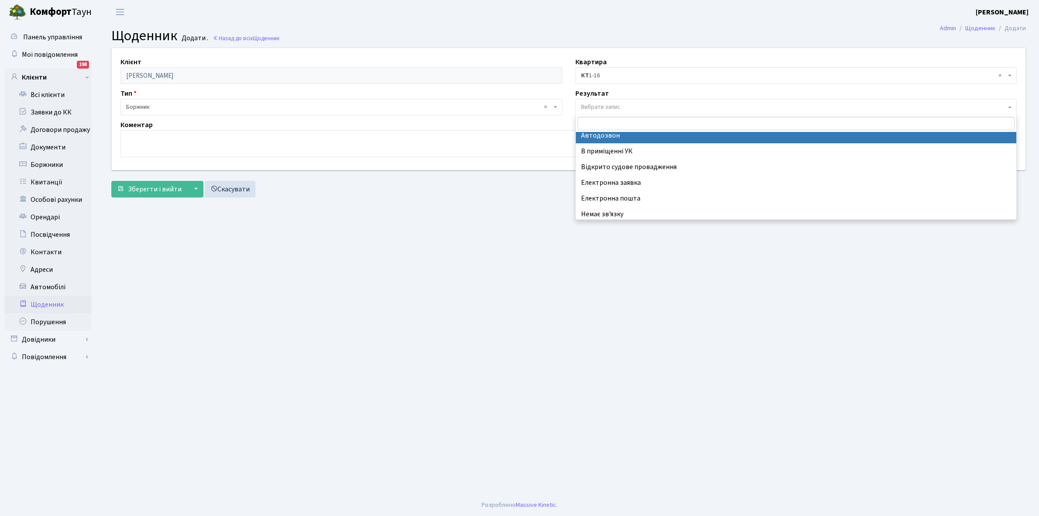
scroll to position [54, 0]
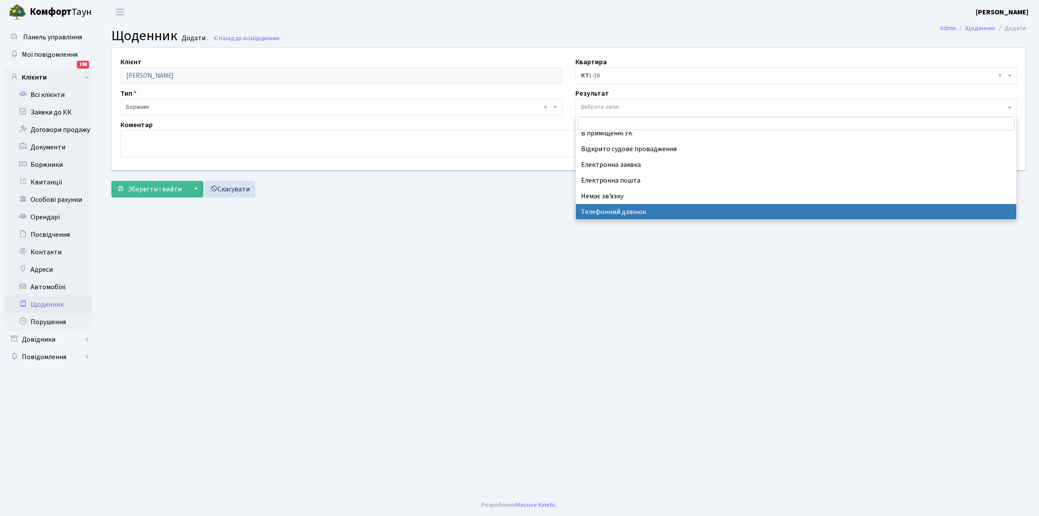
select select "196"
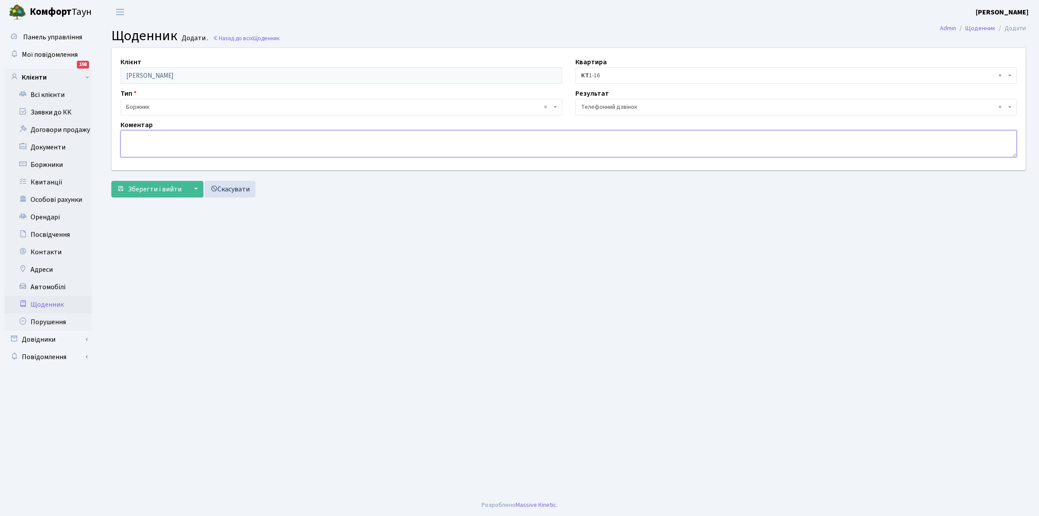
click at [129, 139] on textarea at bounding box center [568, 143] width 896 height 27
click at [160, 139] on textarea "Просить квітанцію" at bounding box center [568, 143] width 896 height 27
click at [200, 137] on textarea "Просить квитанцію" at bounding box center [568, 143] width 896 height 27
type textarea "Просить квитанцію класти в поштовий ящик."
click at [152, 190] on span "Зберегти і вийти" at bounding box center [155, 189] width 54 height 10
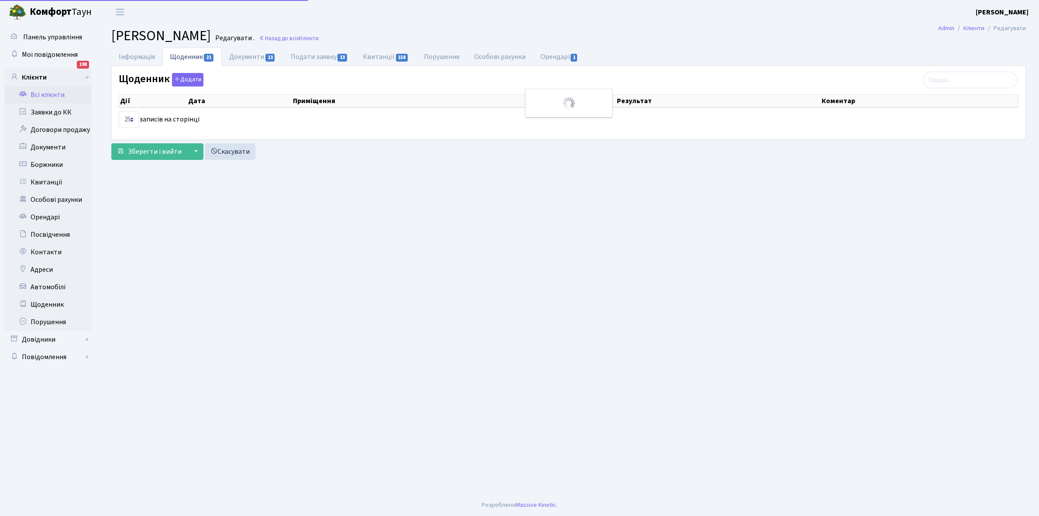
select select "25"
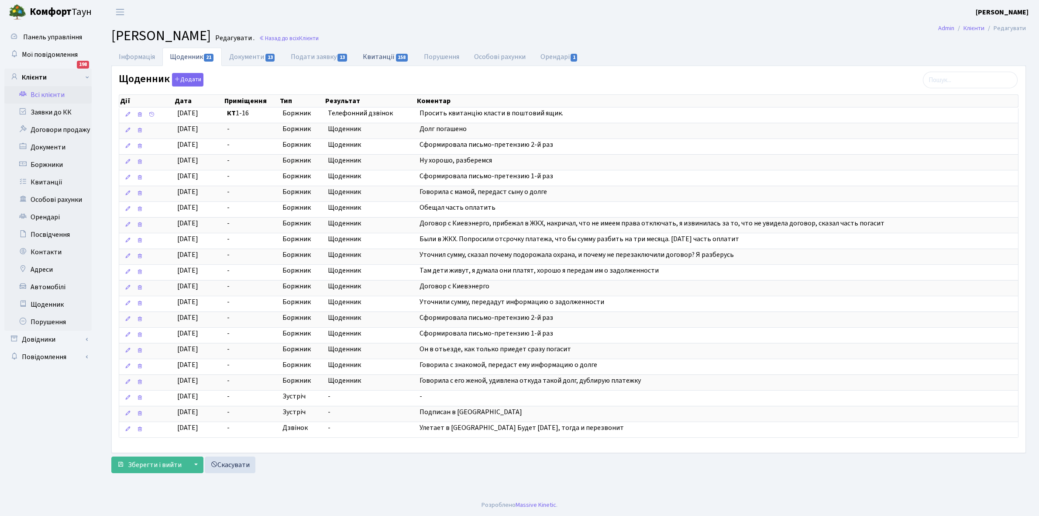
click at [372, 53] on link "Квитанції 158" at bounding box center [385, 57] width 61 height 18
select select "25"
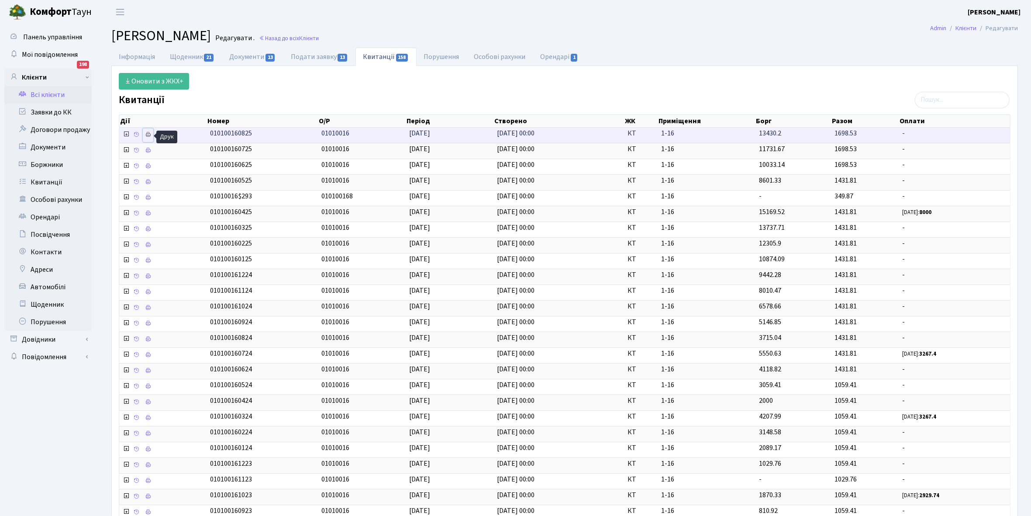
click at [147, 136] on icon at bounding box center [148, 134] width 6 height 6
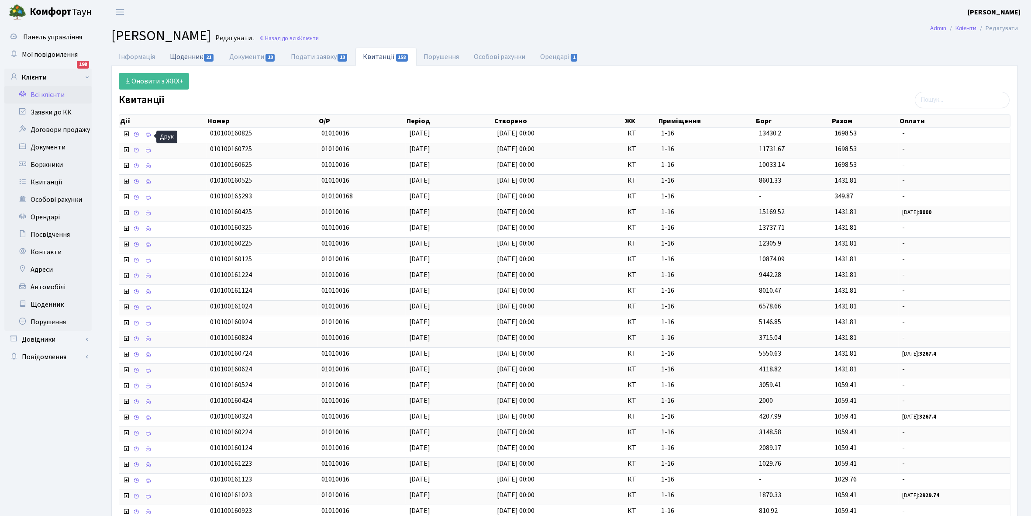
click at [180, 57] on link "Щоденник 21" at bounding box center [191, 57] width 59 height 18
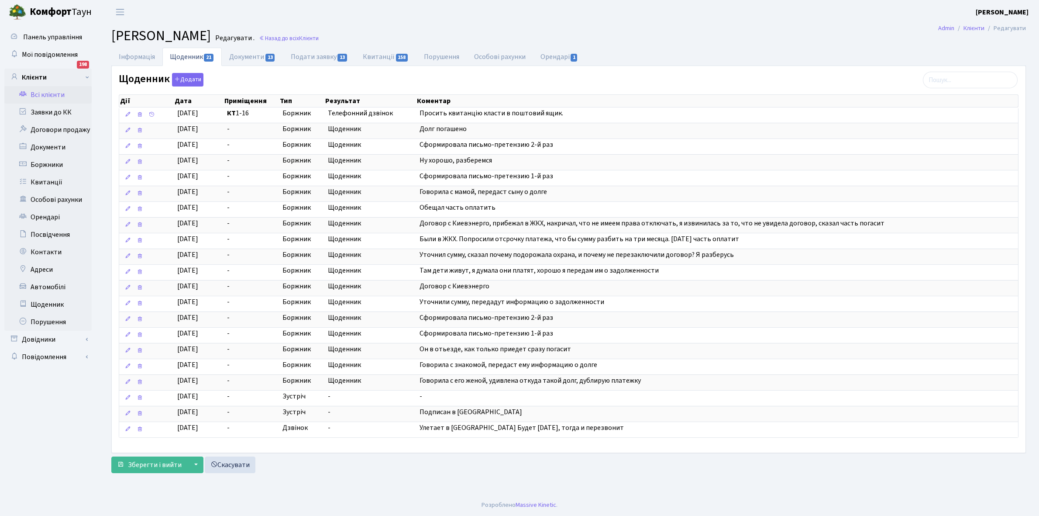
click at [51, 95] on link "Всі клієнти" at bounding box center [47, 94] width 87 height 17
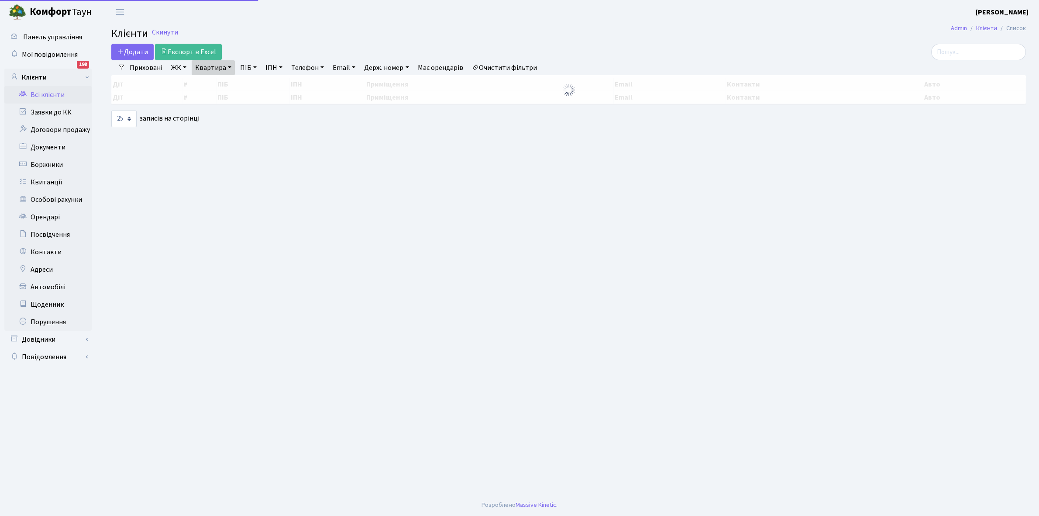
select select "25"
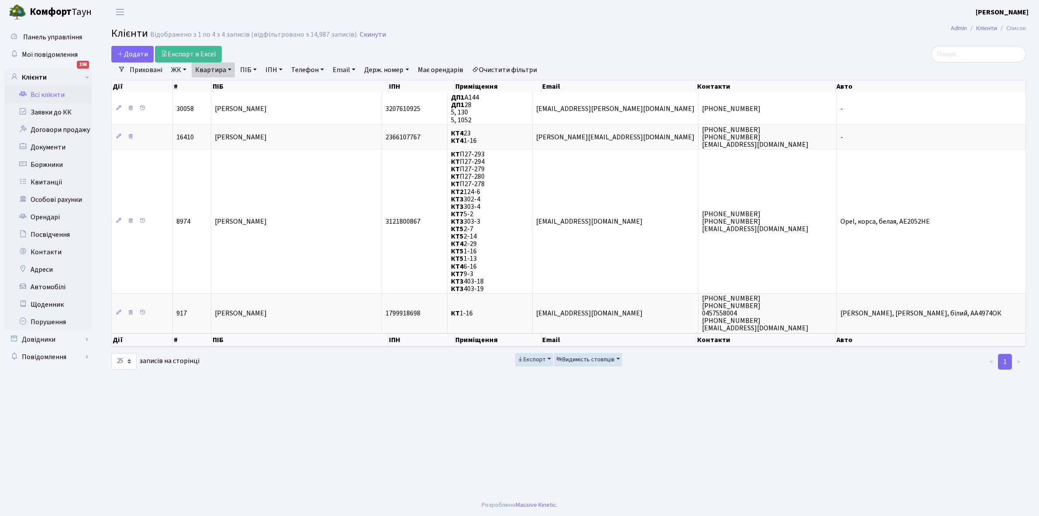
click at [494, 71] on link "Очистити фільтри" at bounding box center [504, 69] width 72 height 15
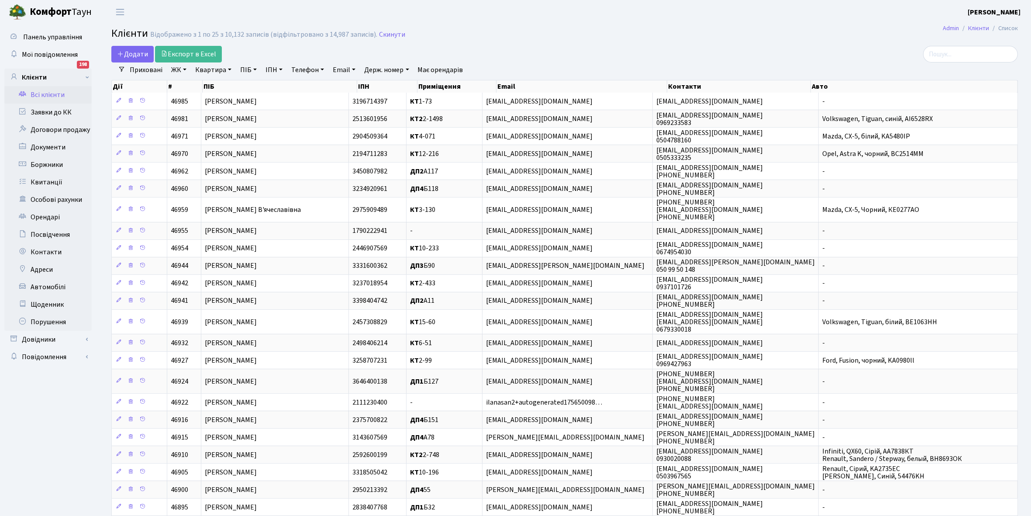
click at [184, 71] on link "ЖК" at bounding box center [179, 69] width 22 height 15
click at [52, 302] on link "Щоденник" at bounding box center [47, 304] width 87 height 17
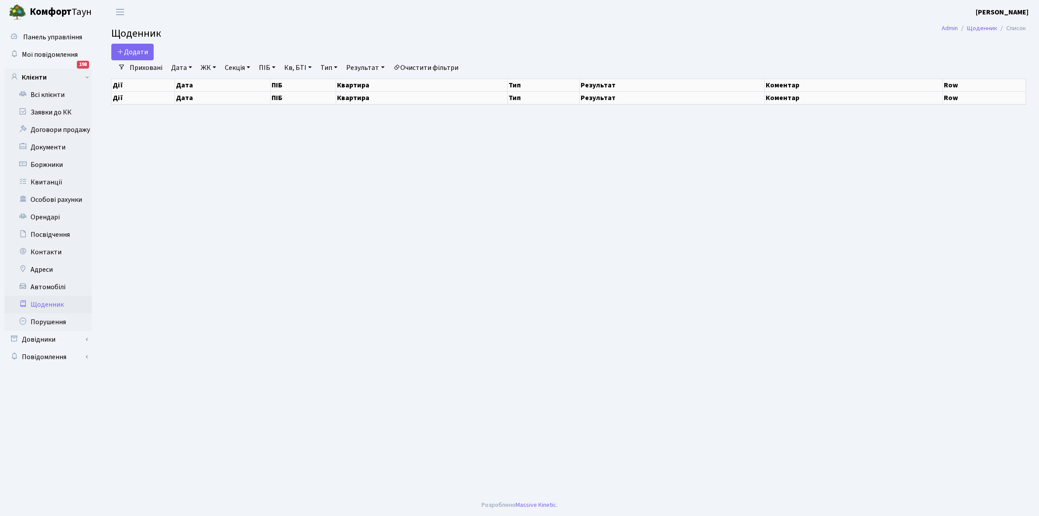
select select "25"
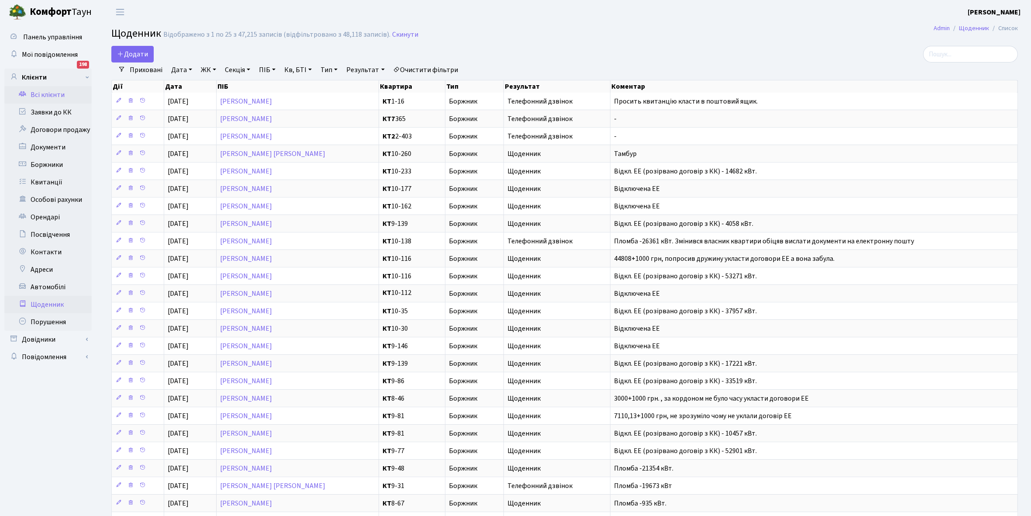
click at [53, 92] on link "Всі клієнти" at bounding box center [47, 94] width 87 height 17
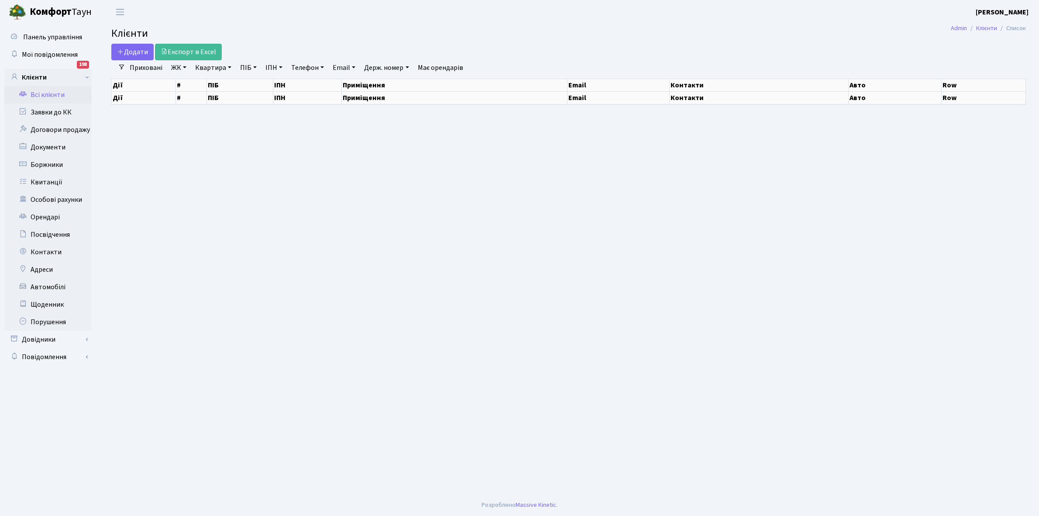
select select "25"
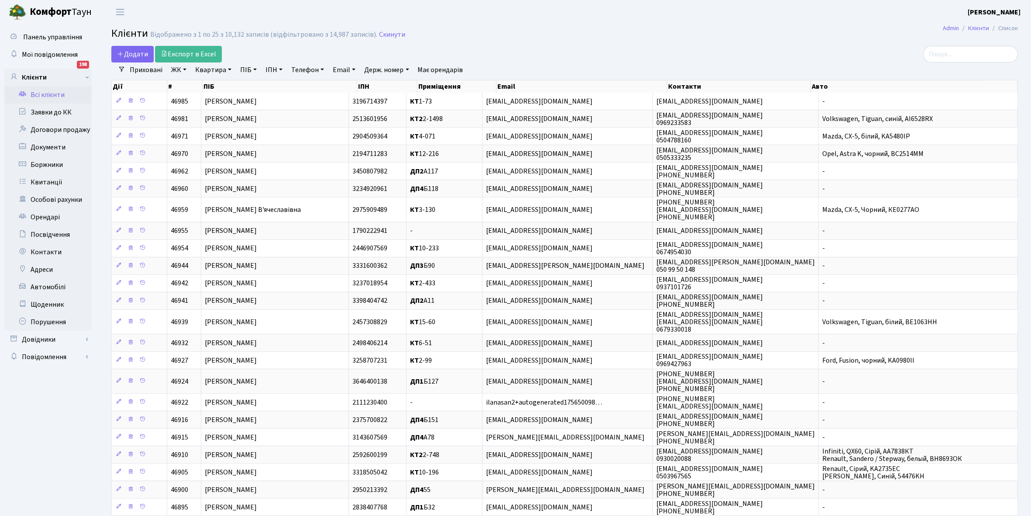
click at [184, 68] on link "ЖК" at bounding box center [179, 69] width 22 height 15
click at [206, 101] on li "КТ, вул. Регенераторна, 4" at bounding box center [222, 100] width 106 height 15
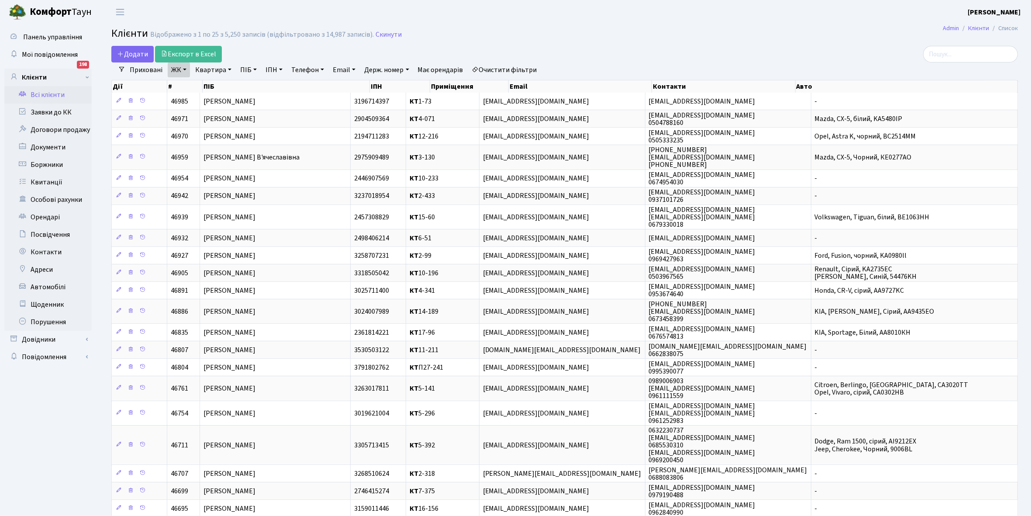
click at [228, 68] on link "Квартира" at bounding box center [213, 69] width 43 height 15
click at [212, 83] on input "text" at bounding box center [217, 87] width 51 height 17
type input "6-128"
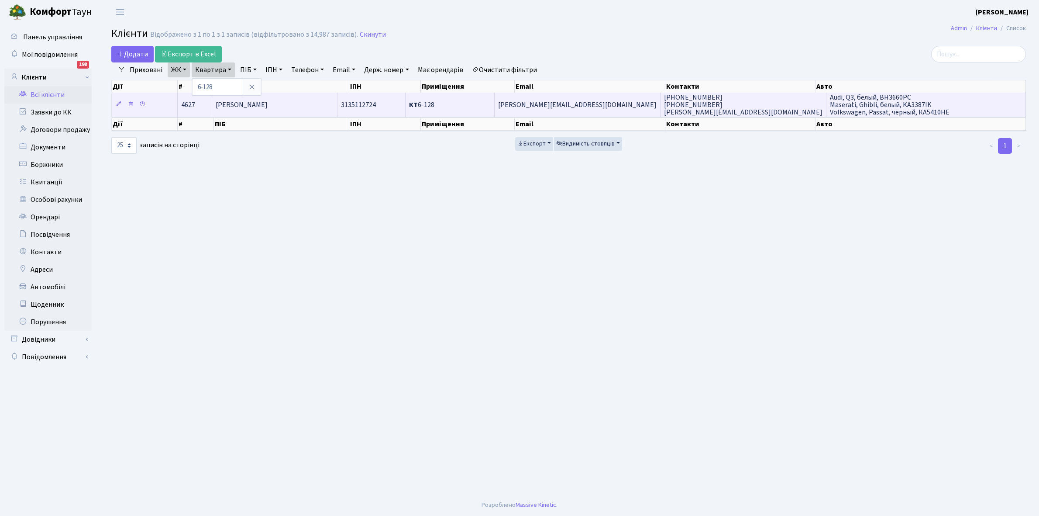
click at [312, 110] on td "Гриценко Анна Ігорівна" at bounding box center [274, 105] width 125 height 24
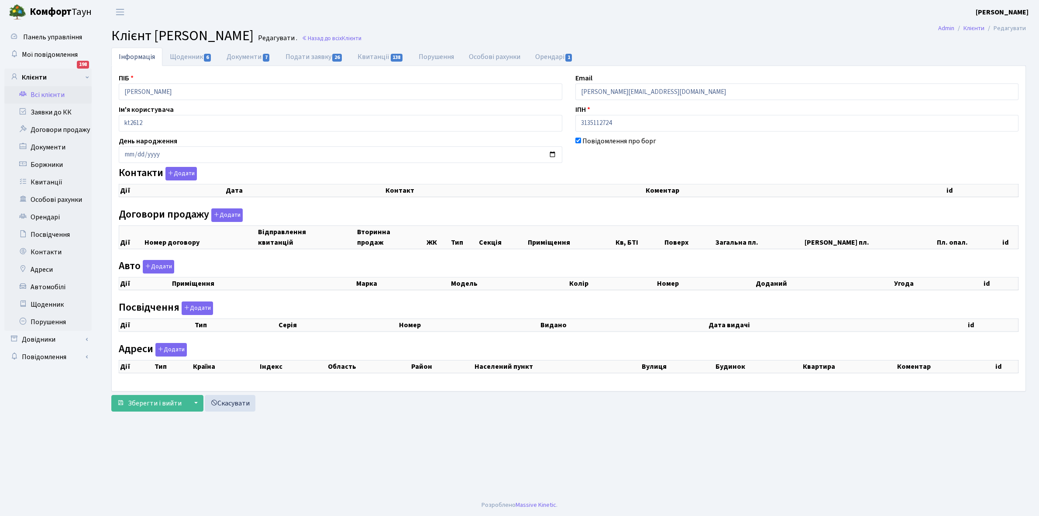
select select "25"
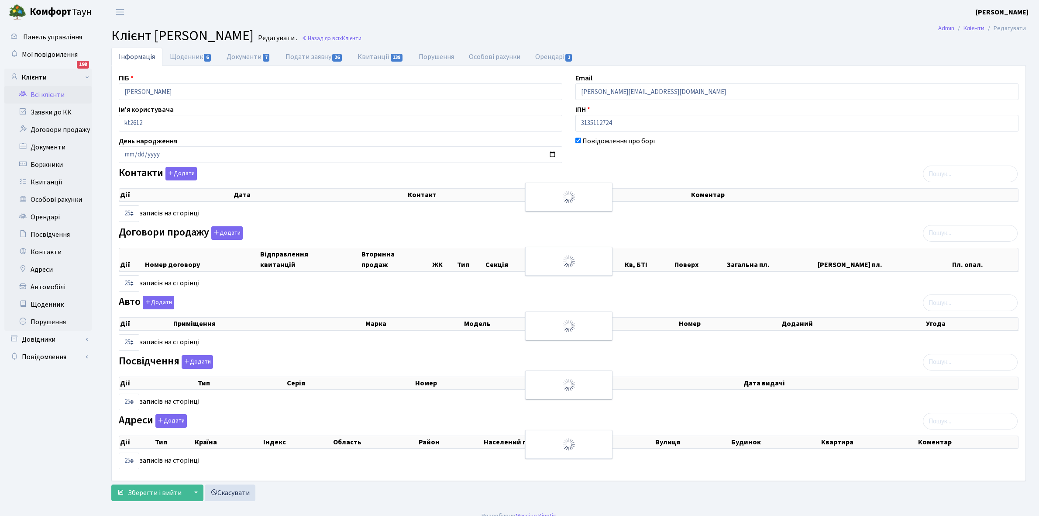
checkbox input "true"
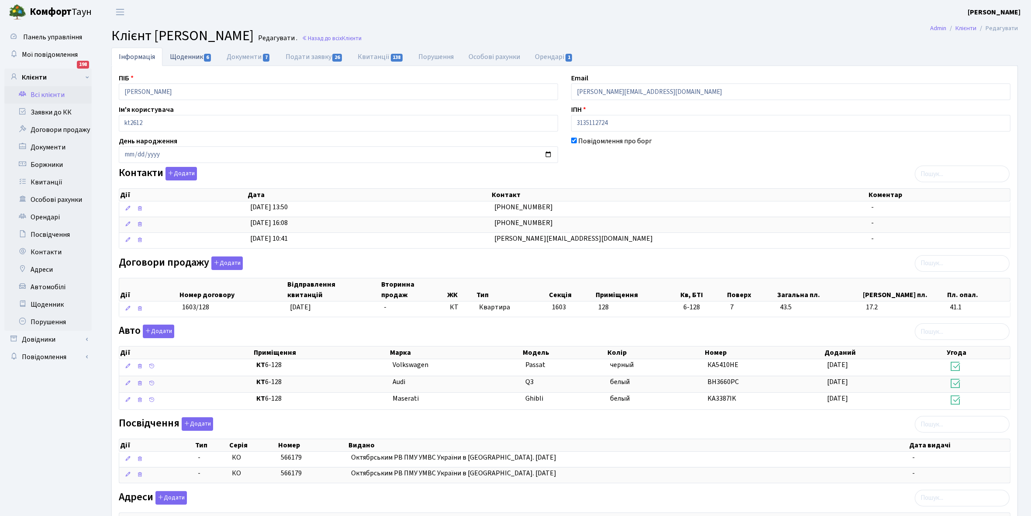
click at [182, 56] on link "Щоденник 6" at bounding box center [190, 57] width 57 height 18
select select "25"
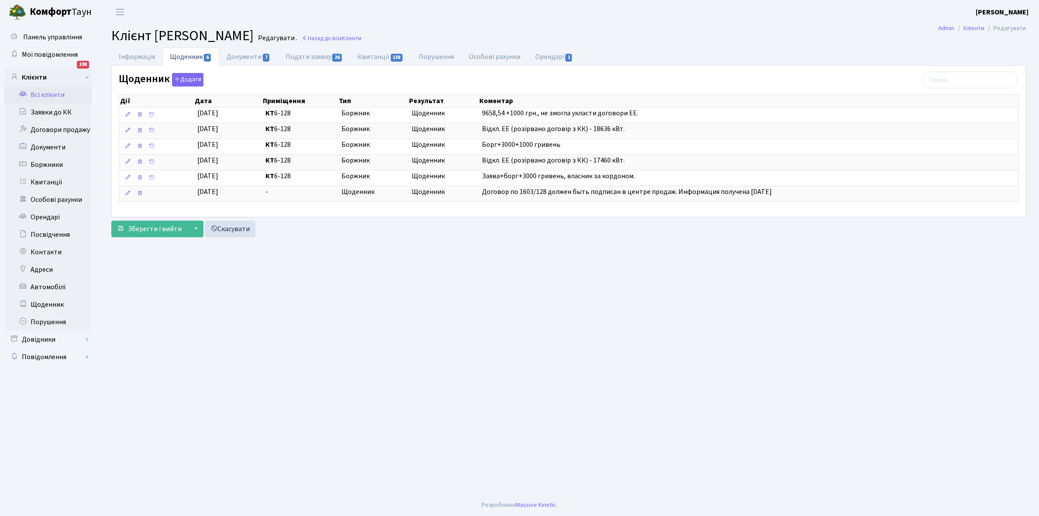
click at [46, 90] on link "Всі клієнти" at bounding box center [47, 94] width 87 height 17
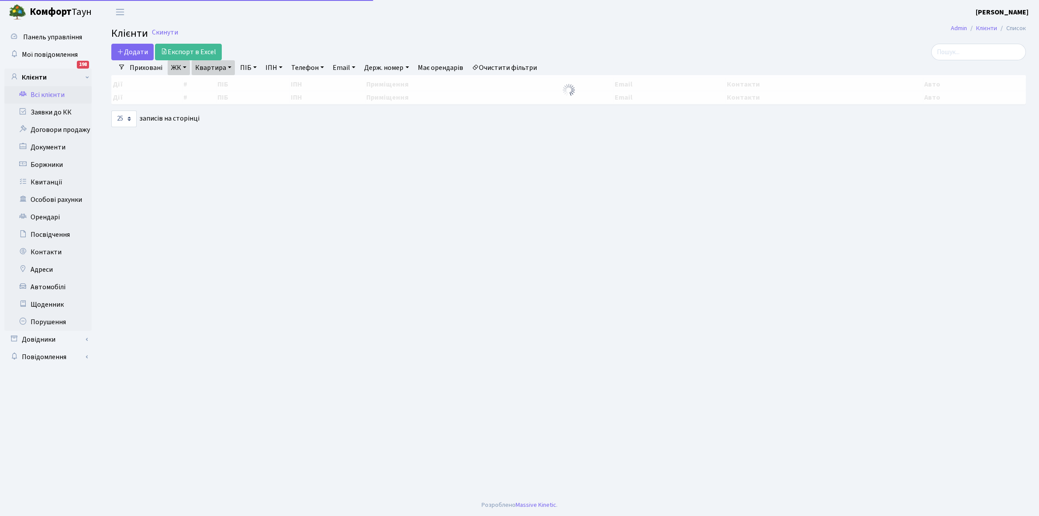
select select "25"
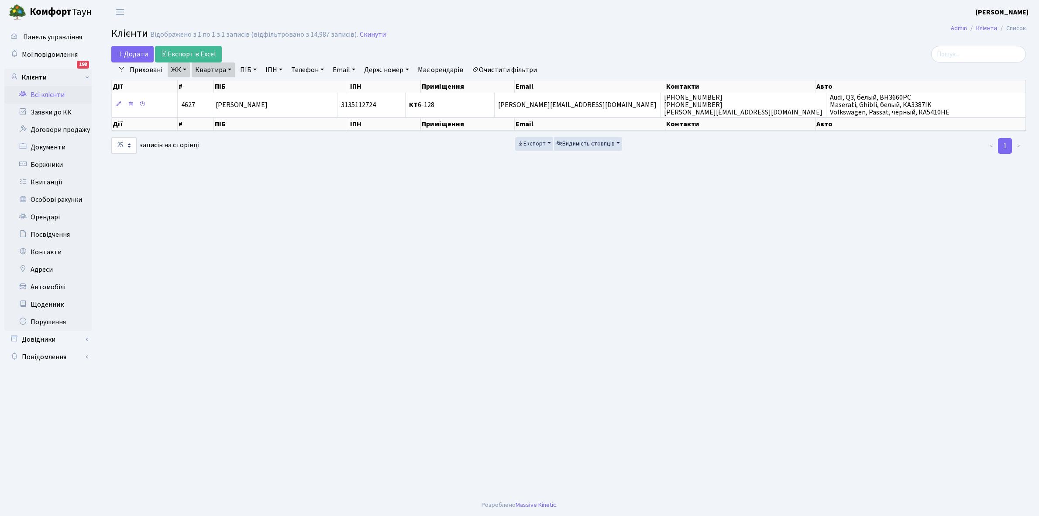
click at [227, 68] on link "Квартира" at bounding box center [213, 69] width 43 height 15
click at [225, 83] on input "6-128" at bounding box center [217, 87] width 51 height 17
type input "6"
type input "9-81"
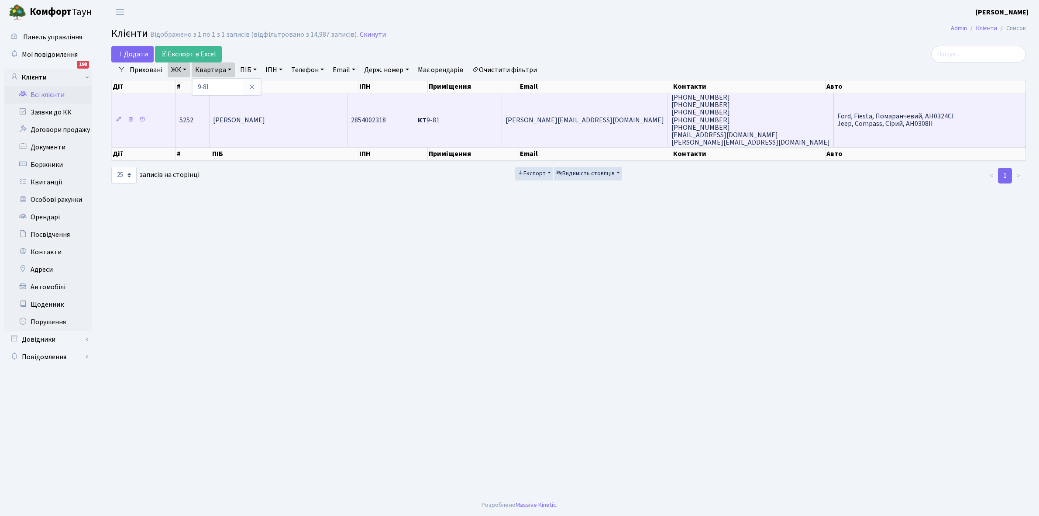
click at [304, 119] on td "Шматко Олексій Юрійович" at bounding box center [279, 120] width 138 height 54
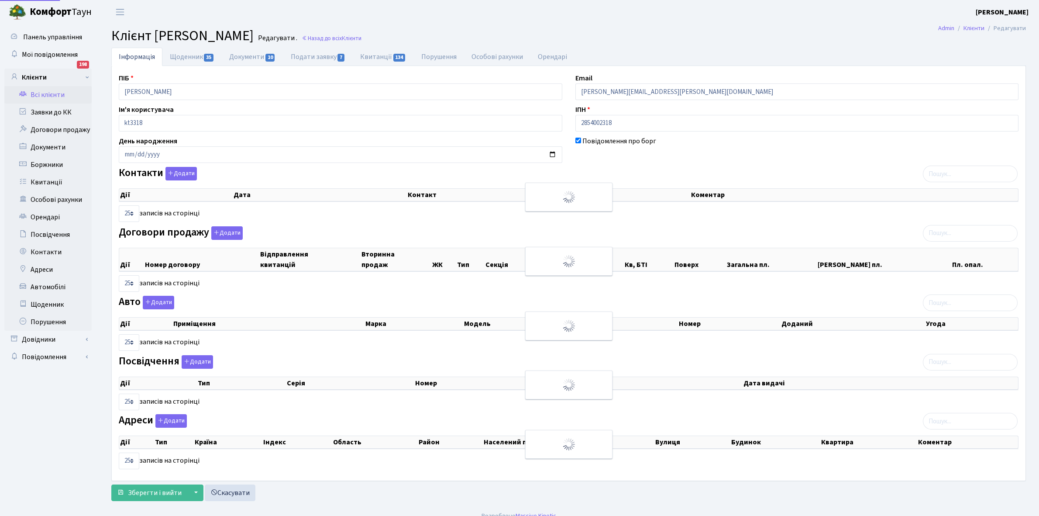
select select "25"
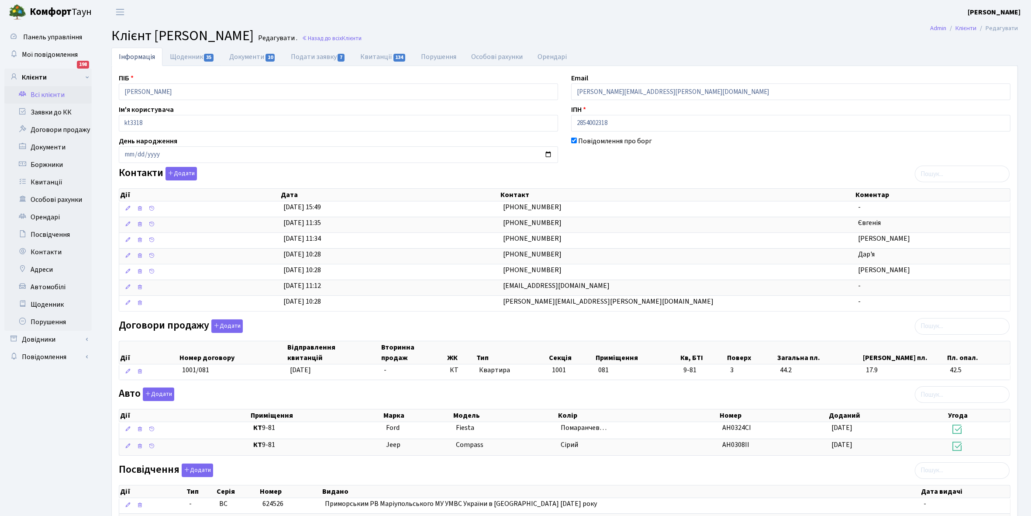
click at [182, 59] on link "Щоденник 35" at bounding box center [191, 57] width 59 height 18
select select "25"
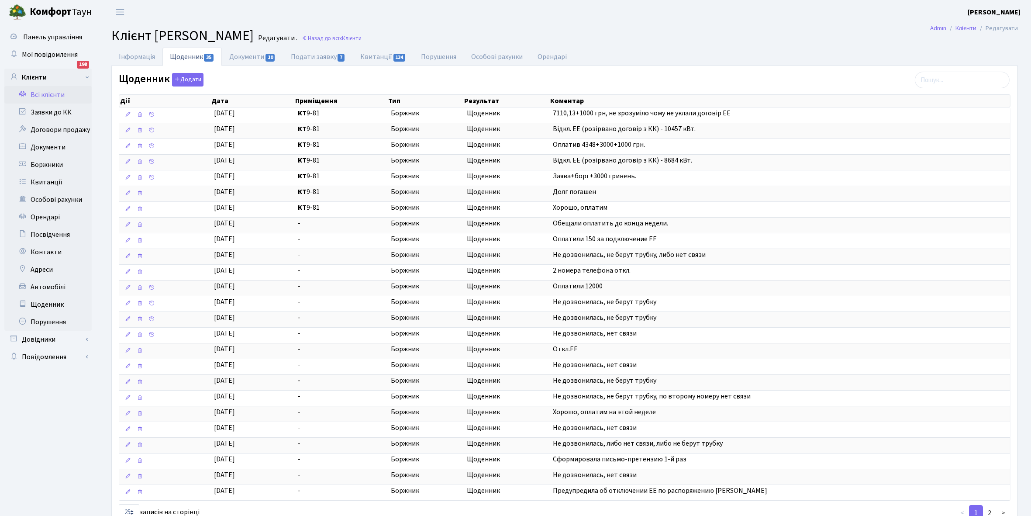
click at [38, 93] on link "Всі клієнти" at bounding box center [47, 94] width 87 height 17
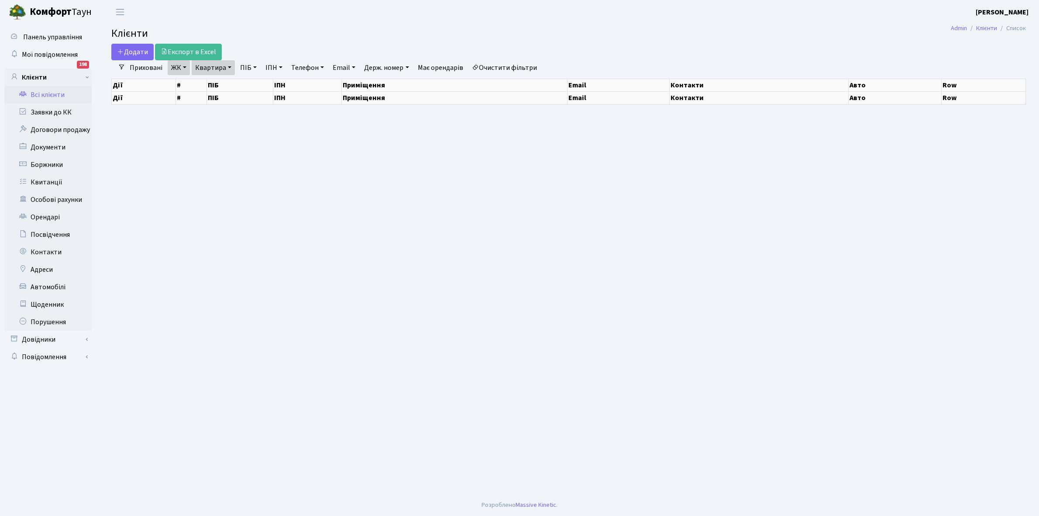
select select "25"
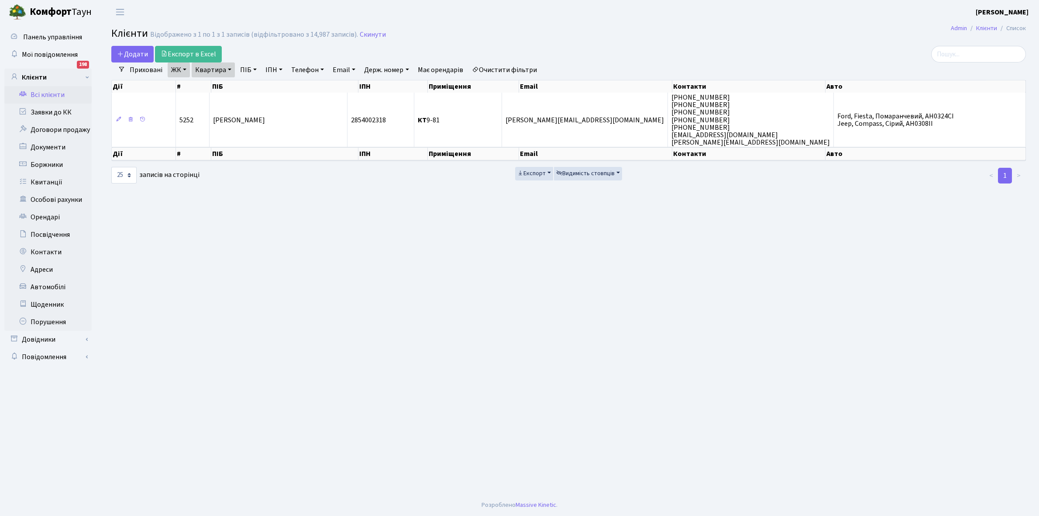
click at [230, 69] on link "Квартира" at bounding box center [213, 69] width 43 height 15
click at [221, 86] on input "9-81" at bounding box center [217, 87] width 51 height 17
type input "9"
type input "10-116"
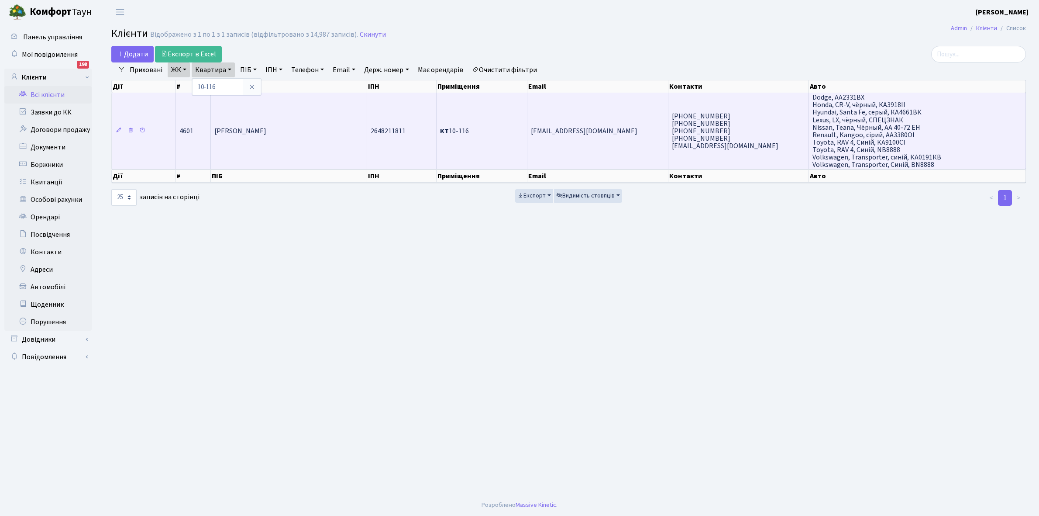
click at [282, 117] on td "Мироненко Сергій Петрович" at bounding box center [289, 131] width 156 height 76
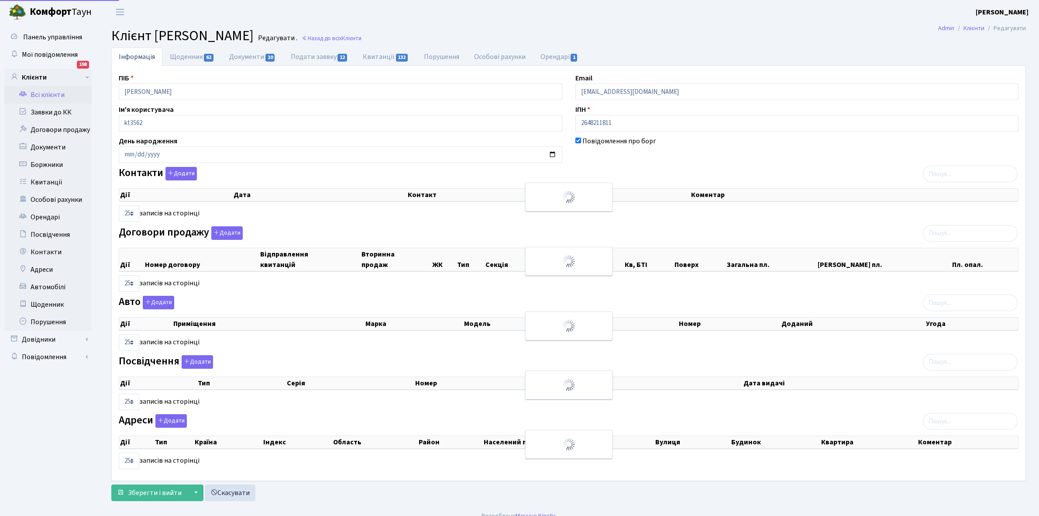
select select "25"
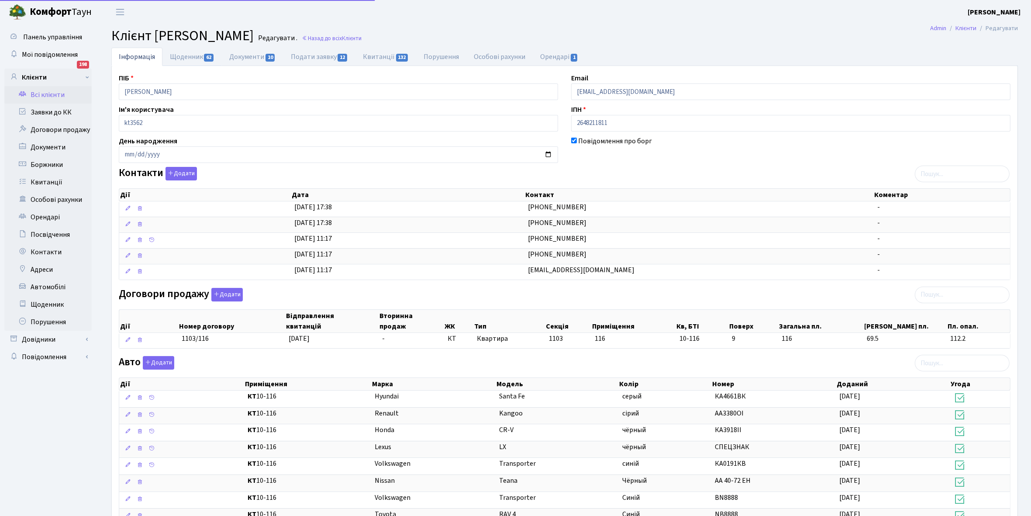
click at [182, 59] on link "Щоденник 62" at bounding box center [191, 57] width 59 height 18
select select "25"
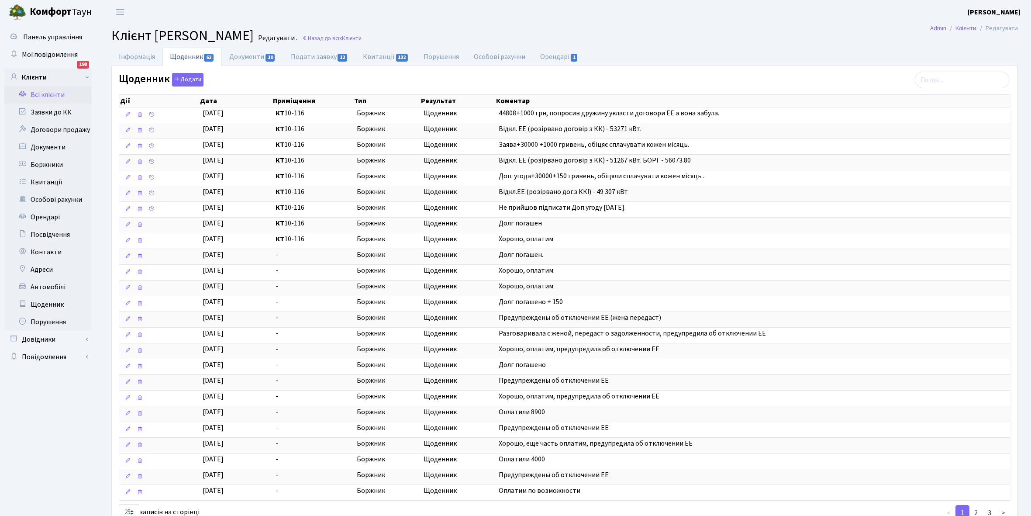
click at [44, 99] on link "Всі клієнти" at bounding box center [47, 94] width 87 height 17
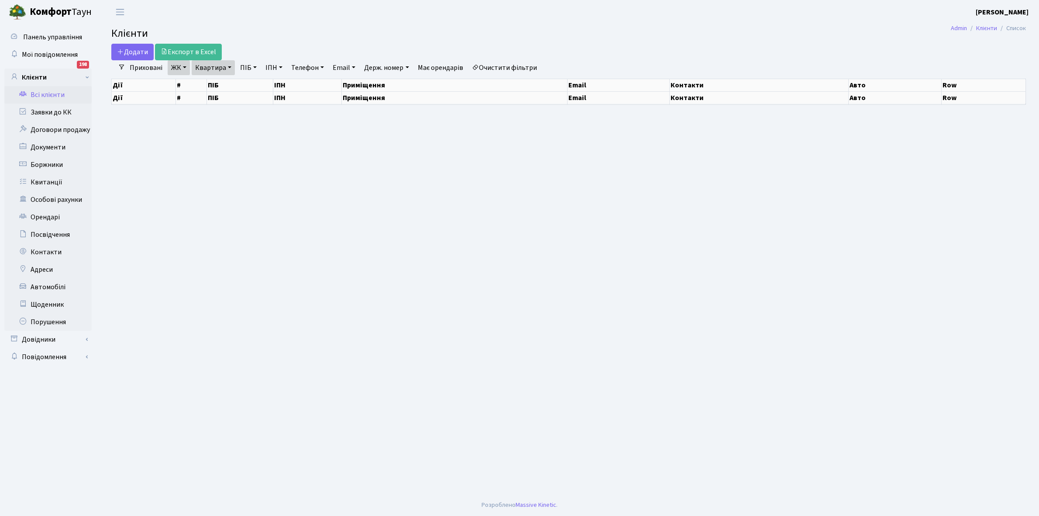
select select "25"
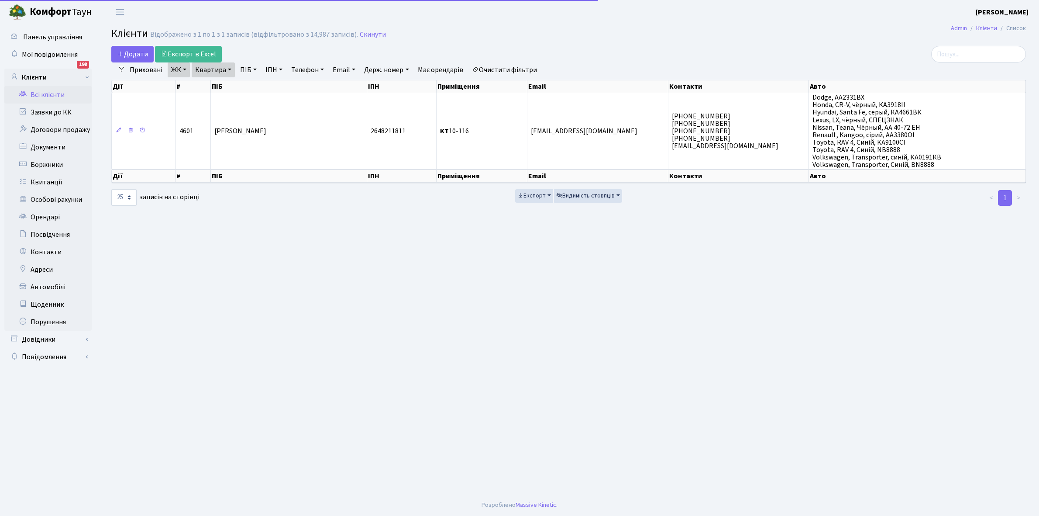
click at [230, 69] on link "Квартира" at bounding box center [213, 69] width 43 height 15
click at [226, 83] on input "10-116" at bounding box center [217, 87] width 51 height 17
type input "1"
type input "8-46"
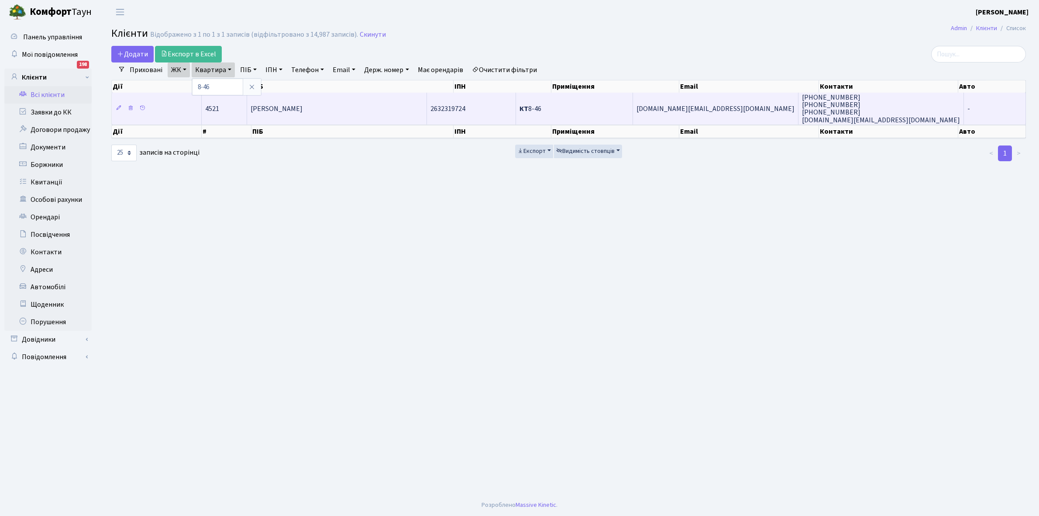
click at [337, 99] on td "Декан Оксана Миколаївна" at bounding box center [337, 108] width 180 height 31
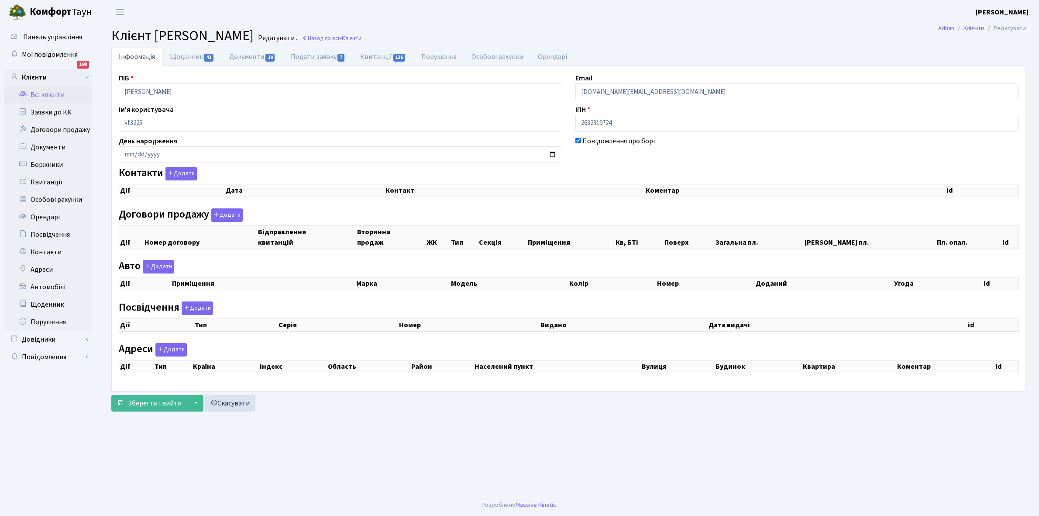
checkbox input "true"
select select "25"
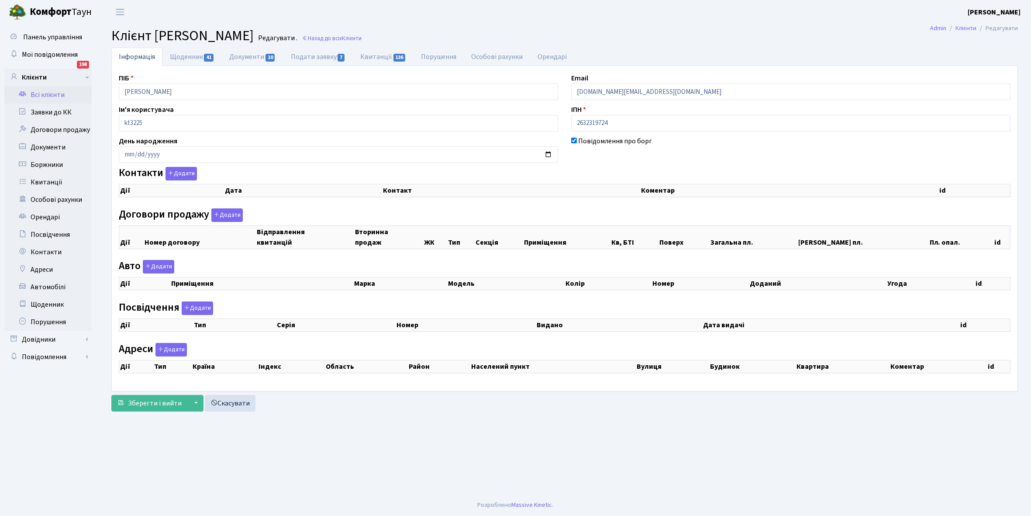
select select "25"
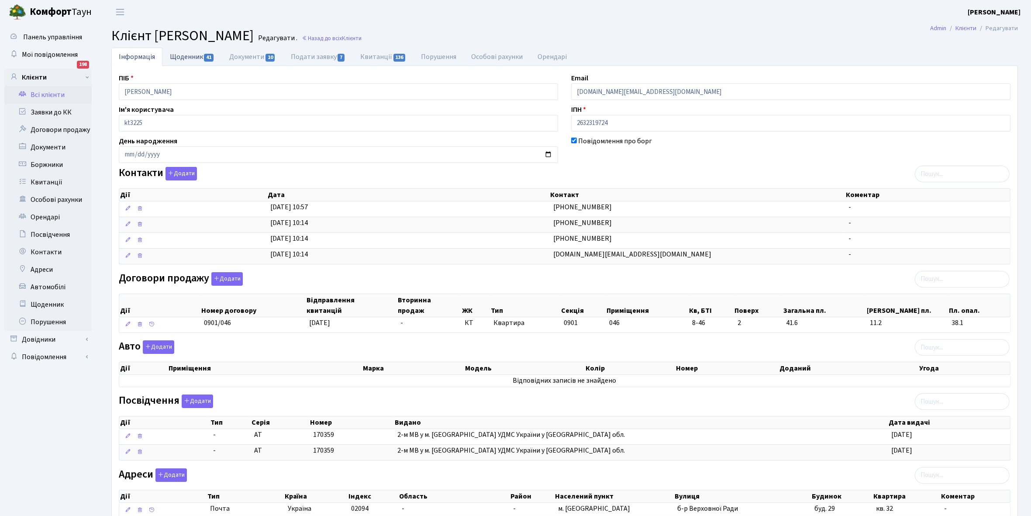
click at [180, 60] on link "Щоденник 41" at bounding box center [191, 57] width 59 height 18
select select "25"
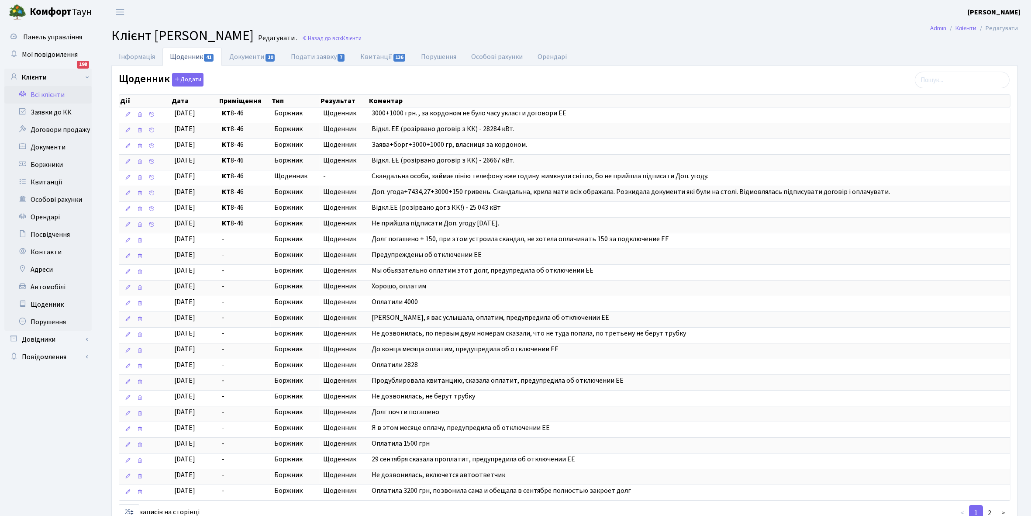
click at [38, 91] on link "Всі клієнти" at bounding box center [47, 94] width 87 height 17
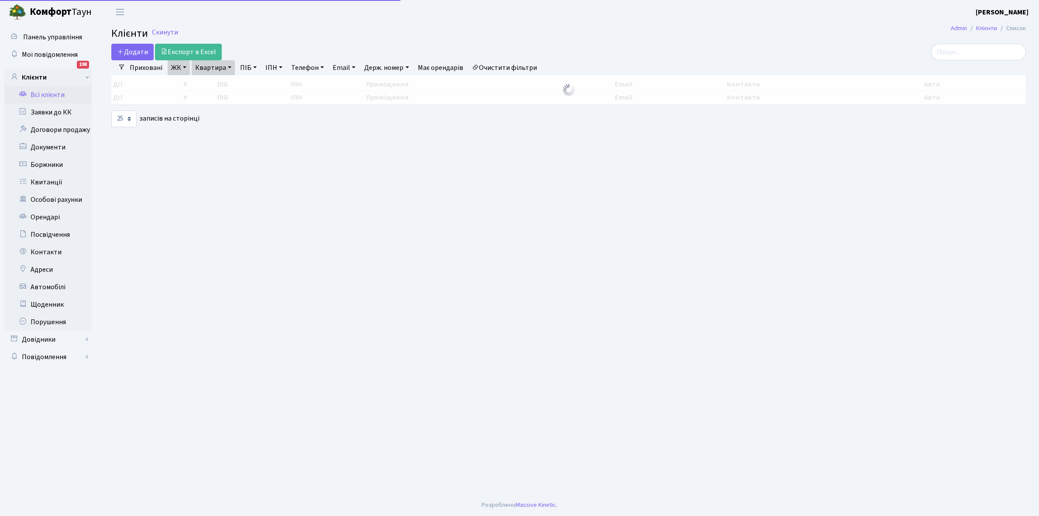
select select "25"
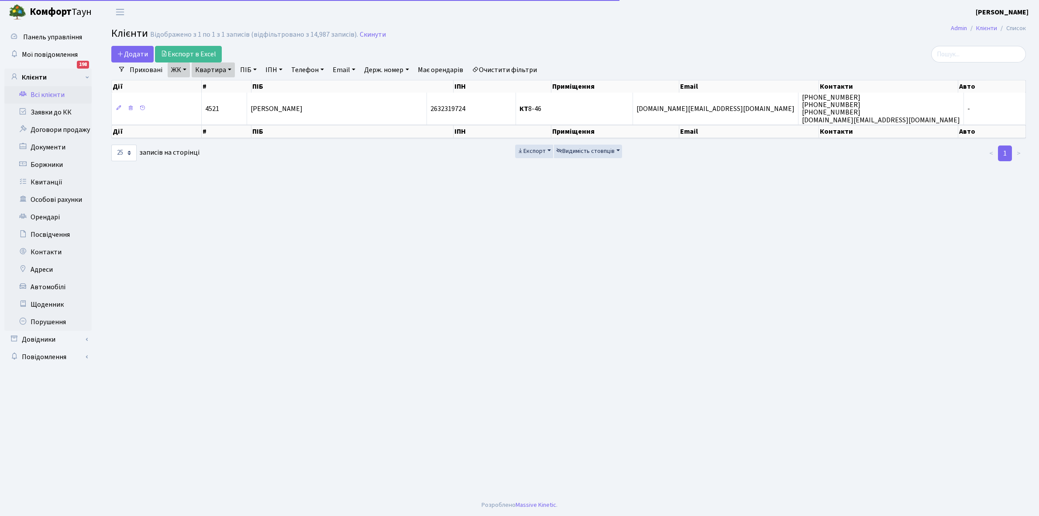
click at [228, 70] on link "Квартира" at bounding box center [213, 69] width 43 height 15
click at [220, 86] on input "8-46" at bounding box center [217, 87] width 51 height 17
type input "8"
type input "9-77"
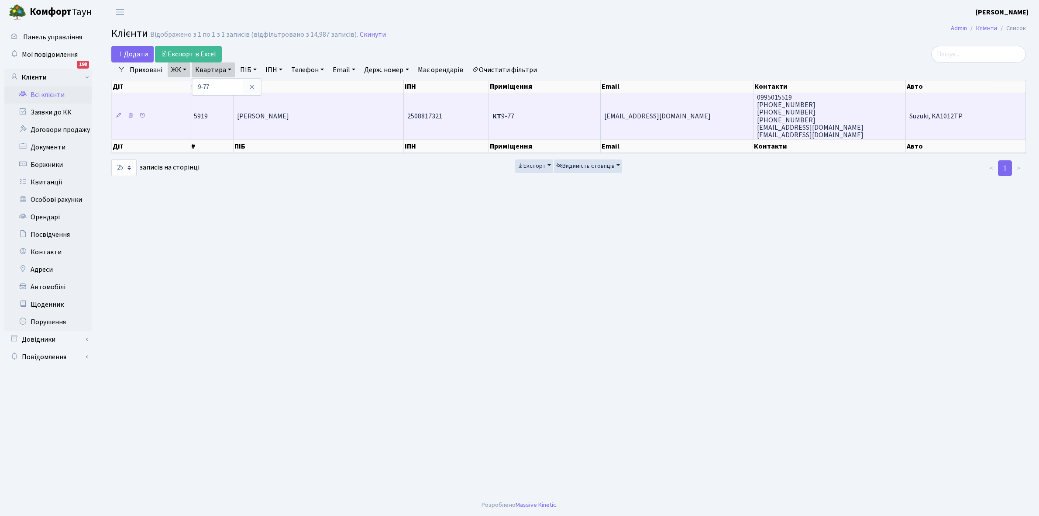
click at [317, 110] on td "[PERSON_NAME]" at bounding box center [319, 116] width 170 height 47
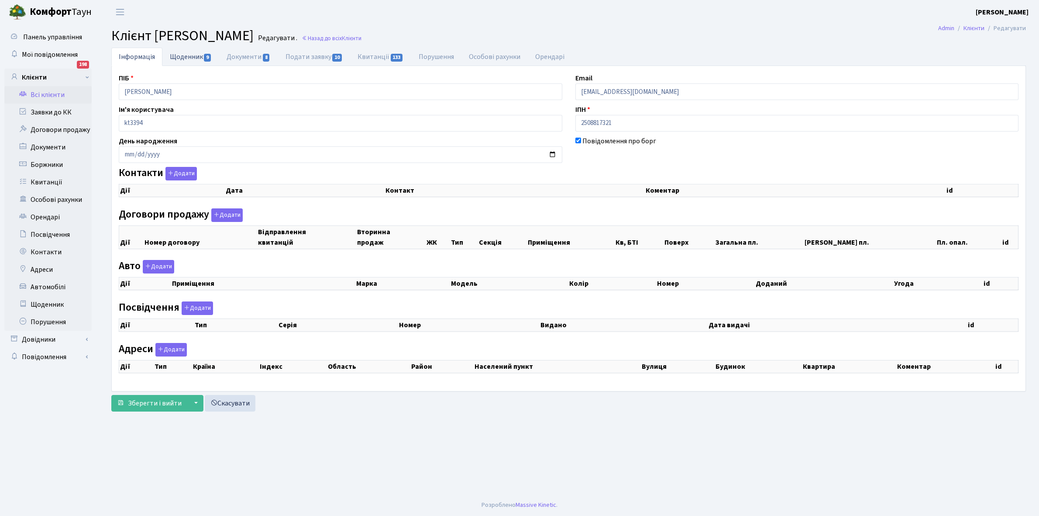
click at [182, 55] on link "Щоденник 9" at bounding box center [190, 57] width 57 height 18
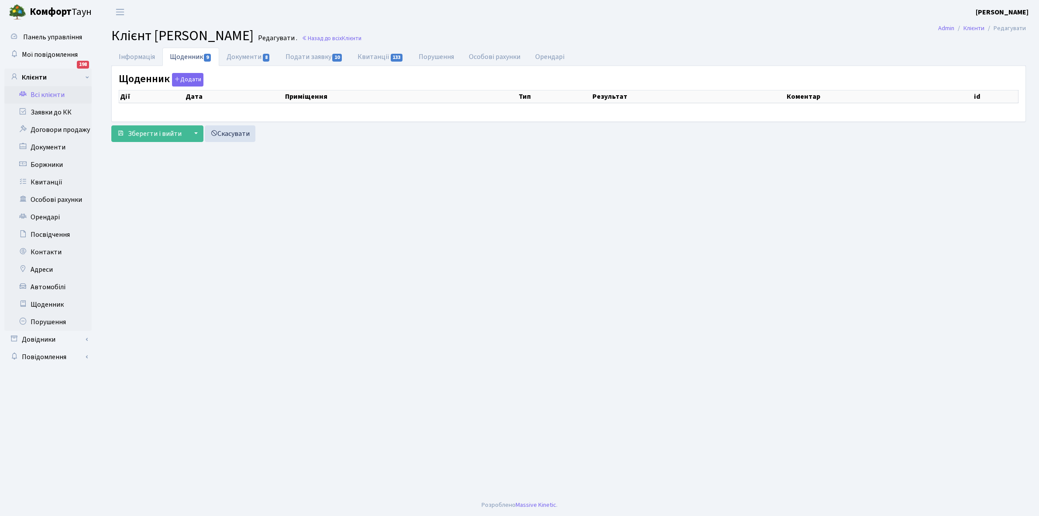
select select "25"
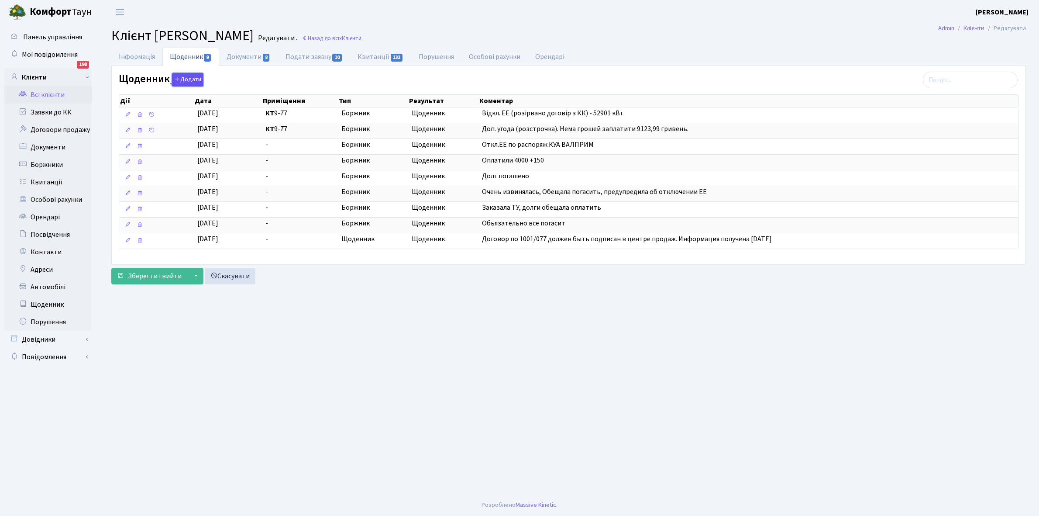
click at [184, 79] on button "Додати" at bounding box center [187, 80] width 31 height 14
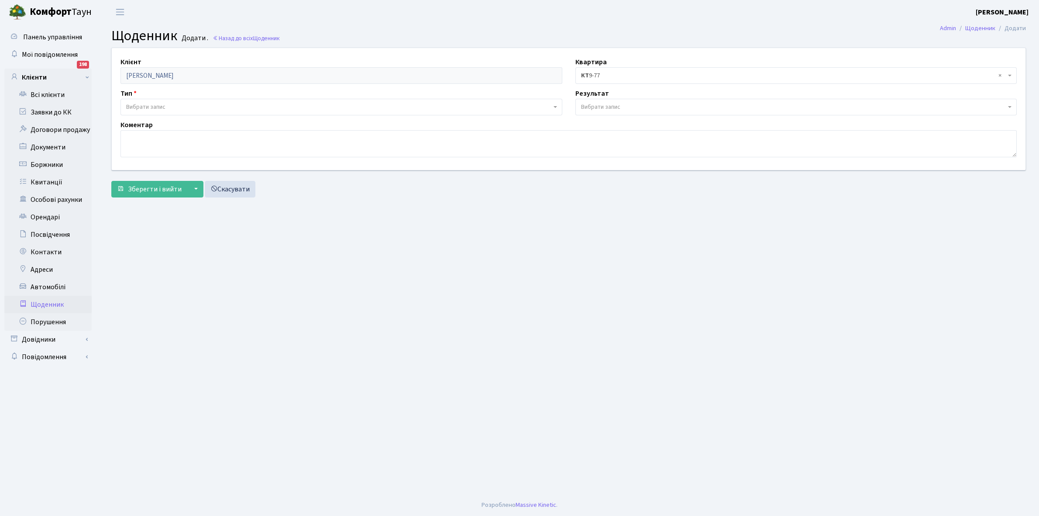
click at [156, 103] on span "Вибрати запис" at bounding box center [145, 107] width 39 height 9
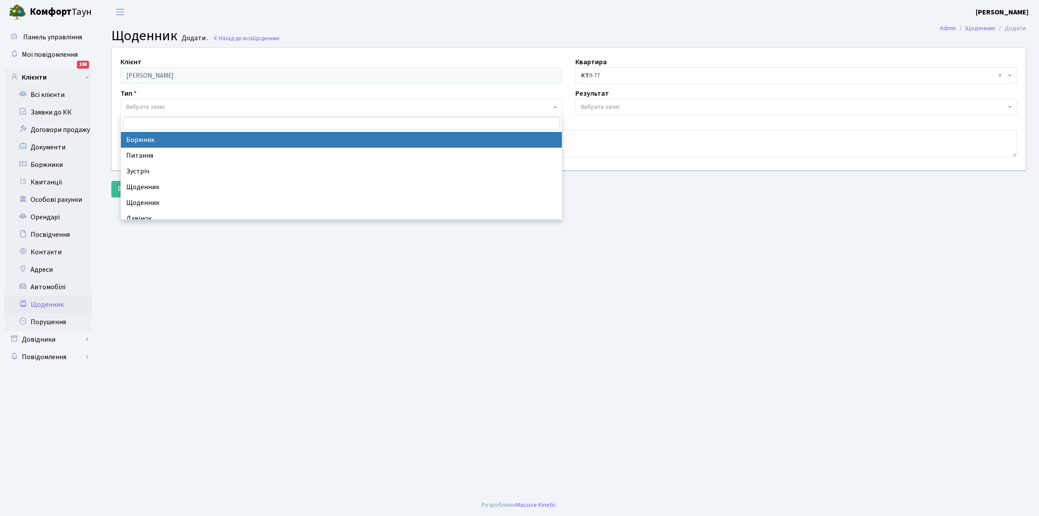
select select "189"
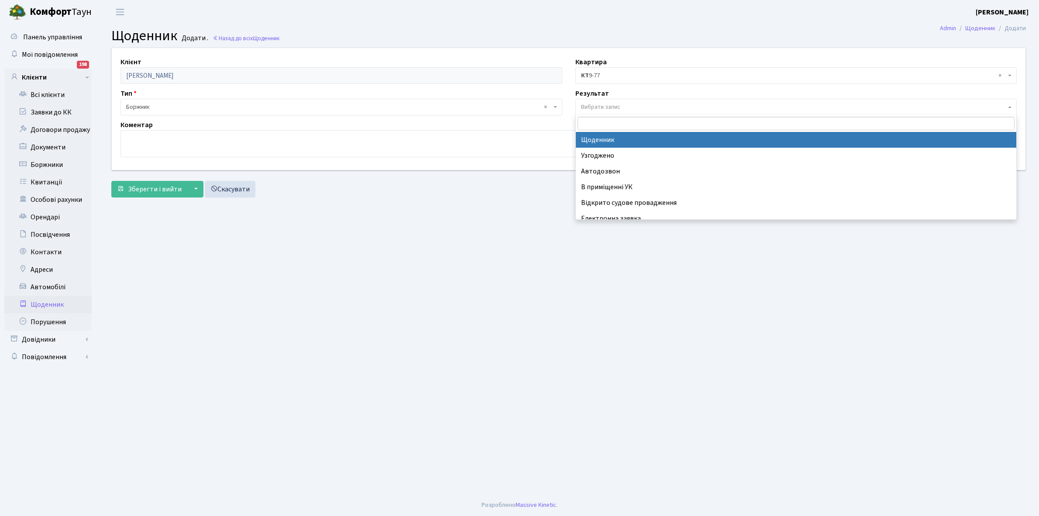
click at [608, 103] on span "Вибрати запис" at bounding box center [600, 107] width 39 height 9
select select "14"
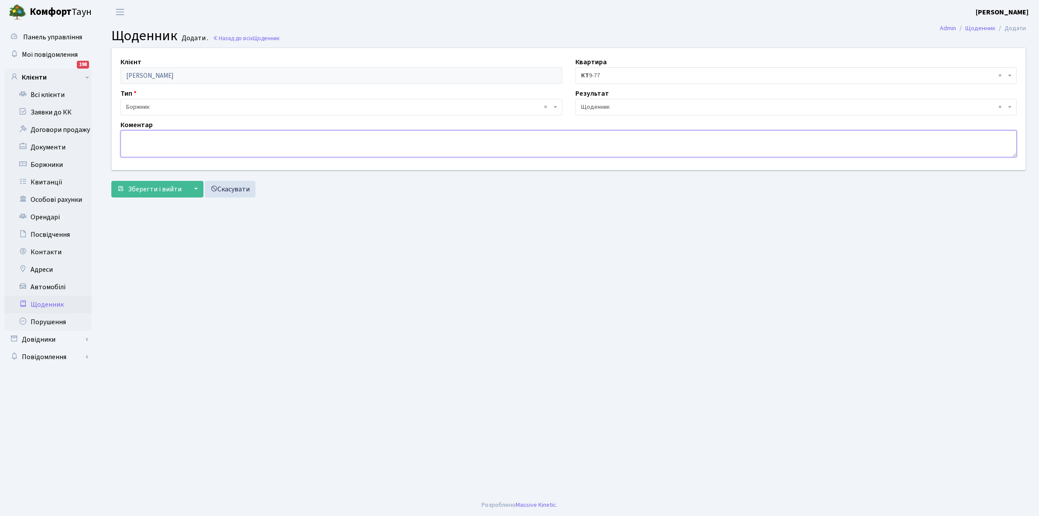
click at [141, 146] on textarea at bounding box center [568, 143] width 896 height 27
type textarea "2000+13000+1000 грн РОЗСТРОЧКА до кінця 2025 р."
click at [152, 190] on span "Зберегти і вийти" at bounding box center [155, 189] width 54 height 10
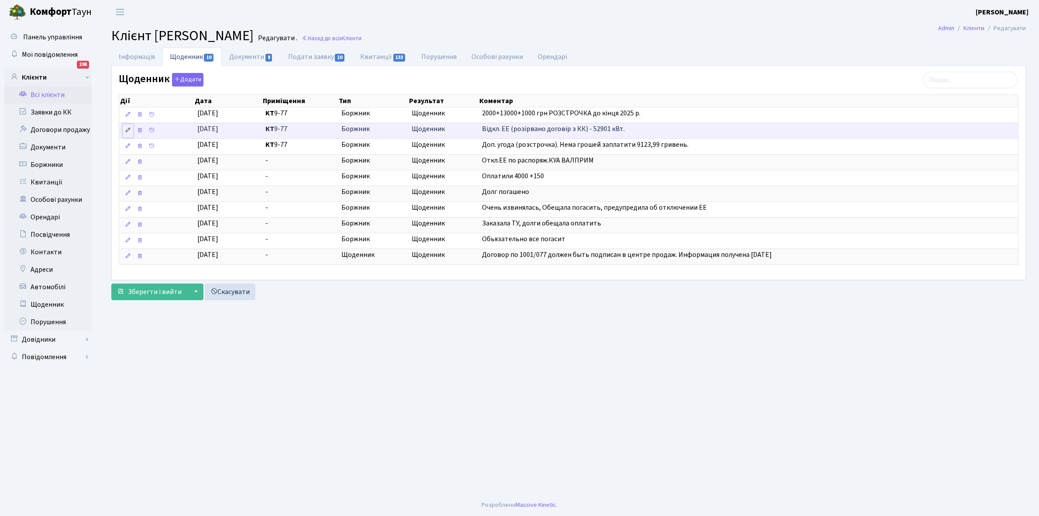
click at [127, 129] on icon at bounding box center [128, 130] width 6 height 6
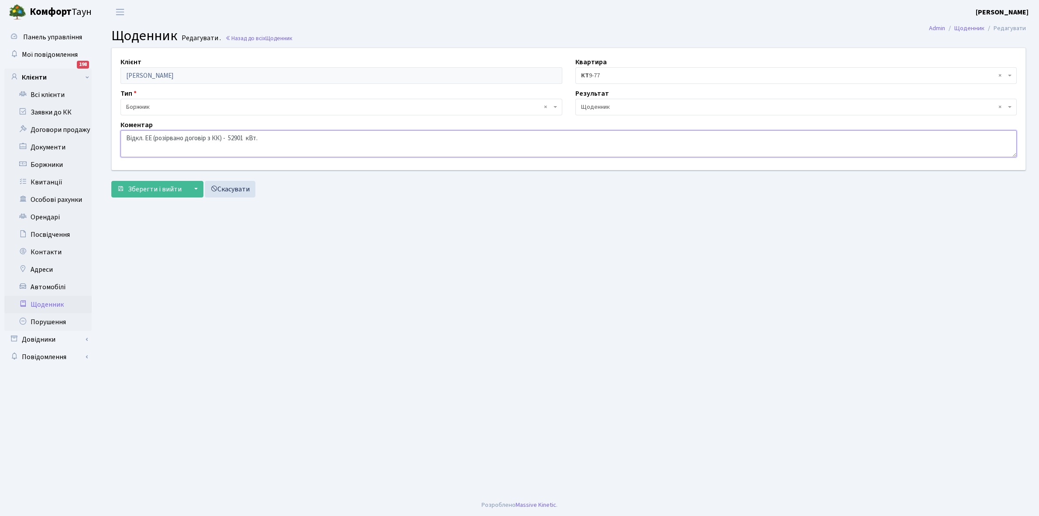
click at [303, 136] on textarea "Відкл. ЕЕ (розірвано договір з КК) - 52901 кВт." at bounding box center [568, 143] width 896 height 27
type textarea "Відкл. ЕЕ (розірвано договір з КК) - 52901 кВт. БОРГ-15579,04 грн"
click at [147, 190] on span "Зберегти і вийти" at bounding box center [155, 189] width 54 height 10
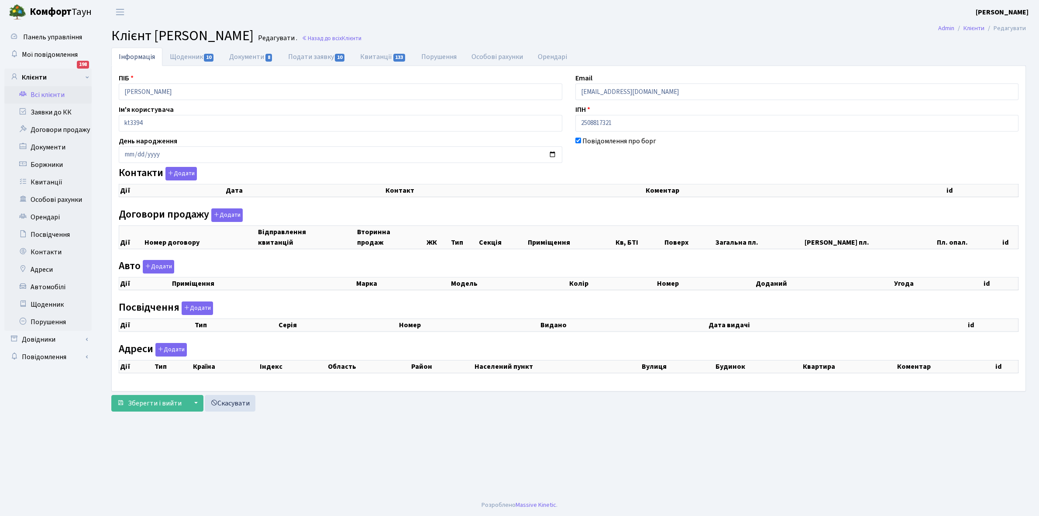
checkbox input "true"
select select "25"
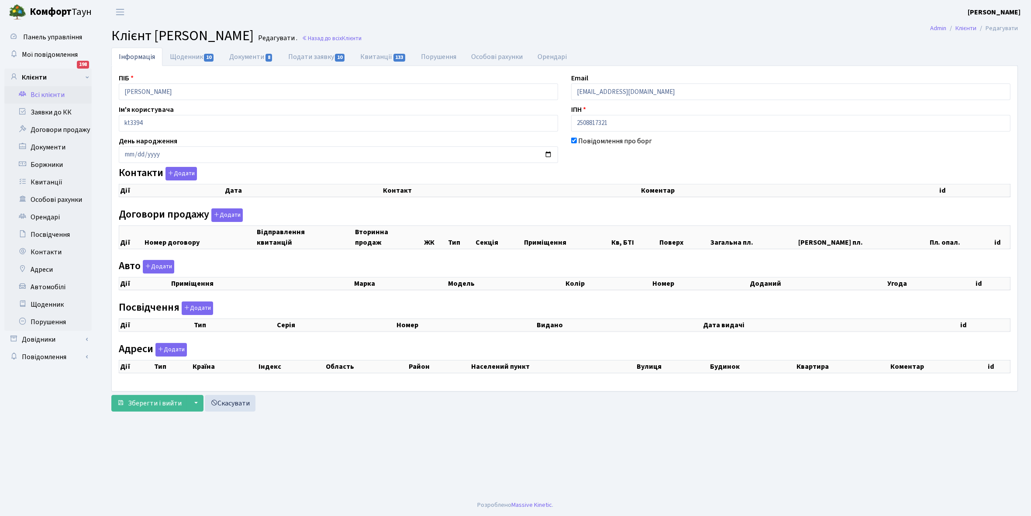
select select "25"
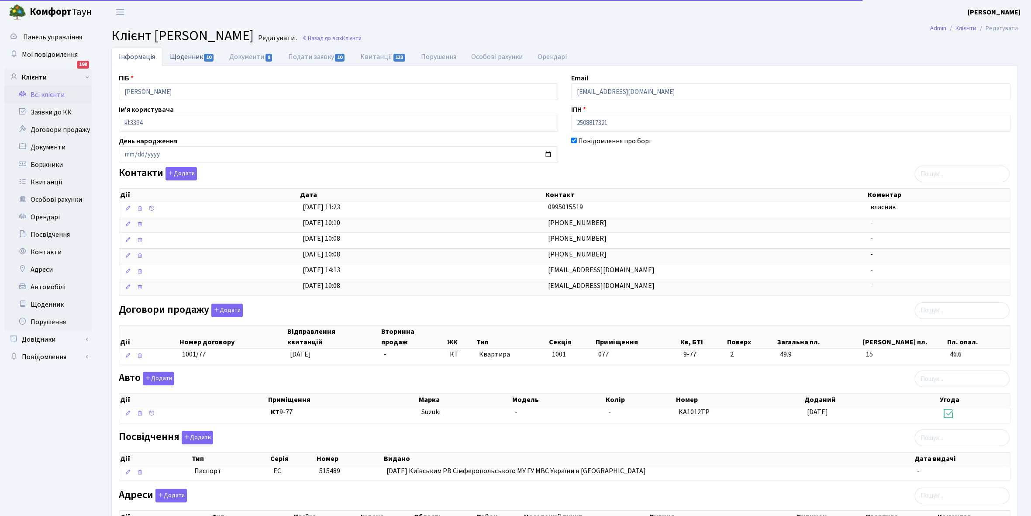
click at [184, 58] on link "Щоденник 10" at bounding box center [191, 57] width 59 height 18
select select "25"
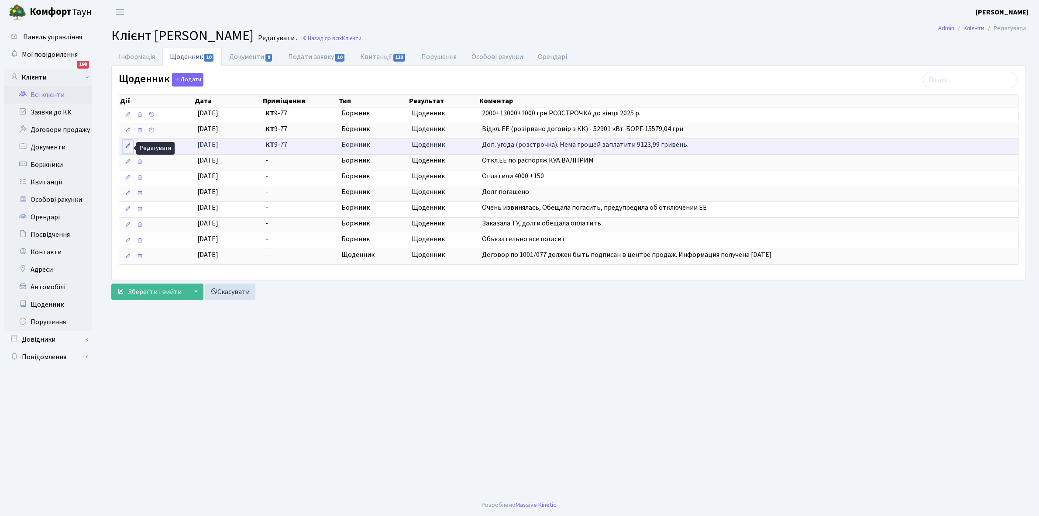
click at [130, 144] on icon at bounding box center [128, 146] width 6 height 6
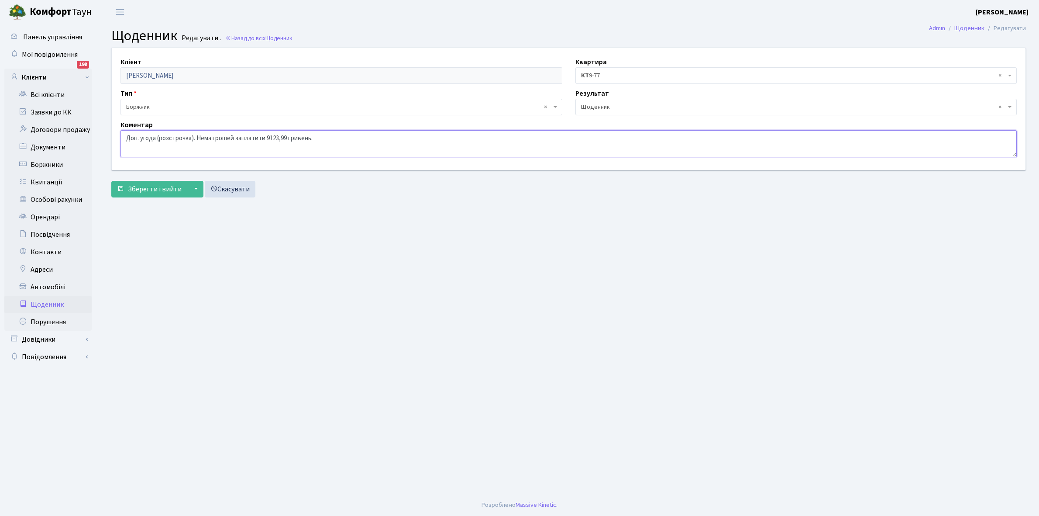
click at [196, 136] on textarea "Доп. угода (розстрочка). Нема грошей заплатити 9123,99 гривень." at bounding box center [568, 143] width 896 height 27
type textarea "Доп. угода РОЗСТРОЧКА Нема грошей заплатити 9123,99 гривень."
click at [165, 190] on span "Зберегти і вийти" at bounding box center [155, 189] width 54 height 10
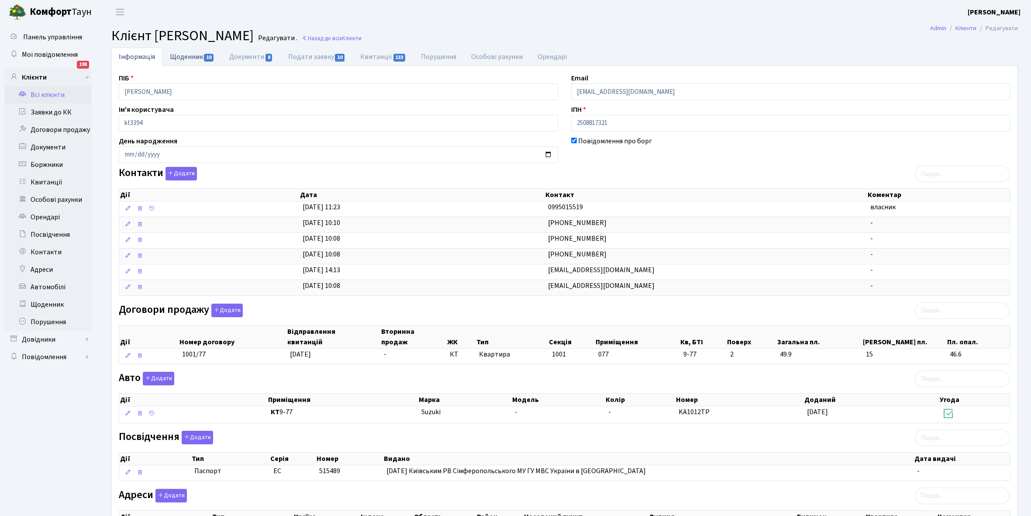
click at [188, 55] on link "Щоденник 10" at bounding box center [191, 57] width 59 height 18
select select "25"
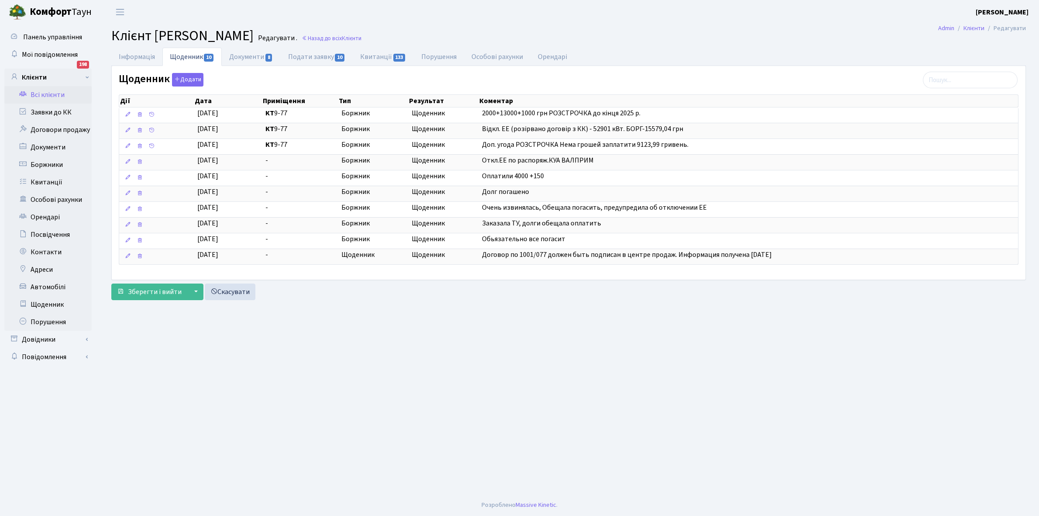
click at [46, 94] on link "Всі клієнти" at bounding box center [47, 94] width 87 height 17
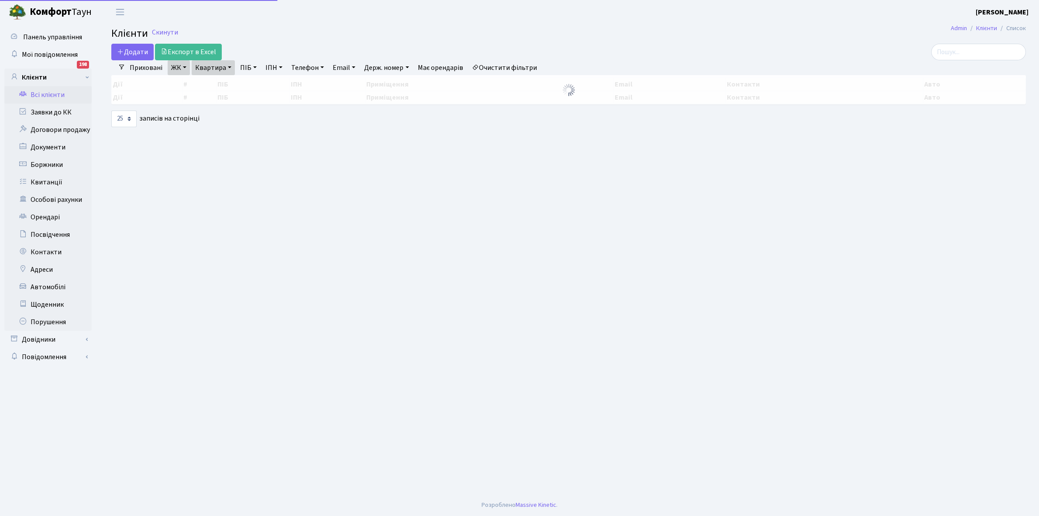
select select "25"
